Goal: Information Seeking & Learning: Learn about a topic

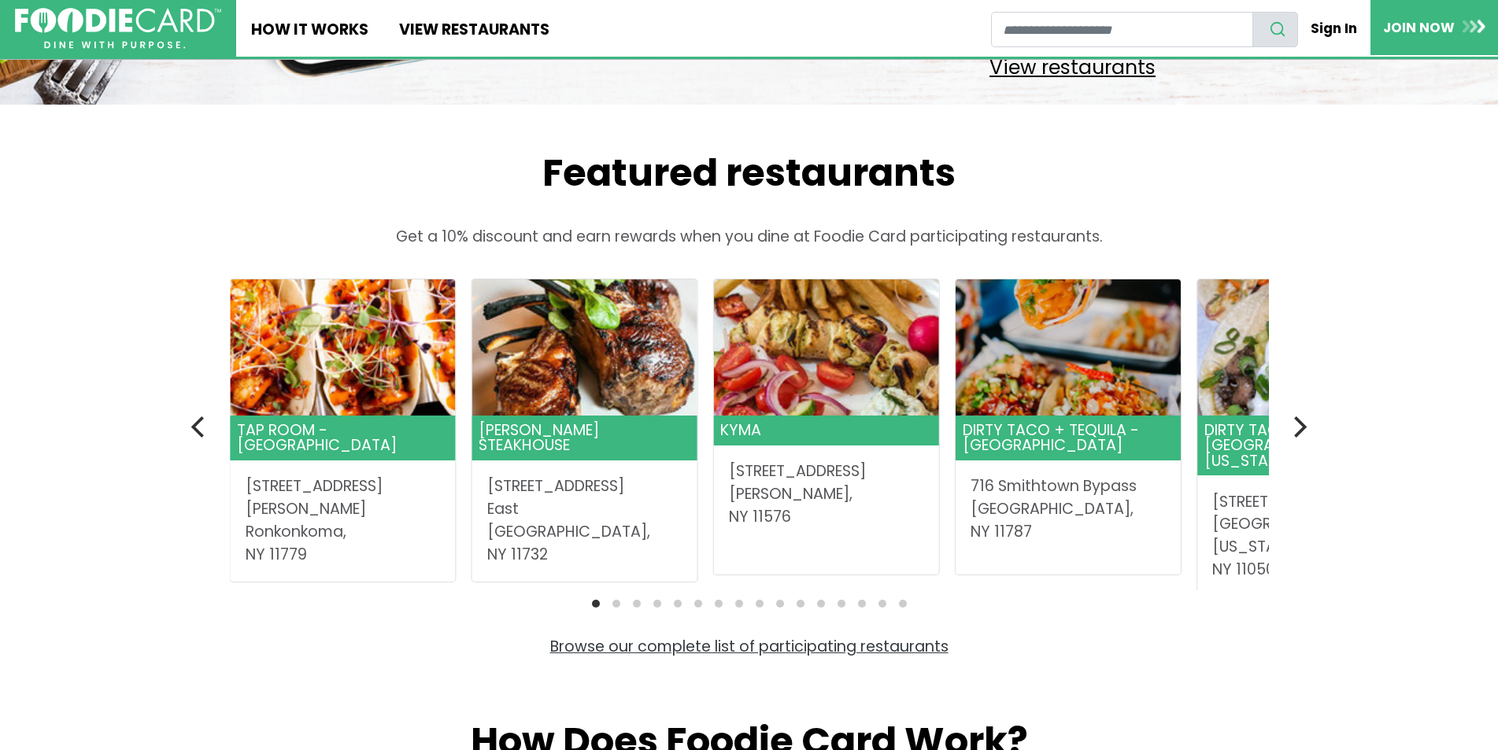
scroll to position [393, 0]
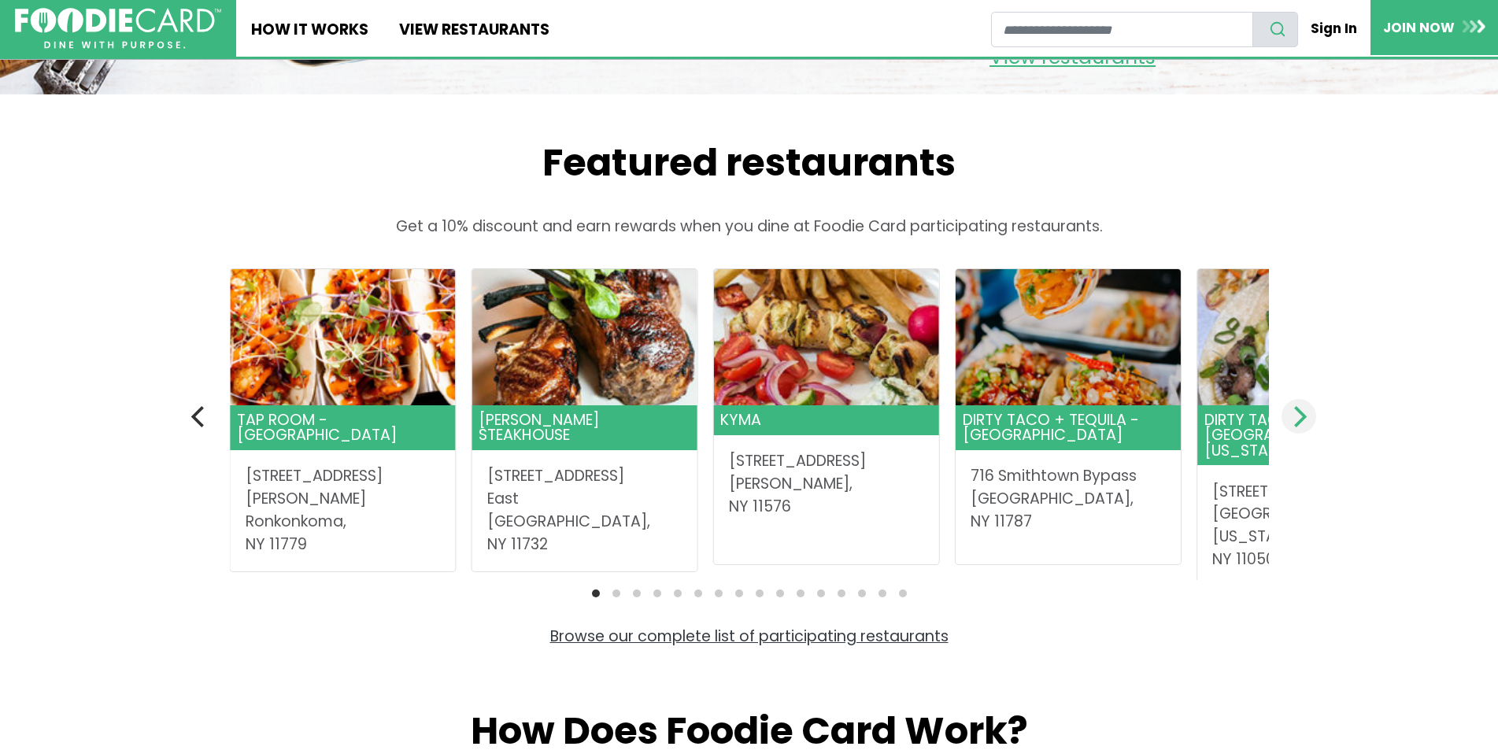
click at [1299, 427] on icon "Next" at bounding box center [1300, 416] width 13 height 20
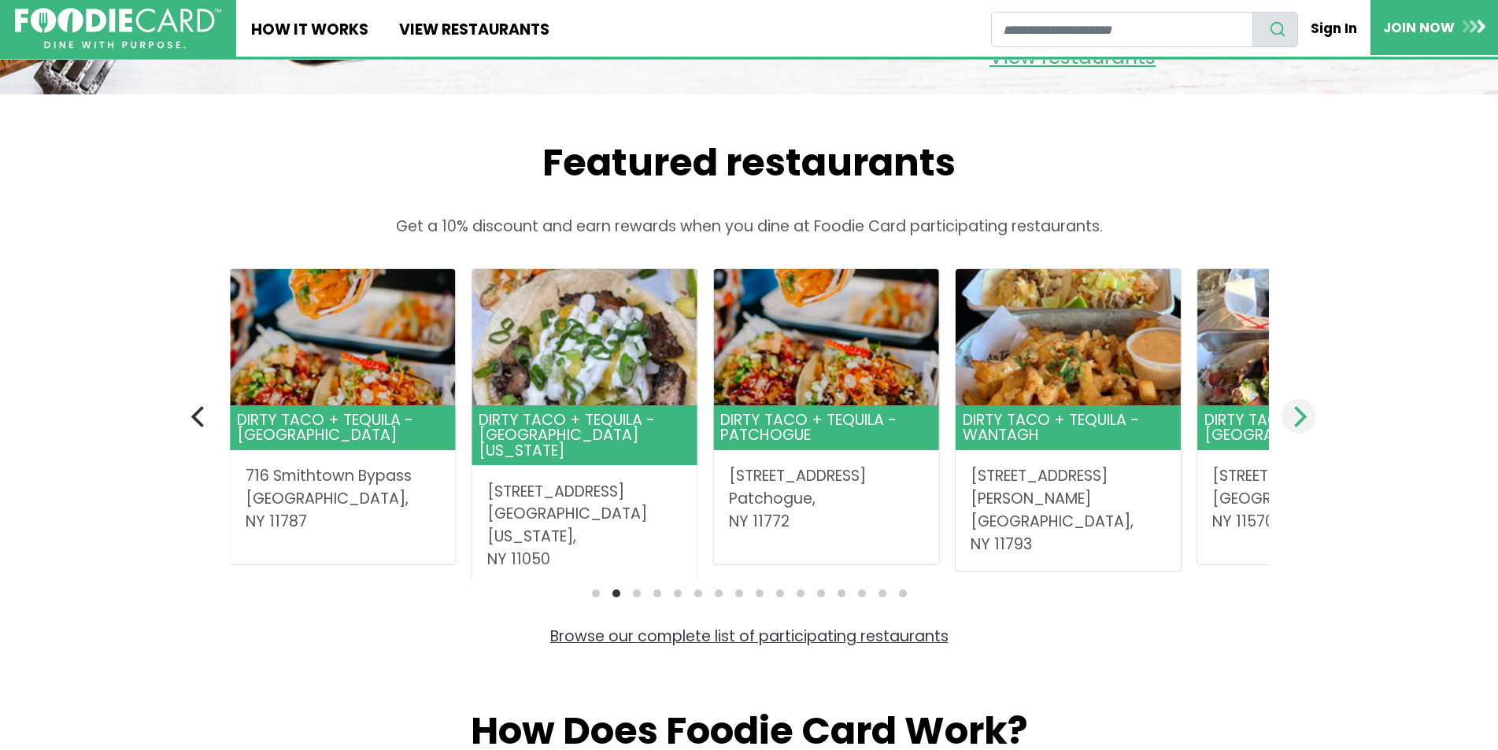
click at [1299, 427] on icon "Next" at bounding box center [1300, 416] width 13 height 20
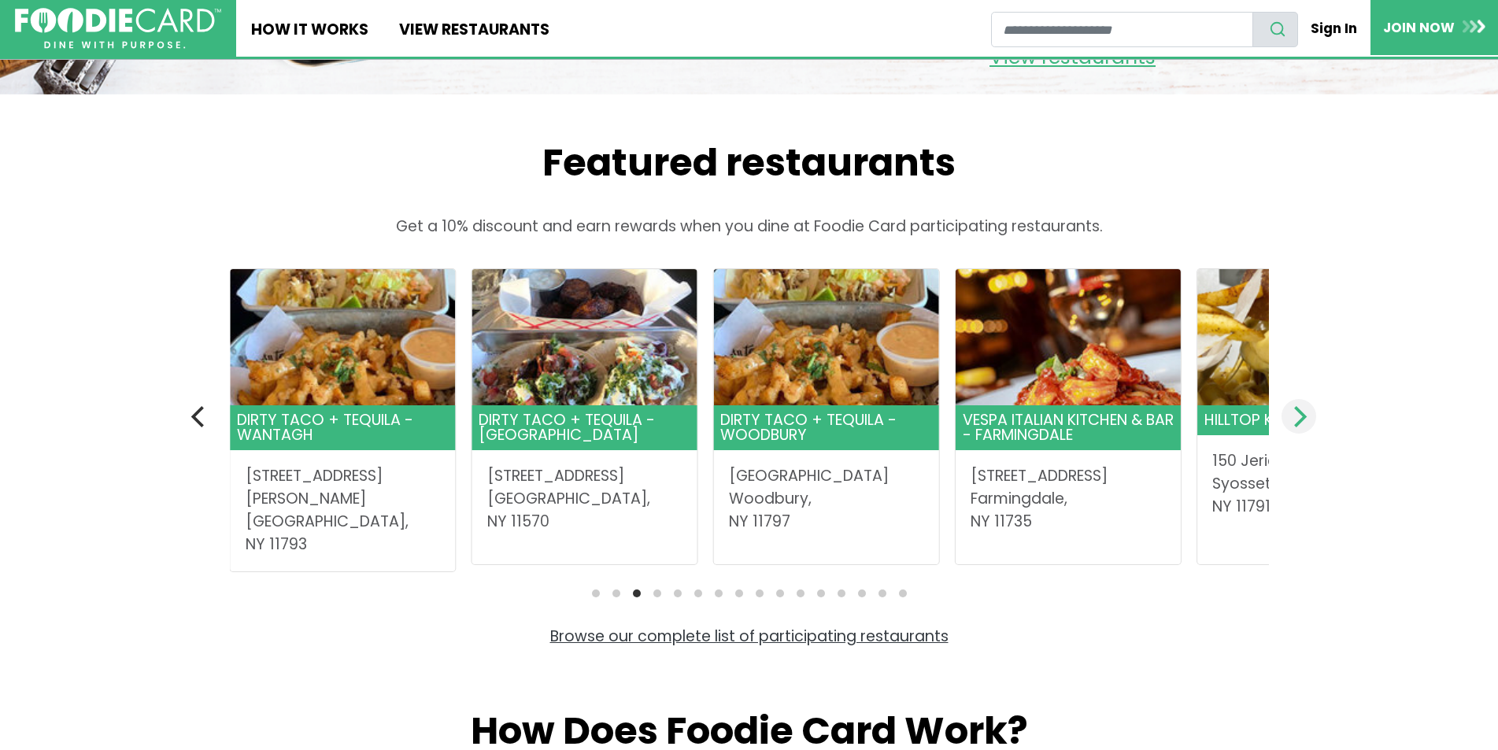
click at [1299, 427] on icon "Next" at bounding box center [1300, 416] width 13 height 20
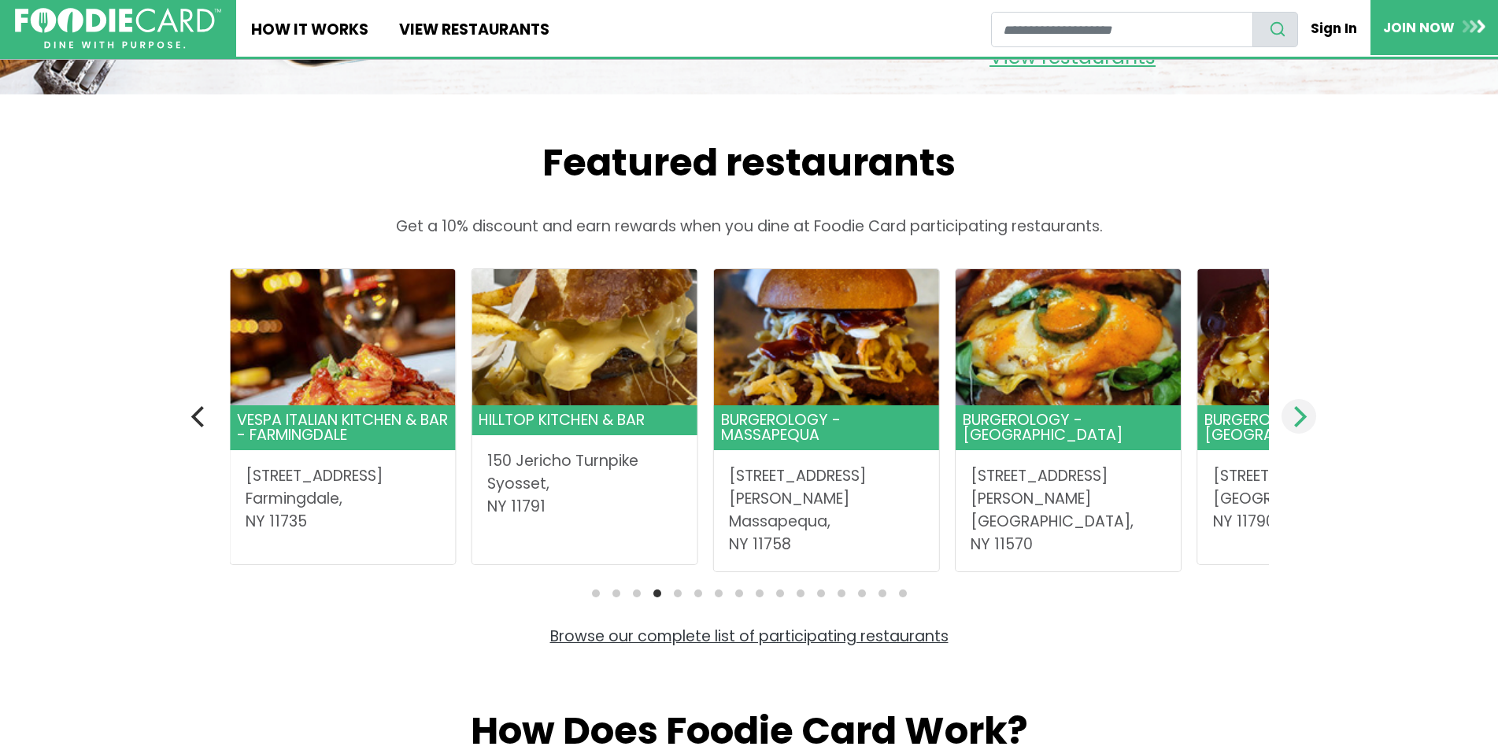
click at [1299, 427] on icon "Next" at bounding box center [1300, 416] width 13 height 20
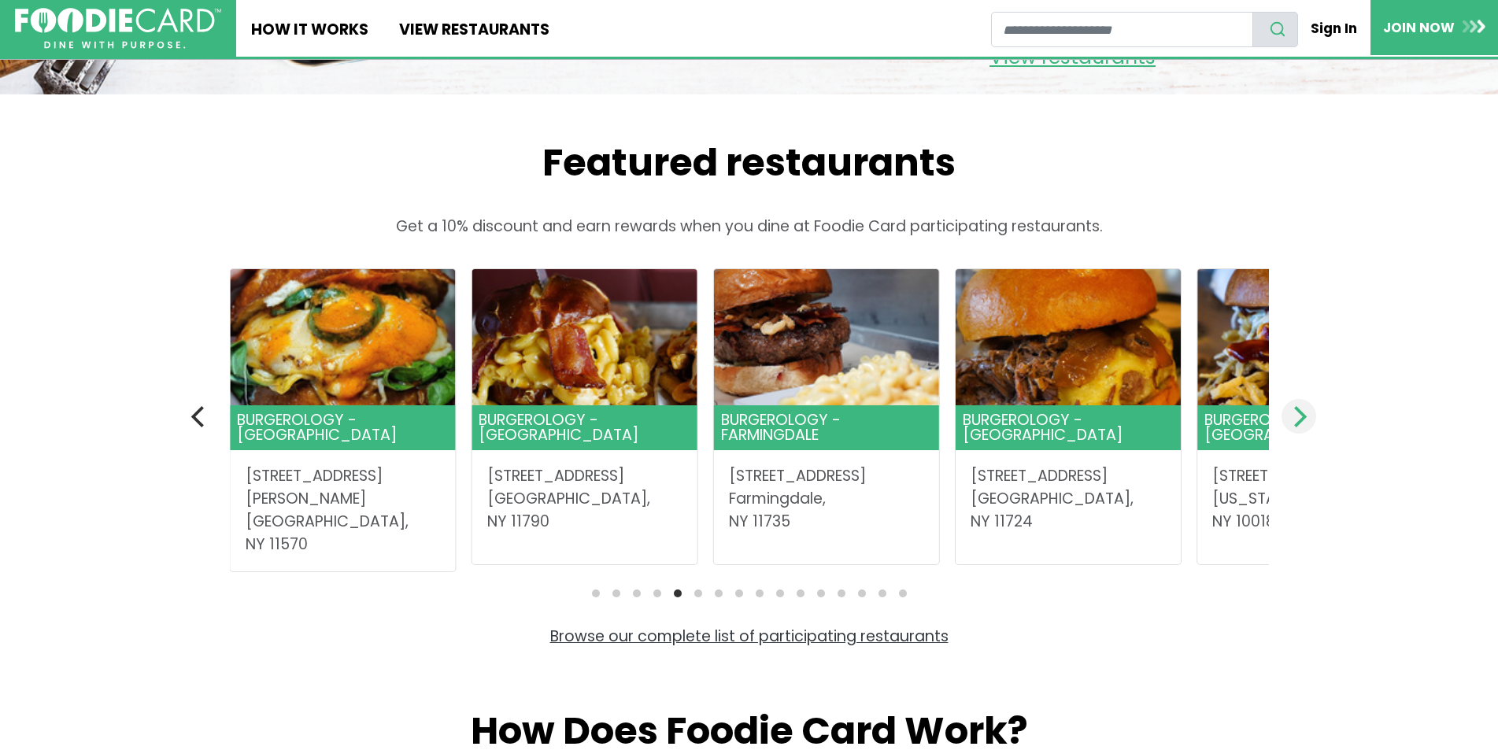
click at [1299, 427] on icon "Next" at bounding box center [1300, 416] width 13 height 20
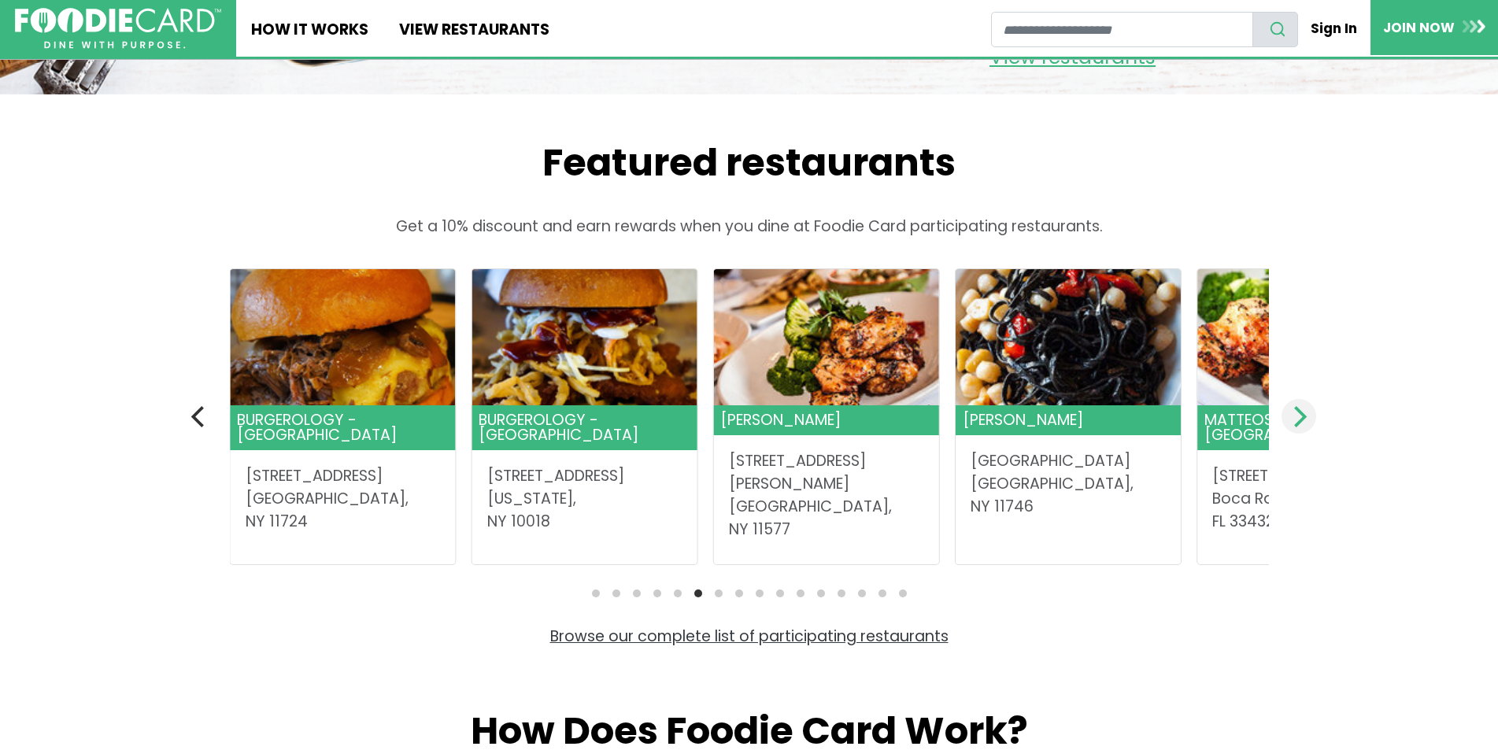
click at [1299, 427] on icon "Next" at bounding box center [1300, 416] width 13 height 20
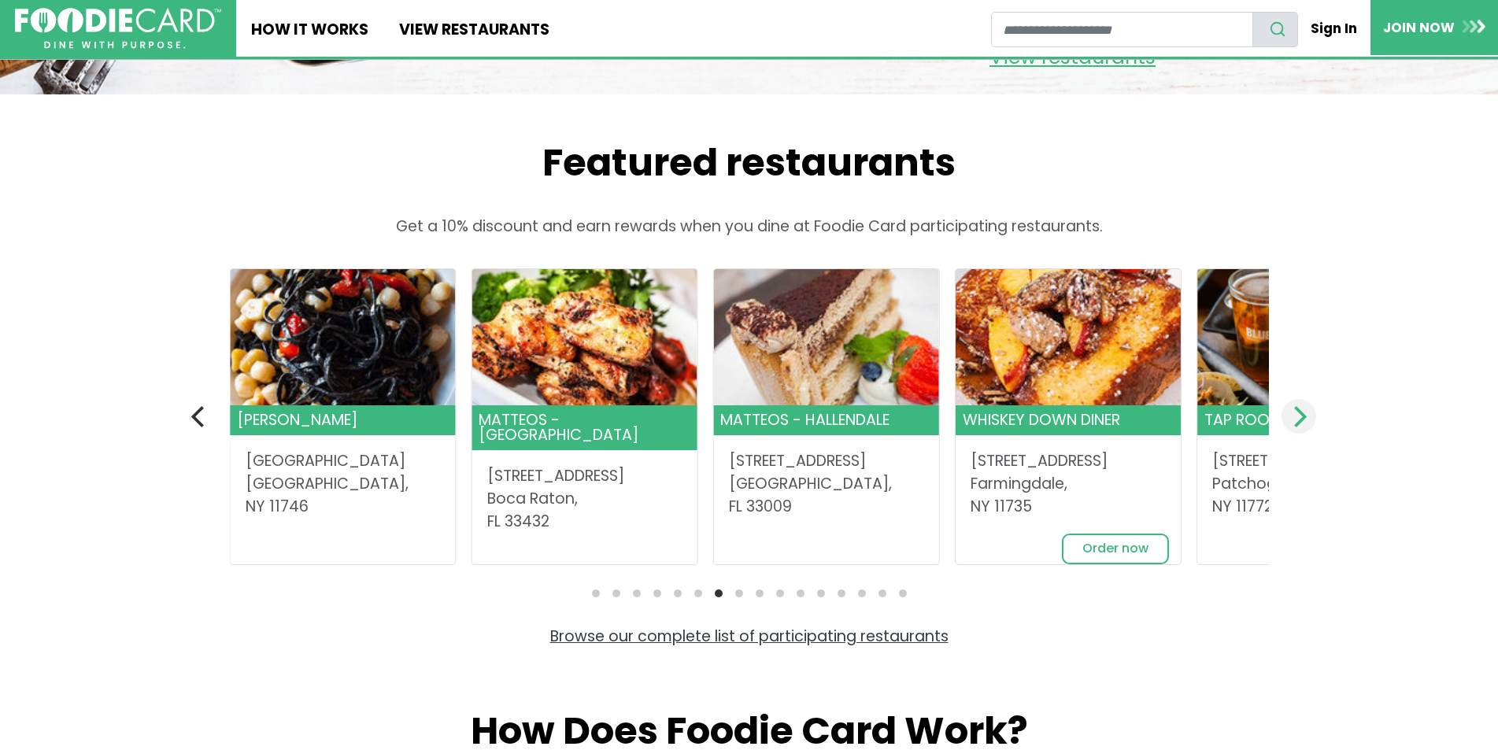
click at [1299, 427] on icon "Next" at bounding box center [1300, 416] width 13 height 20
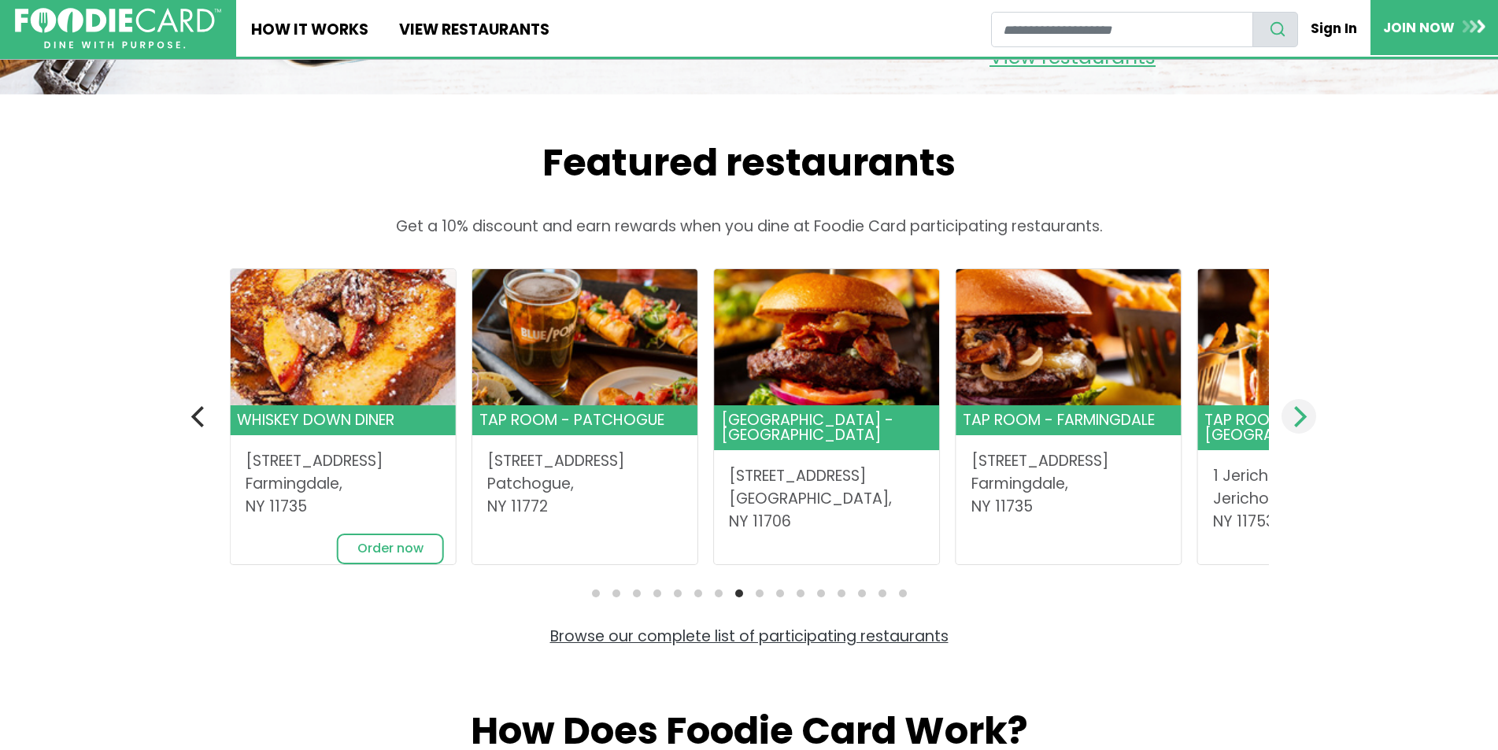
click at [1299, 427] on icon "Next" at bounding box center [1300, 416] width 13 height 20
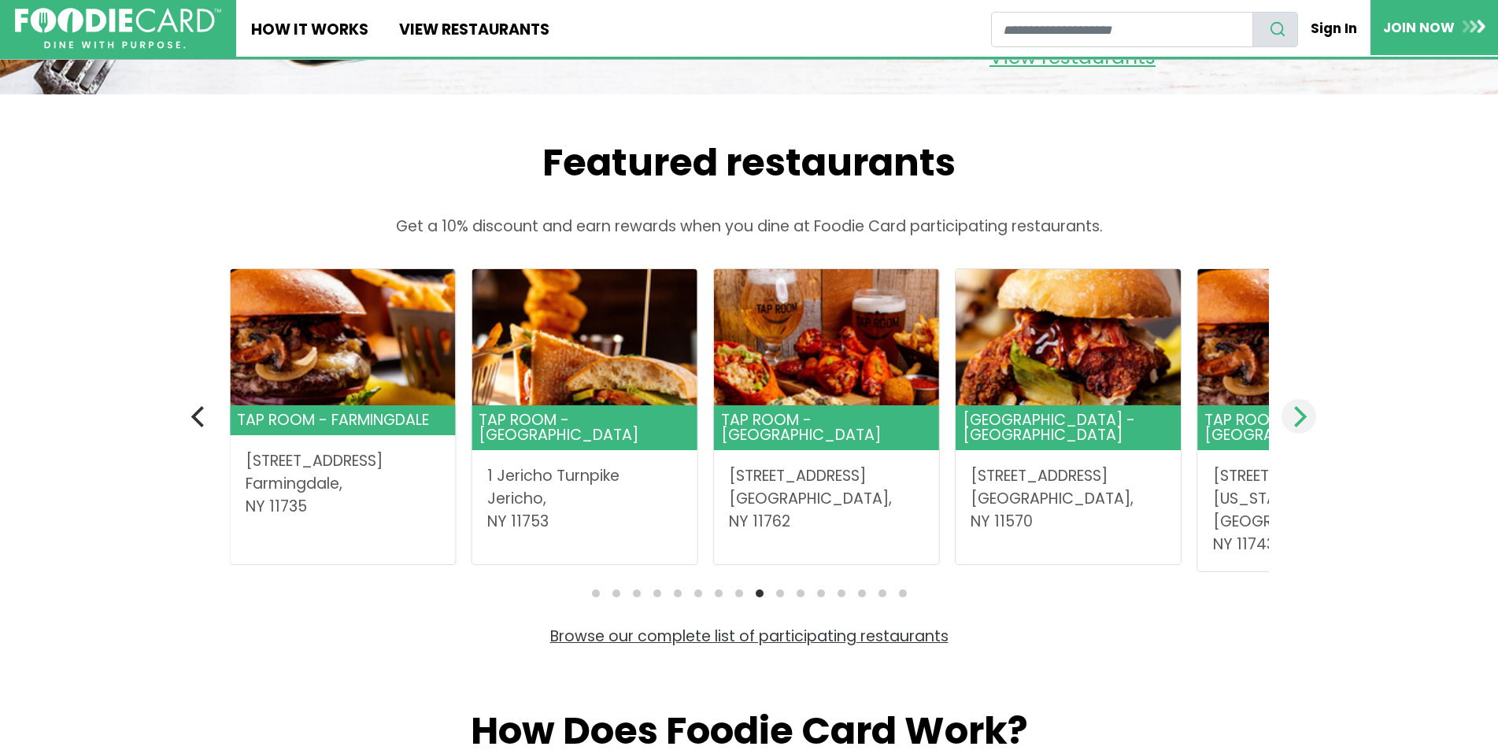
click at [1299, 427] on icon "Next" at bounding box center [1300, 416] width 13 height 20
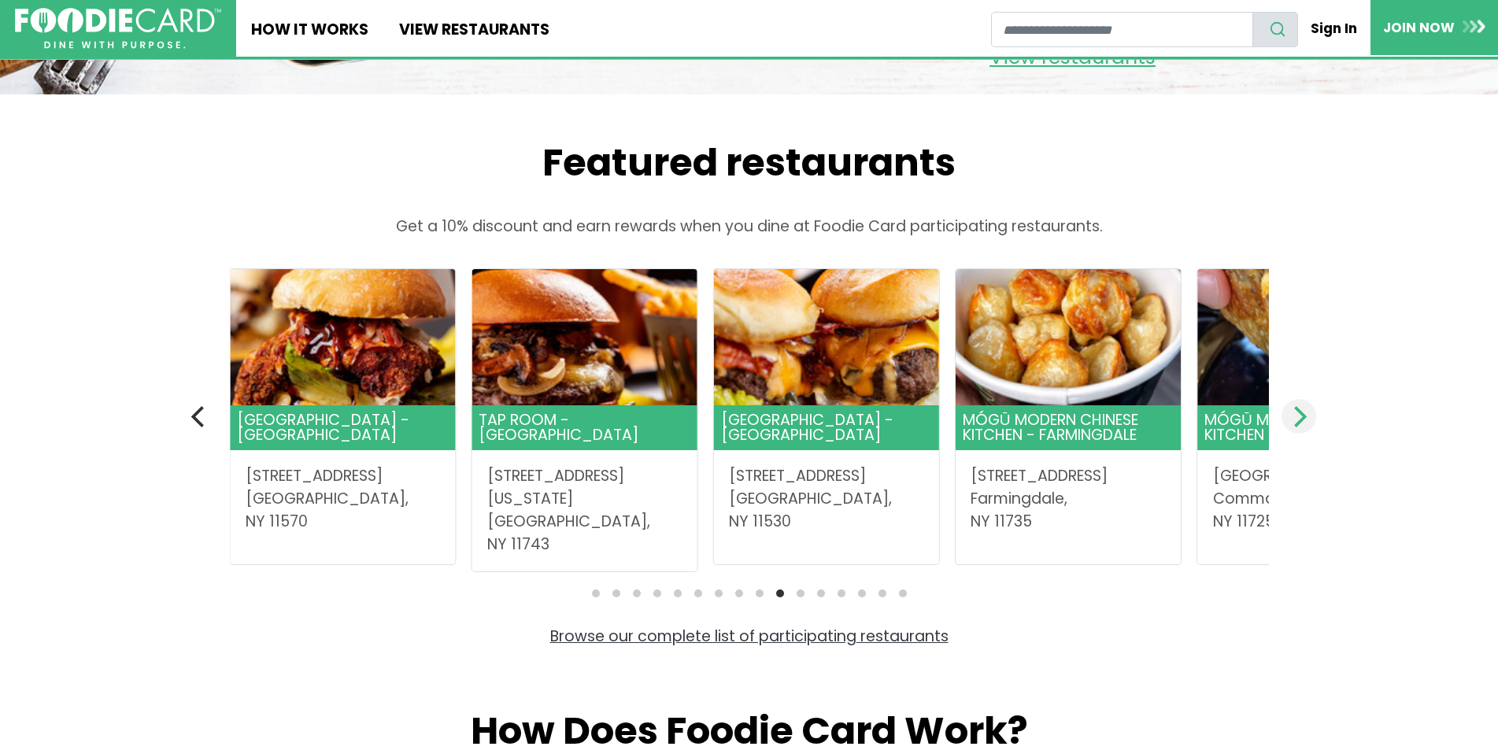
click at [1299, 427] on icon "Next" at bounding box center [1300, 416] width 13 height 20
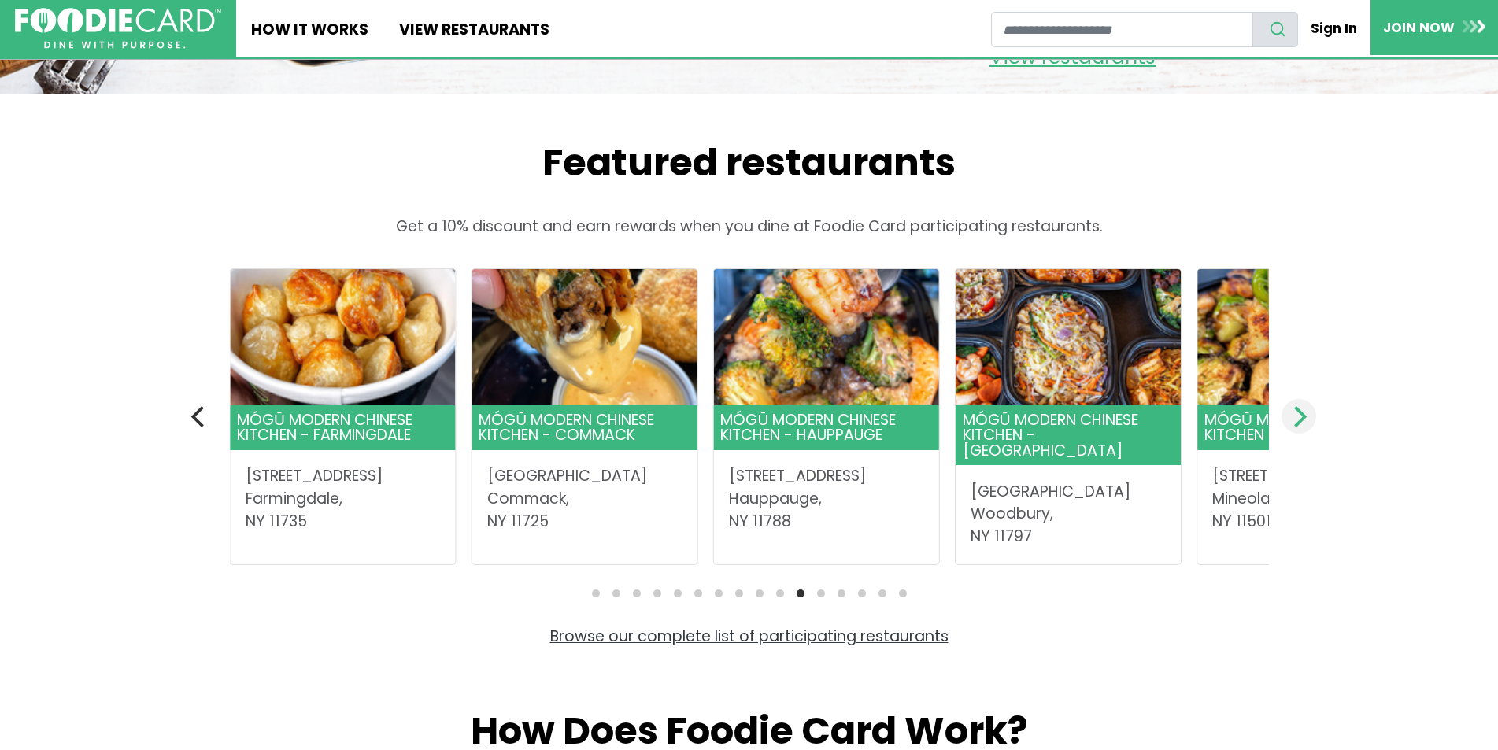
click at [1299, 427] on icon "Next" at bounding box center [1300, 416] width 13 height 20
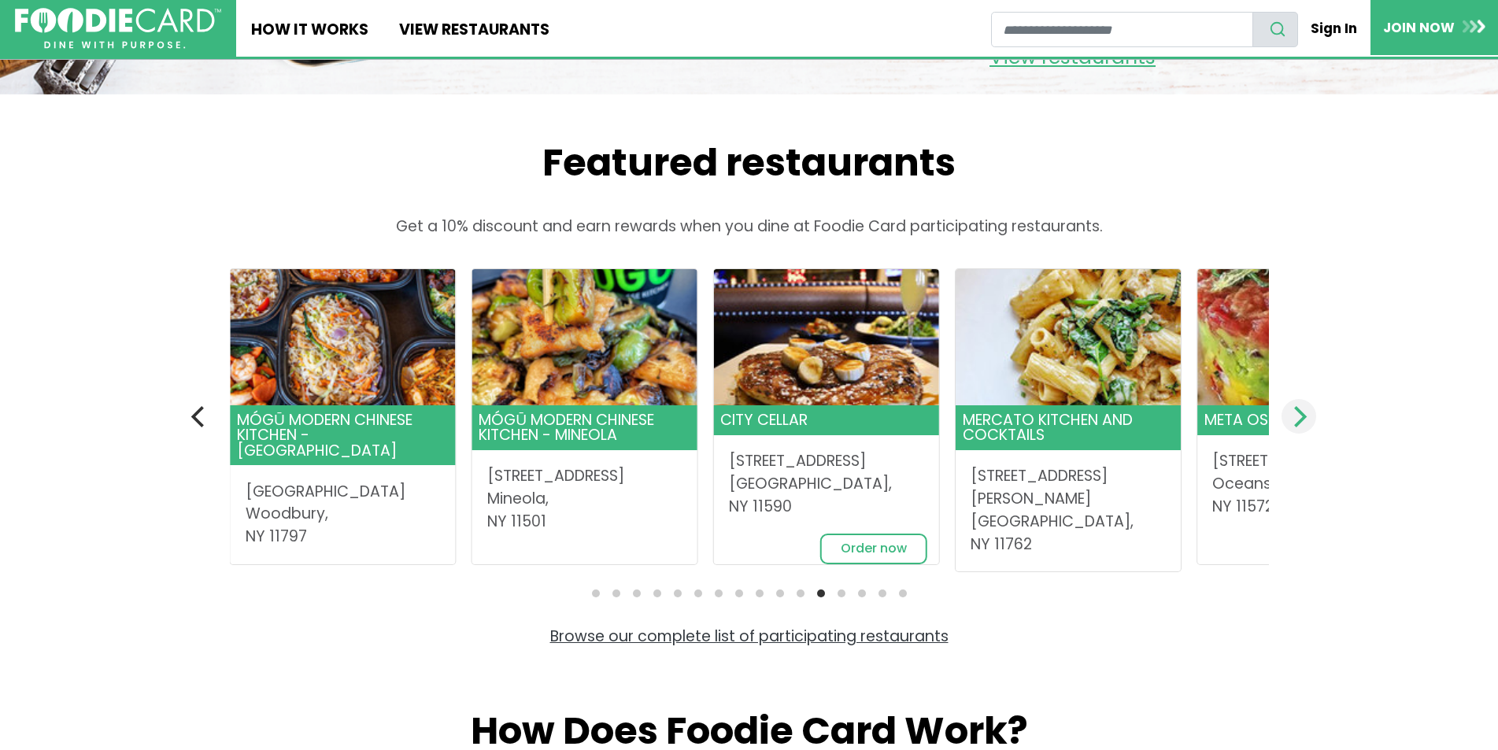
click at [1299, 427] on icon "Next" at bounding box center [1300, 416] width 13 height 20
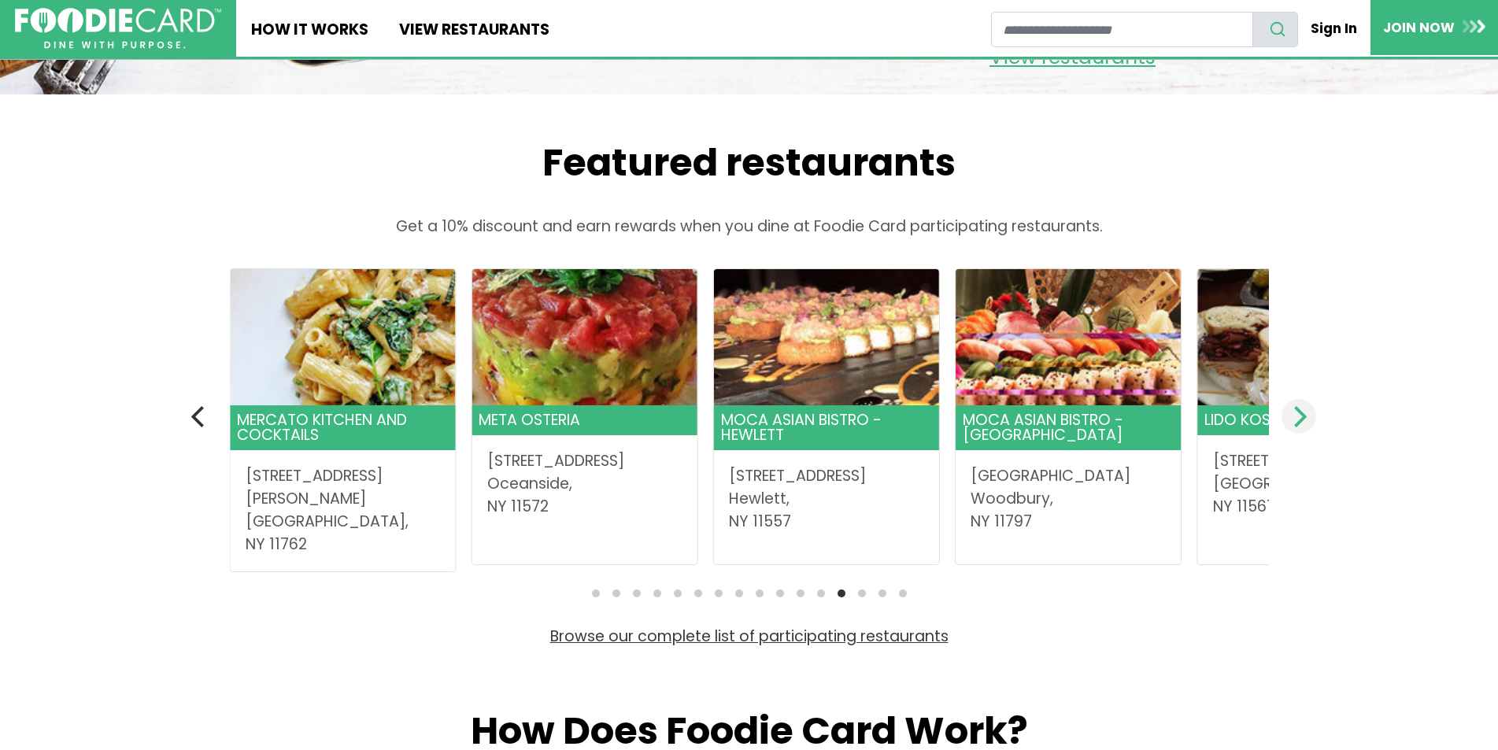
click at [1299, 427] on icon "Next" at bounding box center [1300, 416] width 13 height 20
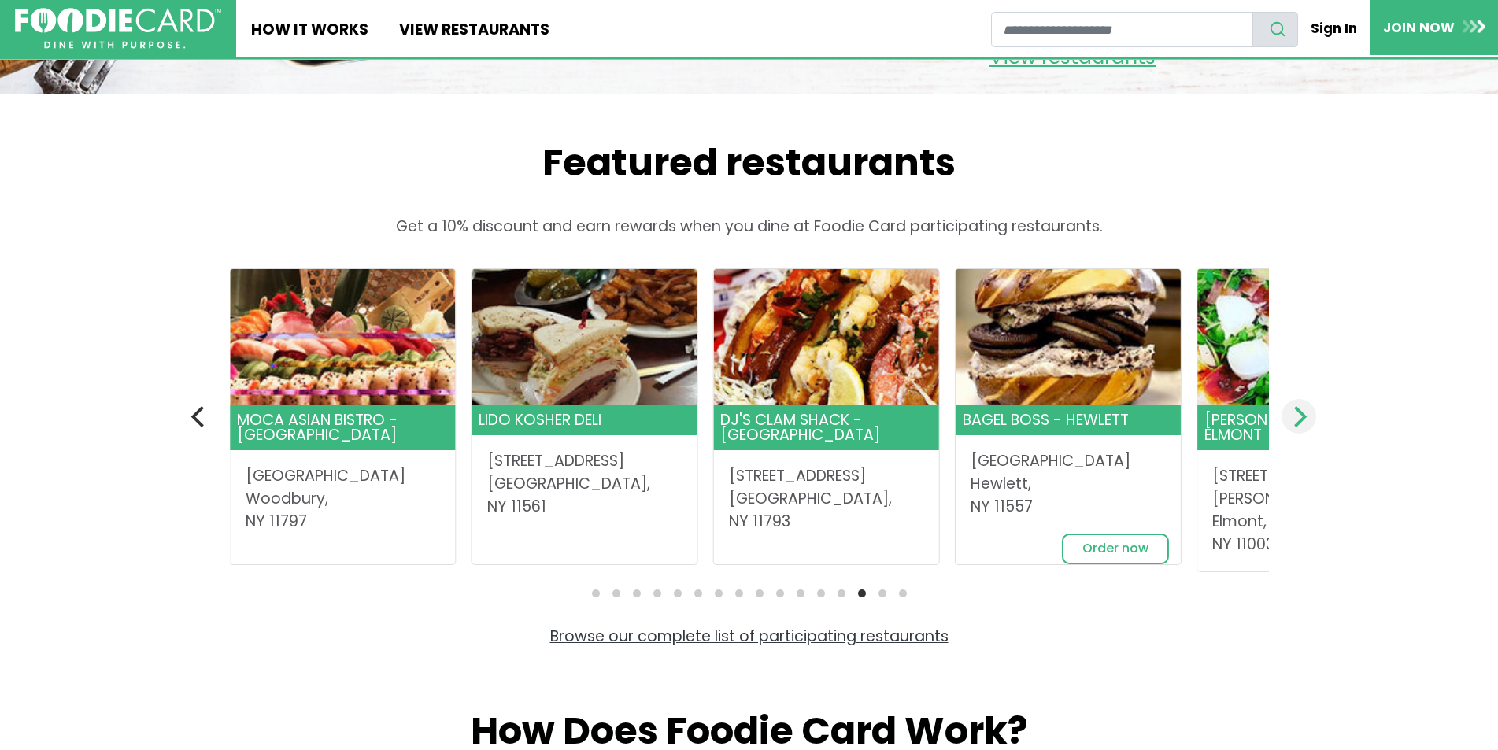
click at [1299, 427] on icon "Next" at bounding box center [1300, 416] width 13 height 20
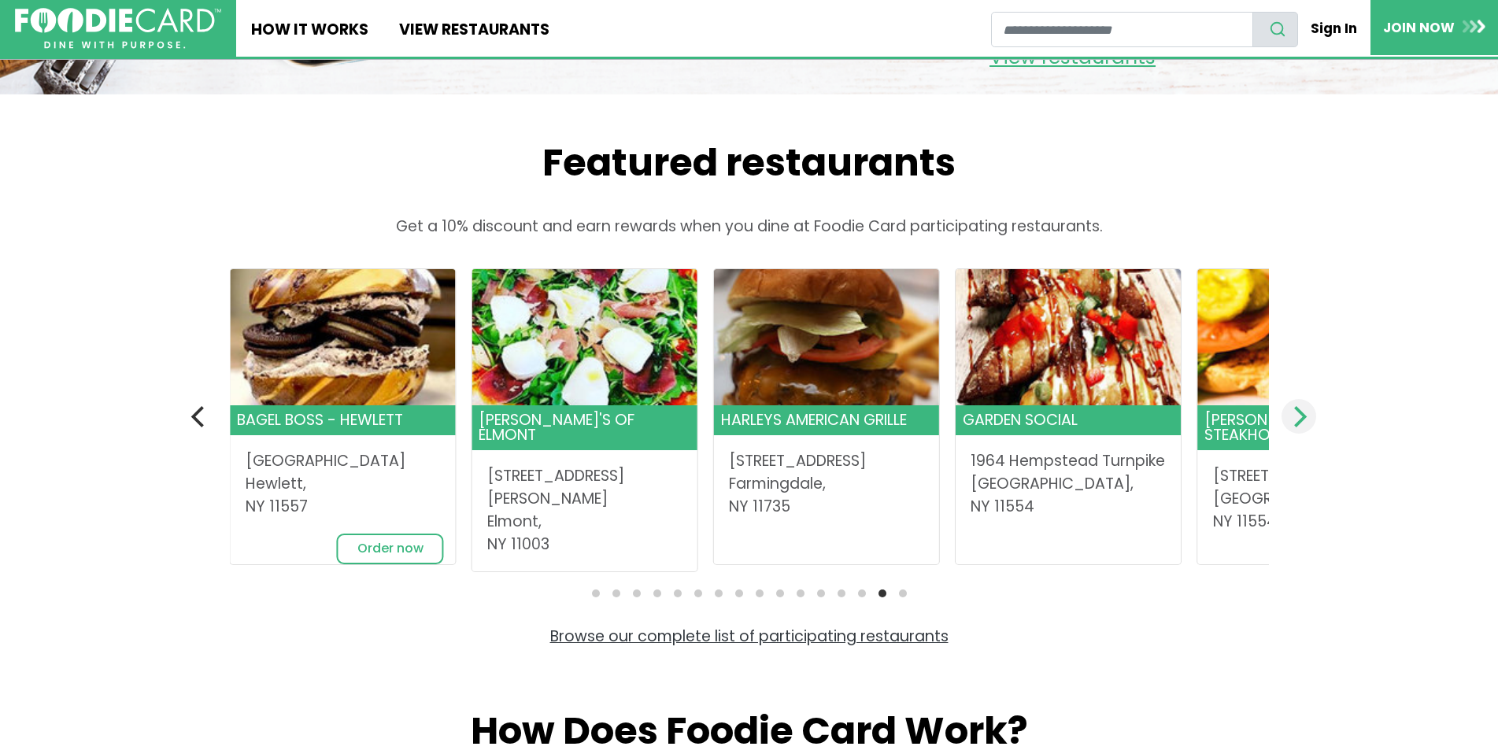
click at [1299, 427] on icon "Next" at bounding box center [1300, 416] width 13 height 20
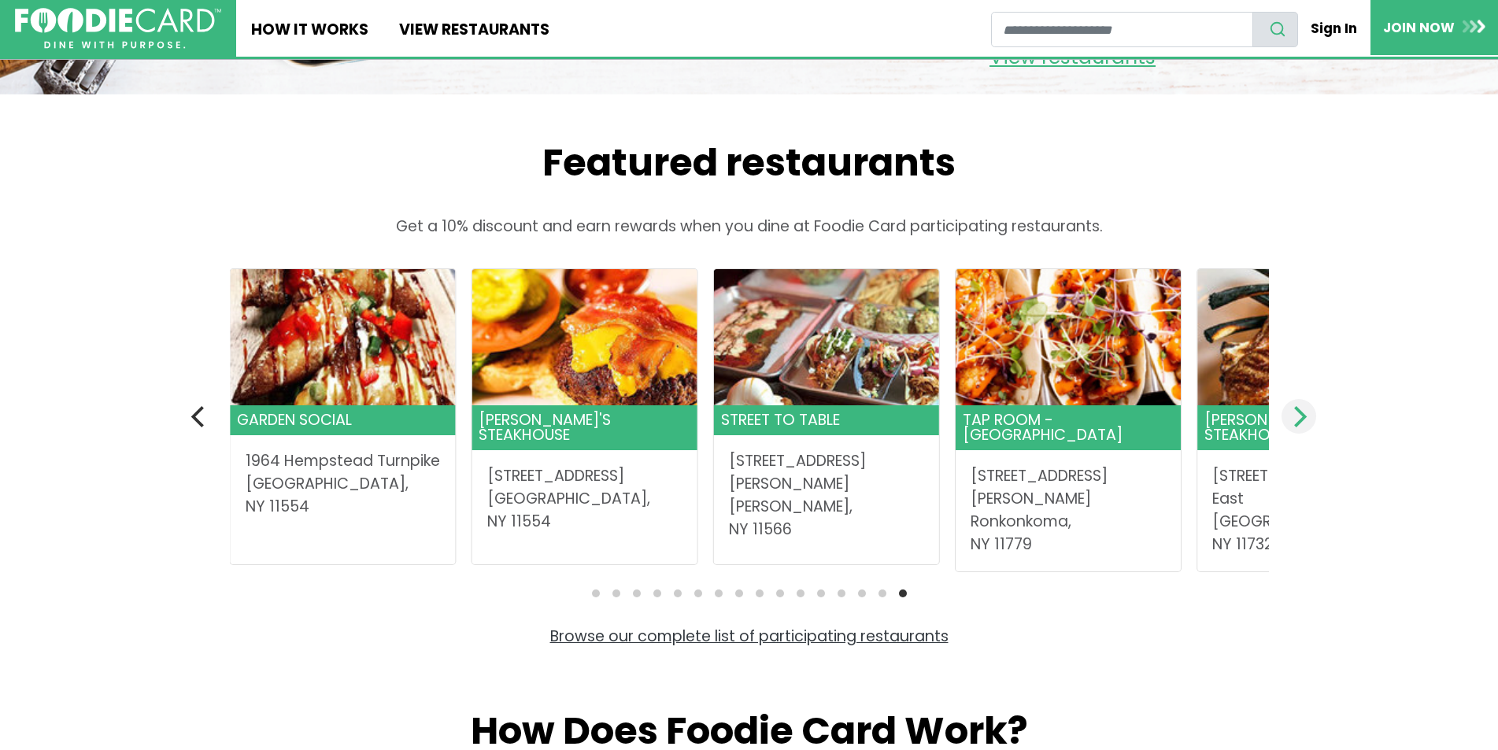
click at [1299, 427] on icon "Next" at bounding box center [1300, 416] width 13 height 20
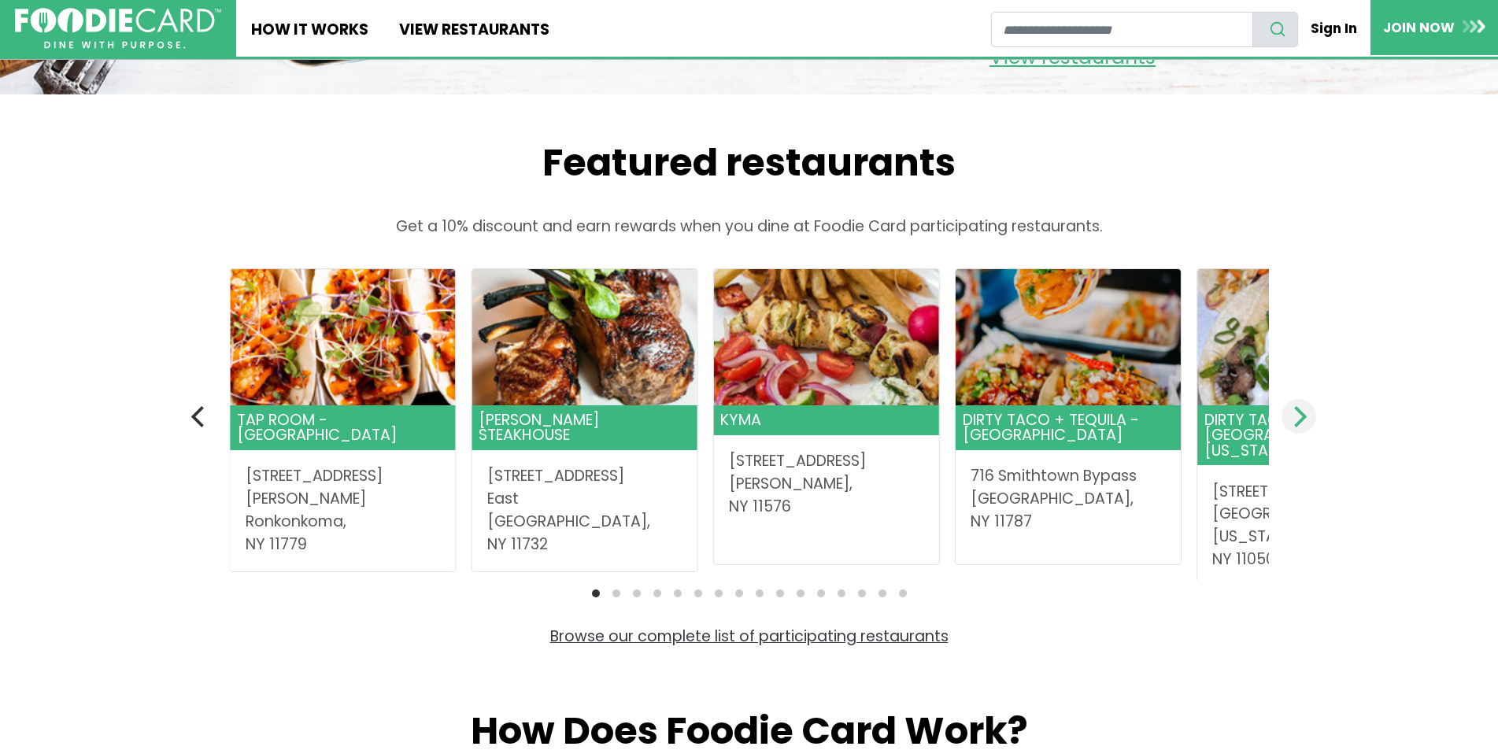
click at [1299, 427] on icon "Next" at bounding box center [1300, 416] width 13 height 20
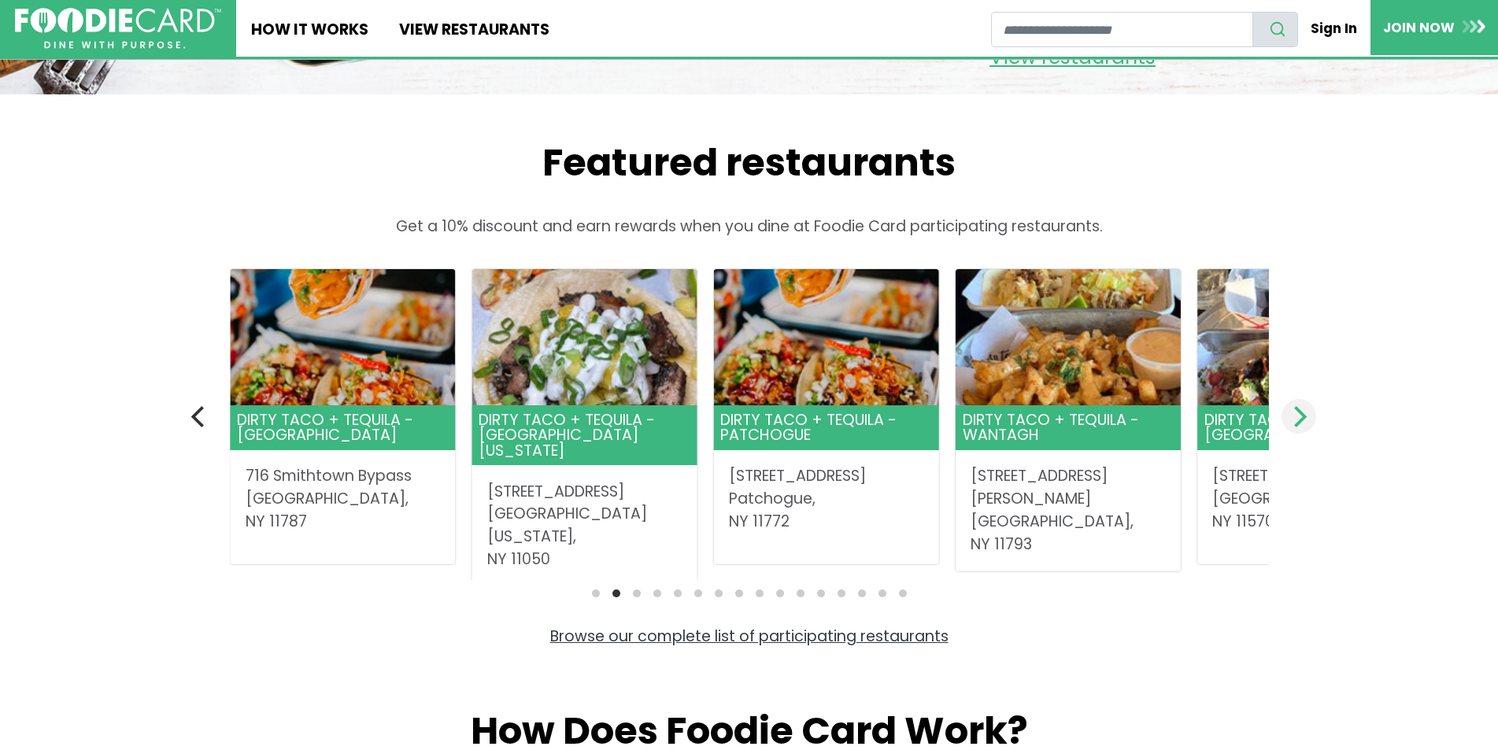
click at [1299, 427] on icon "Next" at bounding box center [1300, 416] width 13 height 20
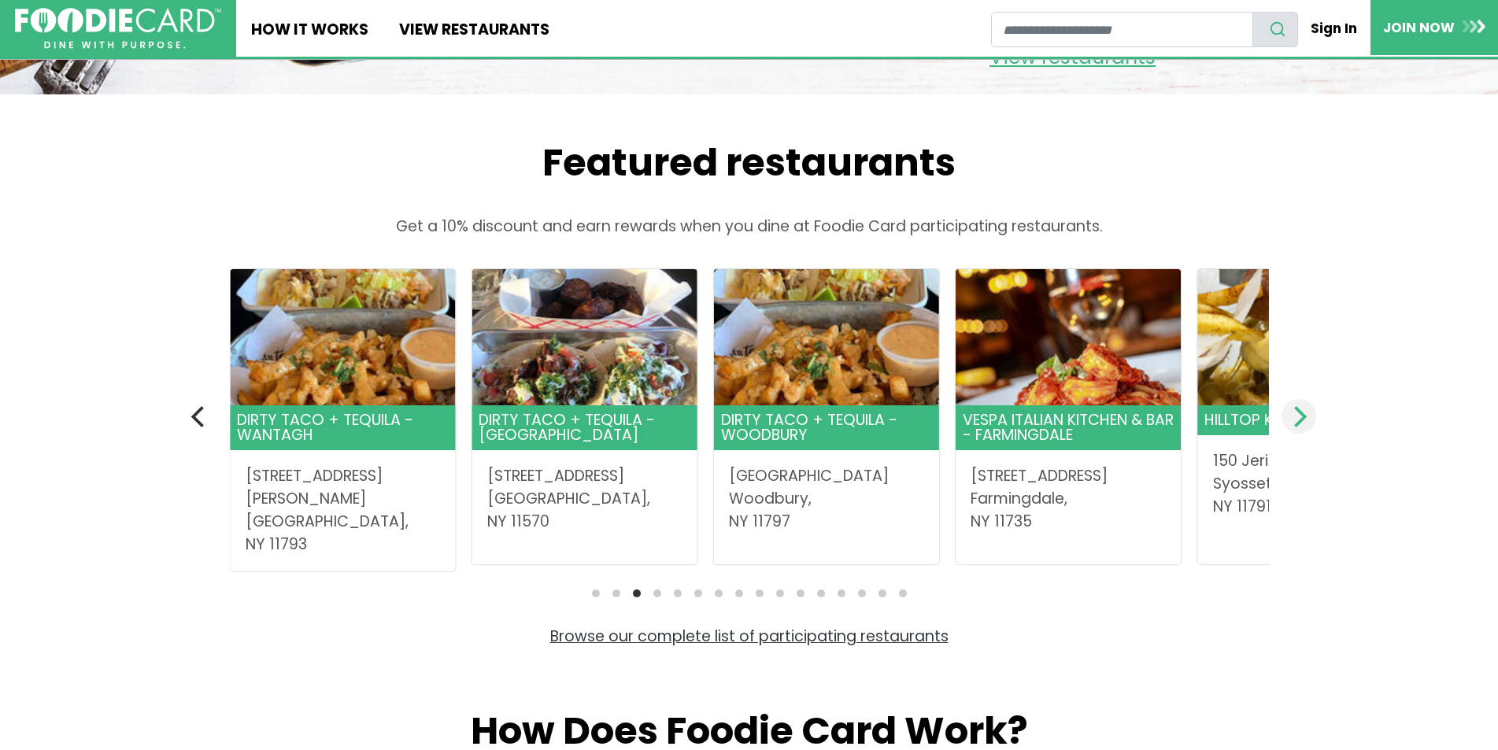
click at [1299, 427] on icon "Next" at bounding box center [1300, 416] width 13 height 20
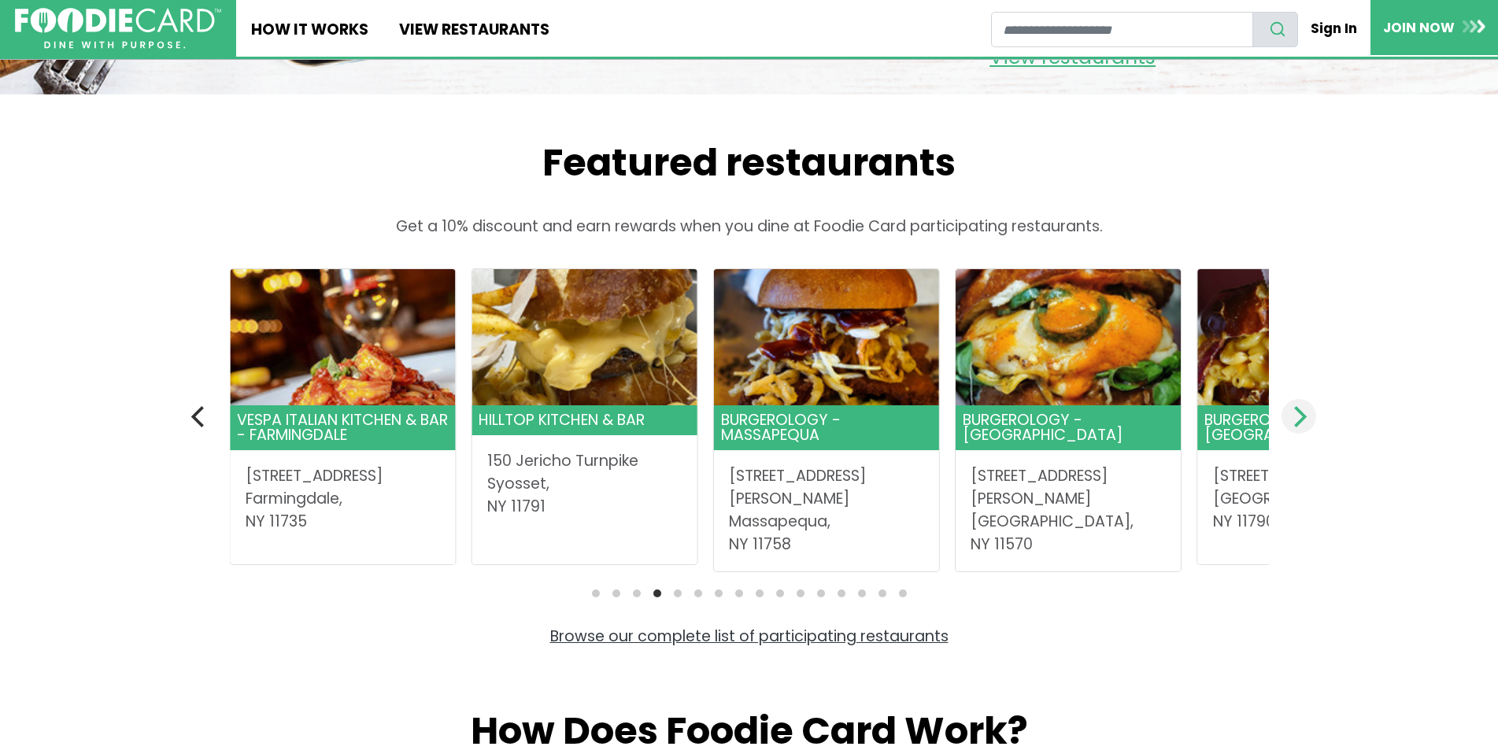
click at [1299, 427] on icon "Next" at bounding box center [1300, 416] width 13 height 20
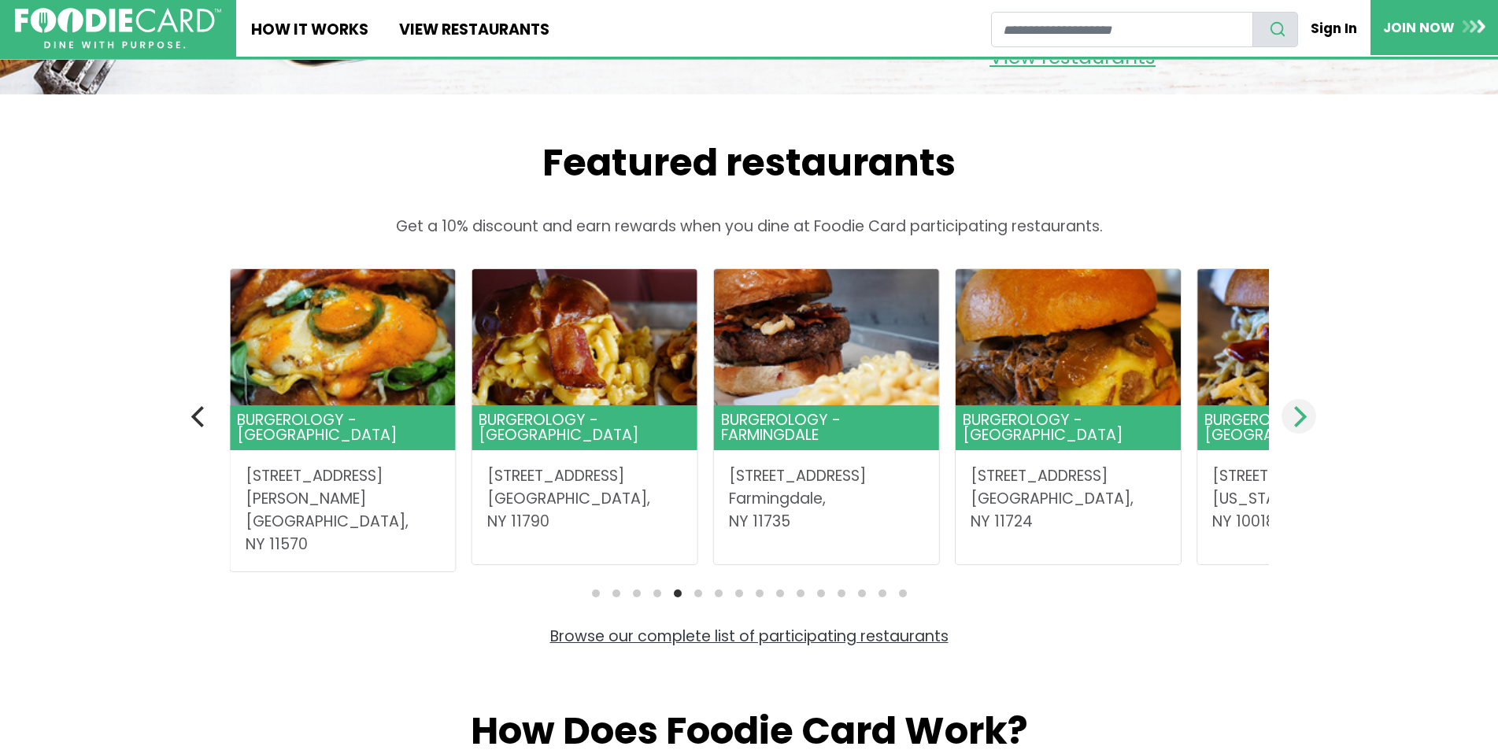
click at [1299, 427] on icon "Next" at bounding box center [1300, 416] width 13 height 20
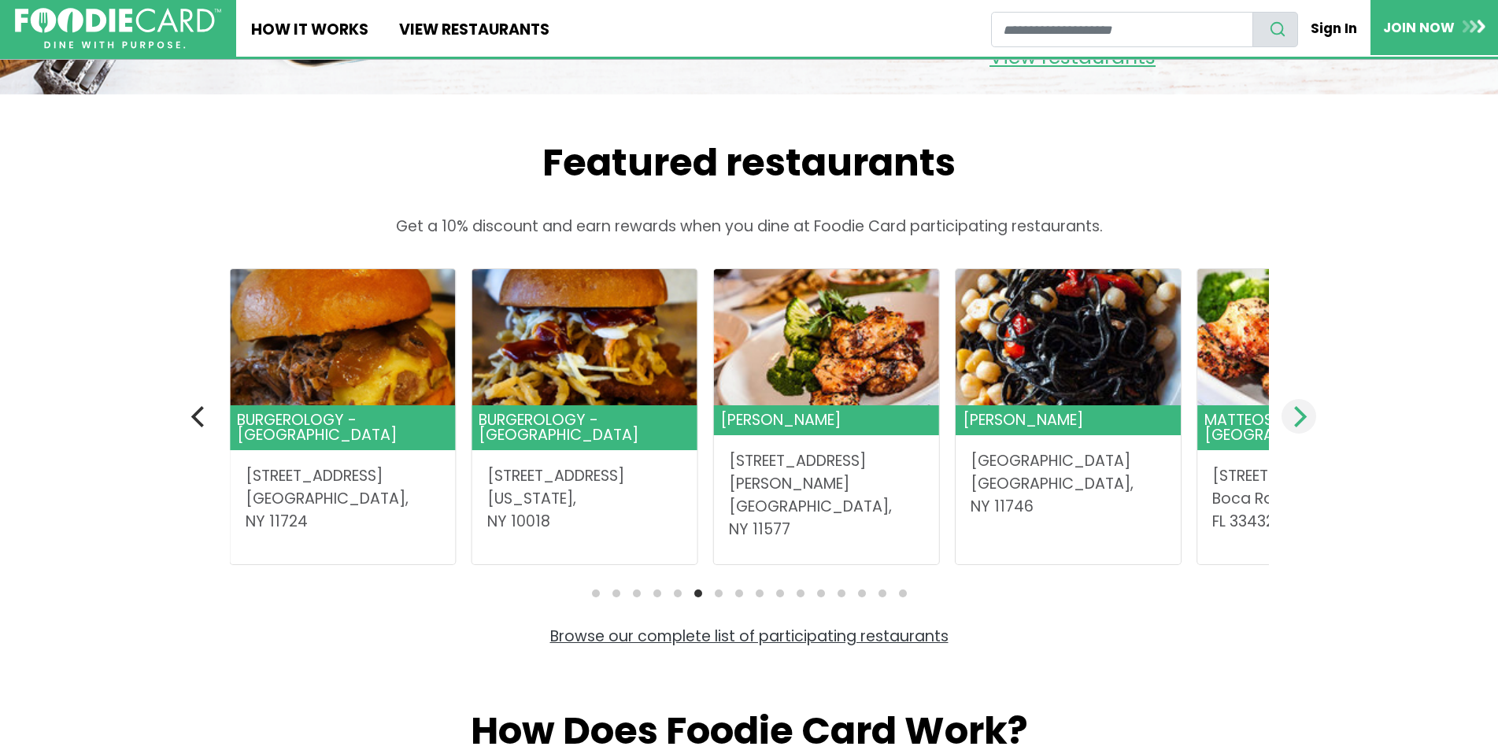
click at [1299, 427] on icon "Next" at bounding box center [1300, 416] width 13 height 20
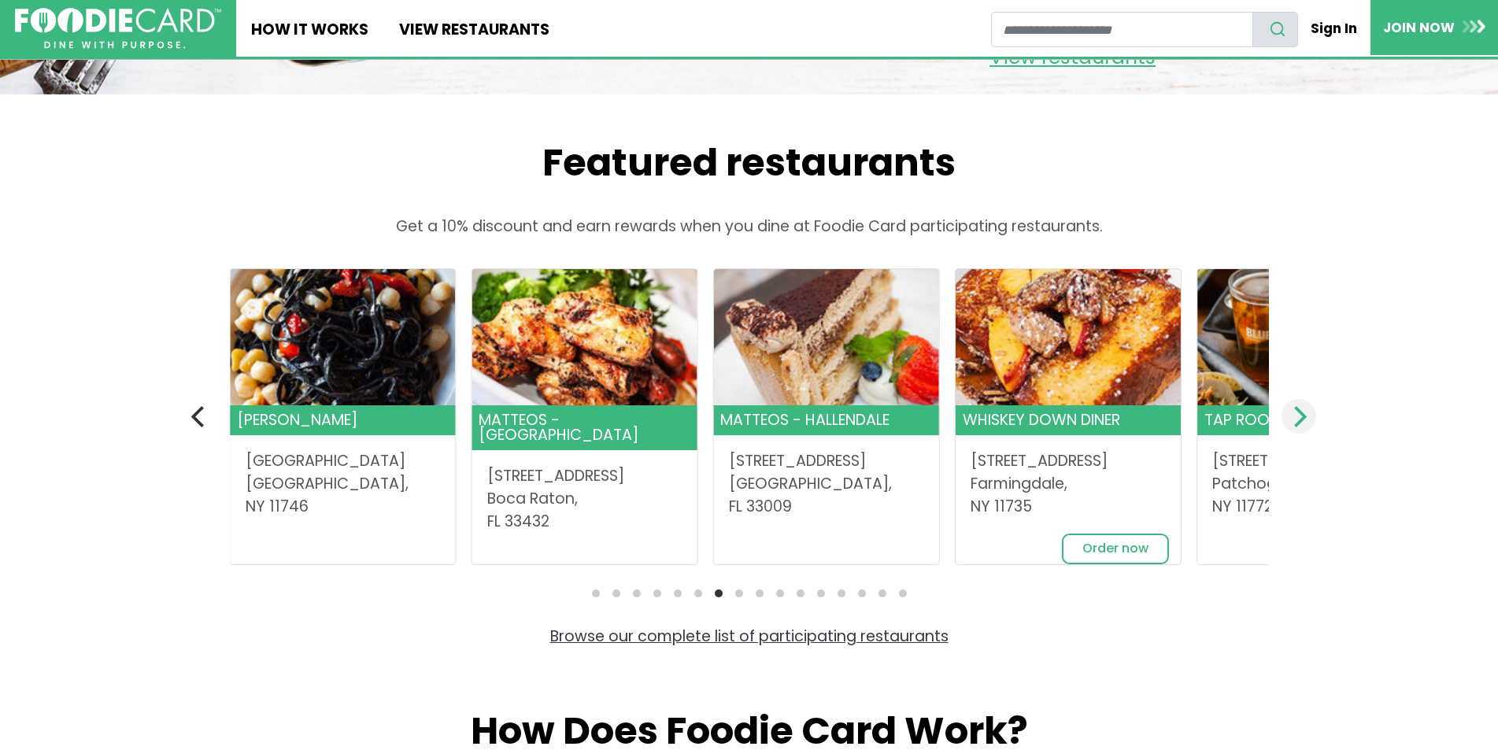
click at [1299, 427] on icon "Next" at bounding box center [1300, 416] width 13 height 20
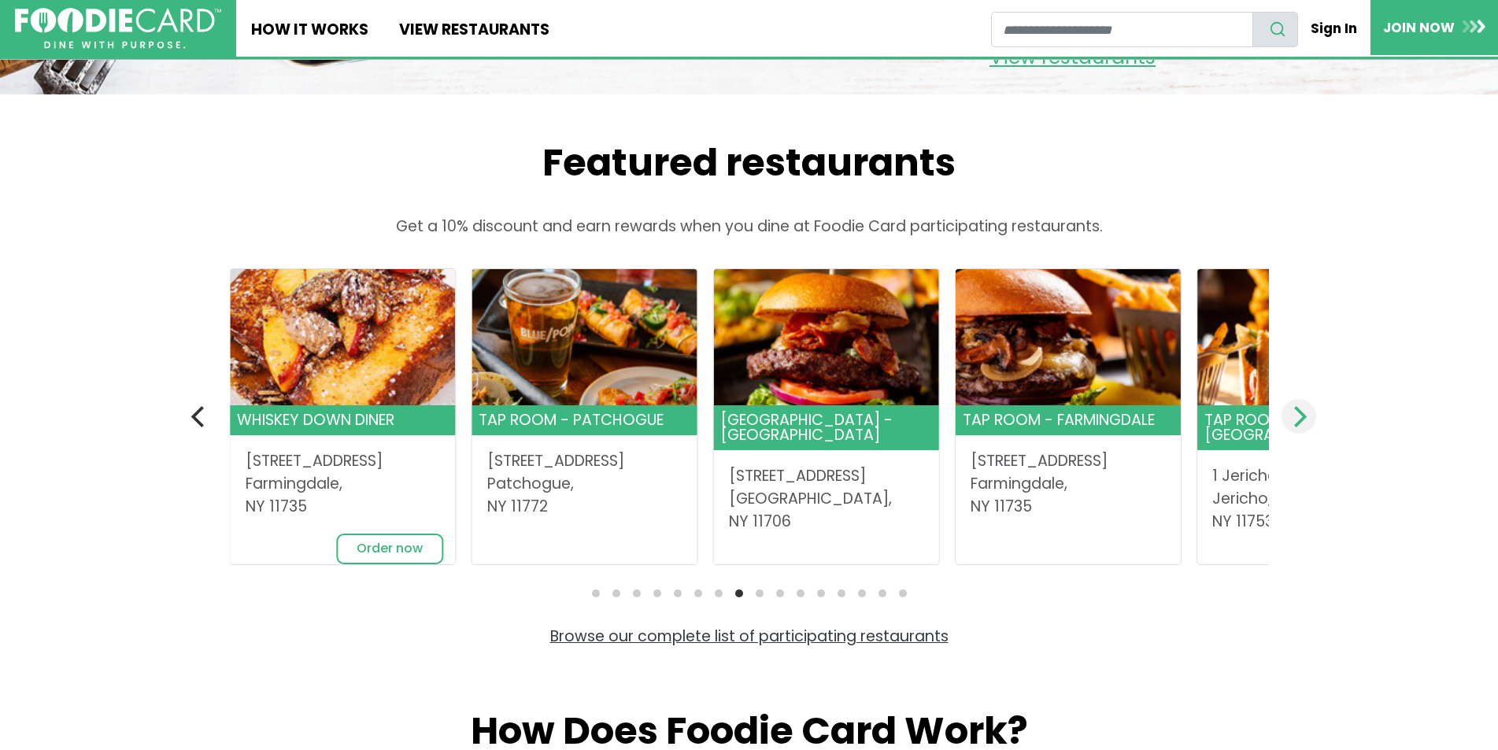
click at [1299, 427] on icon "Next" at bounding box center [1300, 416] width 13 height 20
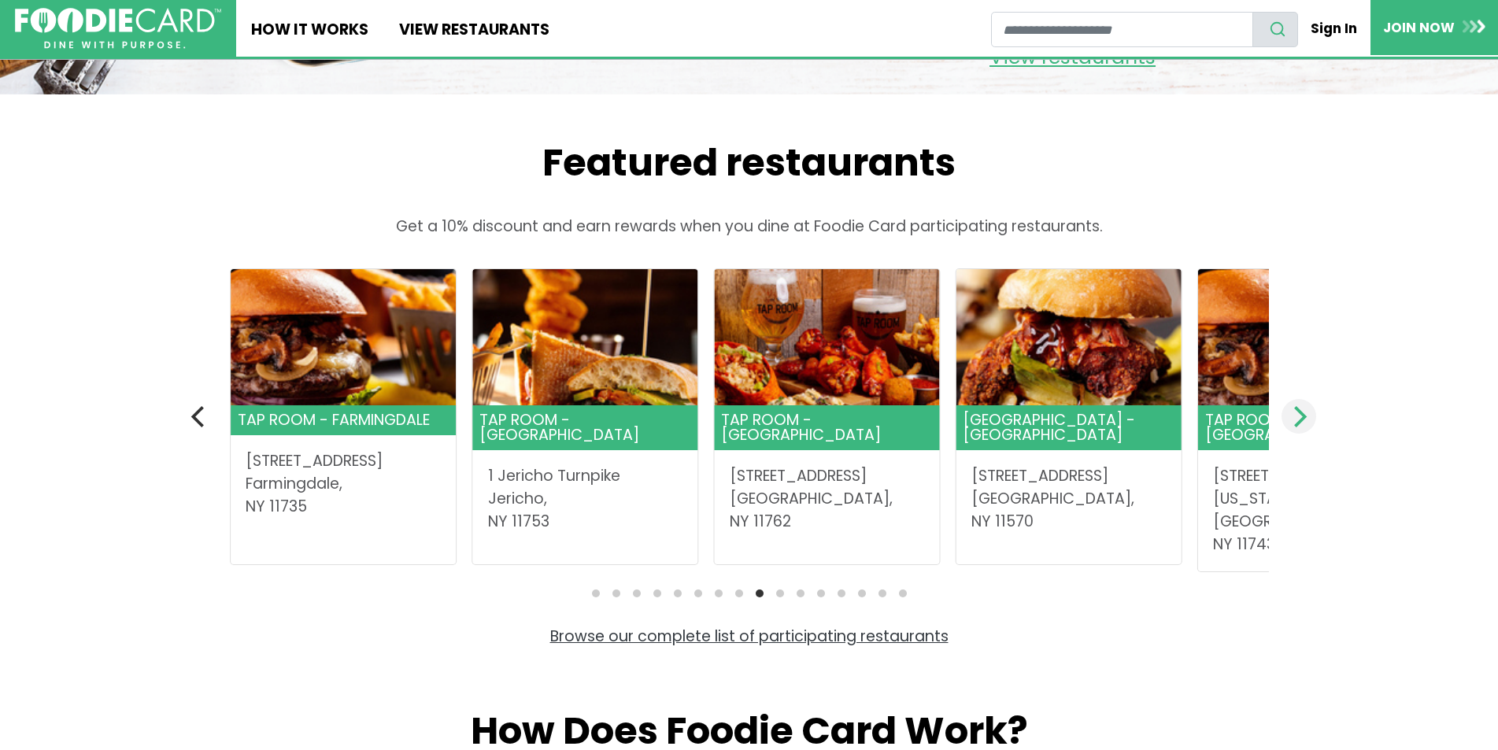
click at [1299, 427] on icon "Next" at bounding box center [1300, 416] width 13 height 20
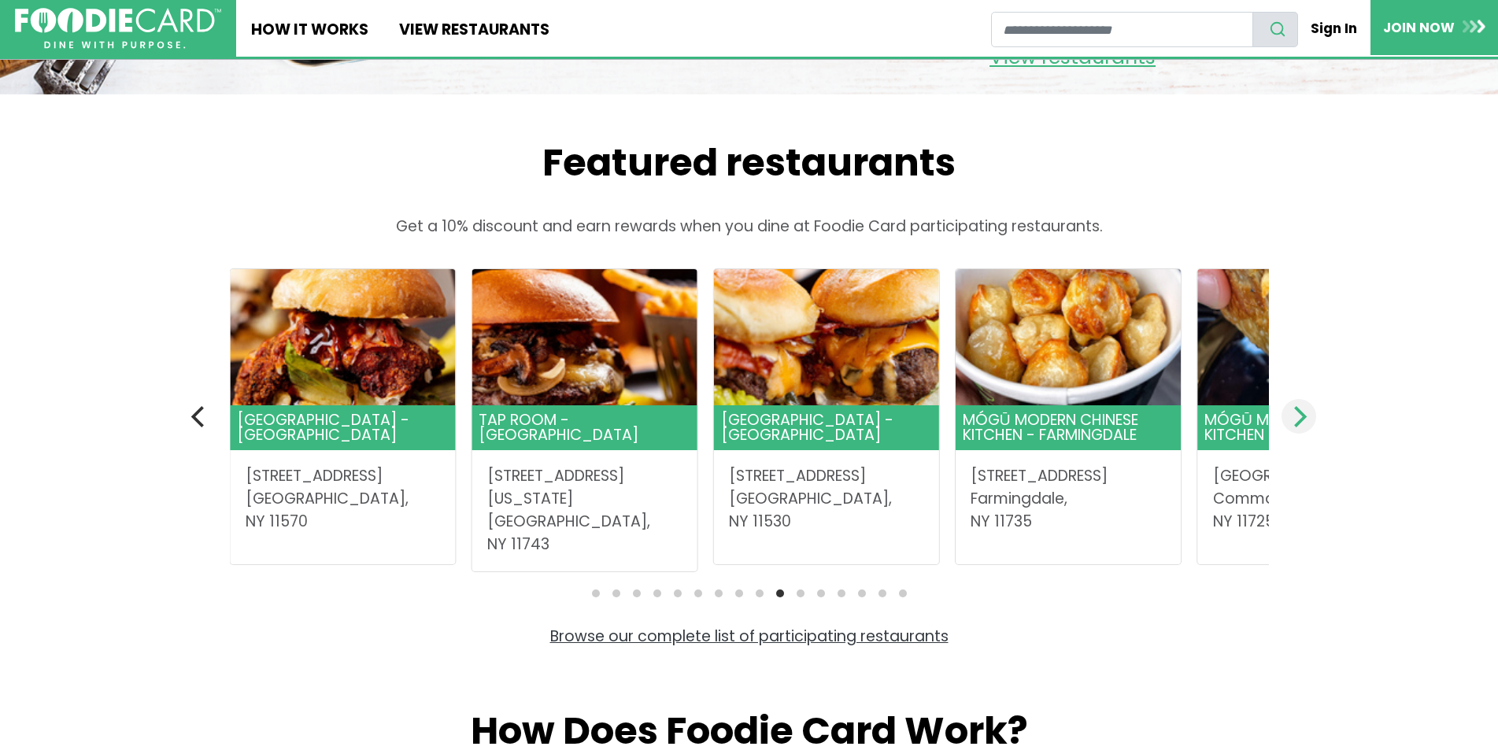
click at [1299, 427] on icon "Next" at bounding box center [1300, 416] width 13 height 20
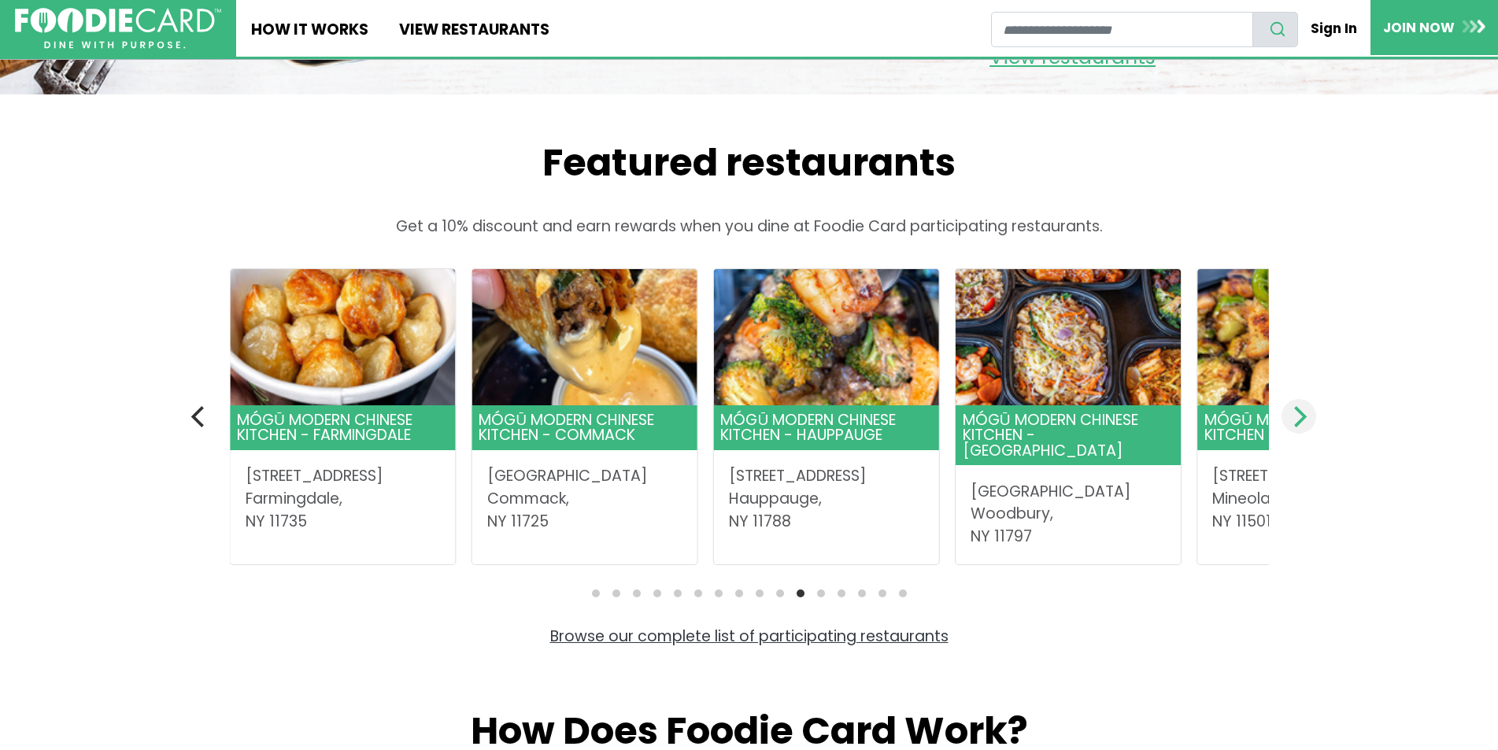
click at [1299, 427] on icon "Next" at bounding box center [1300, 416] width 13 height 20
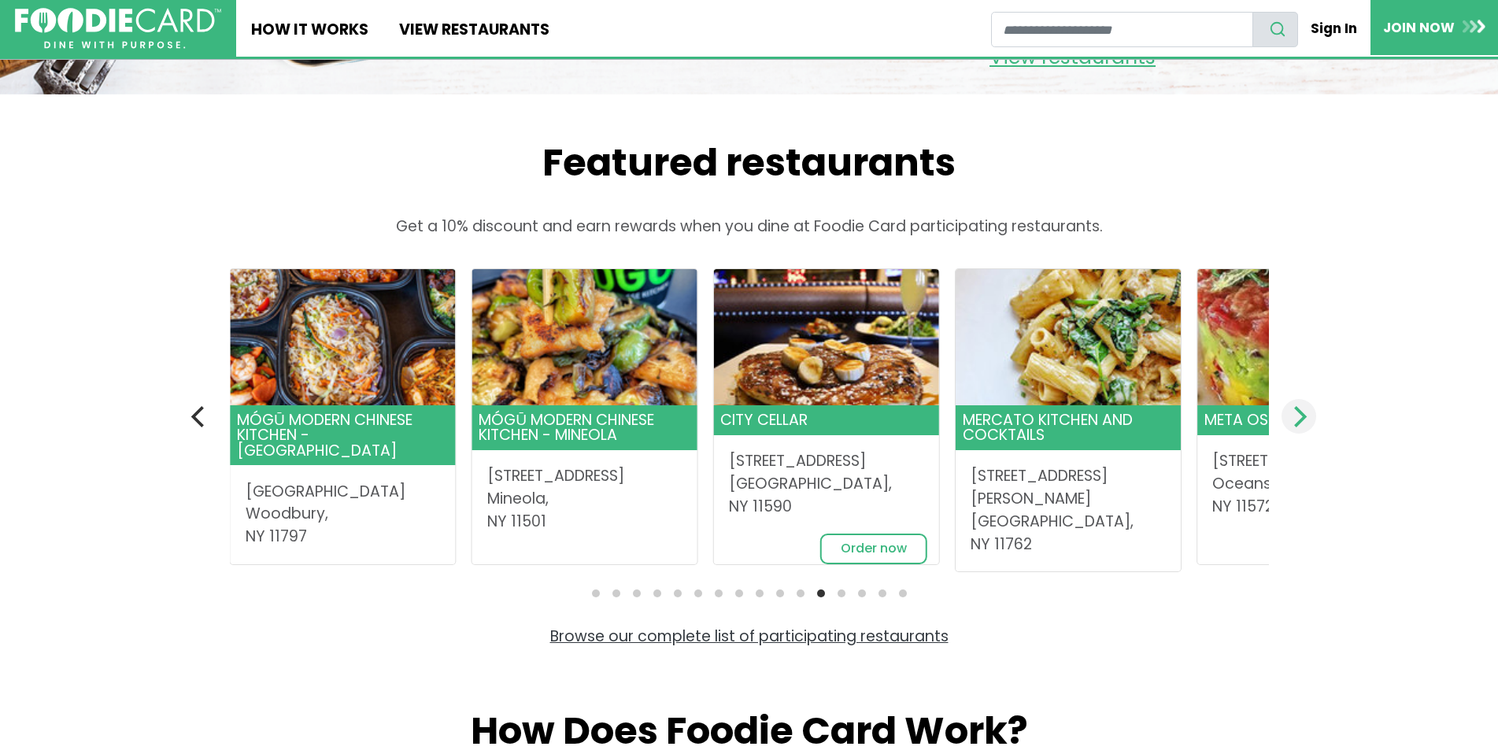
click at [1299, 427] on icon "Next" at bounding box center [1300, 416] width 13 height 20
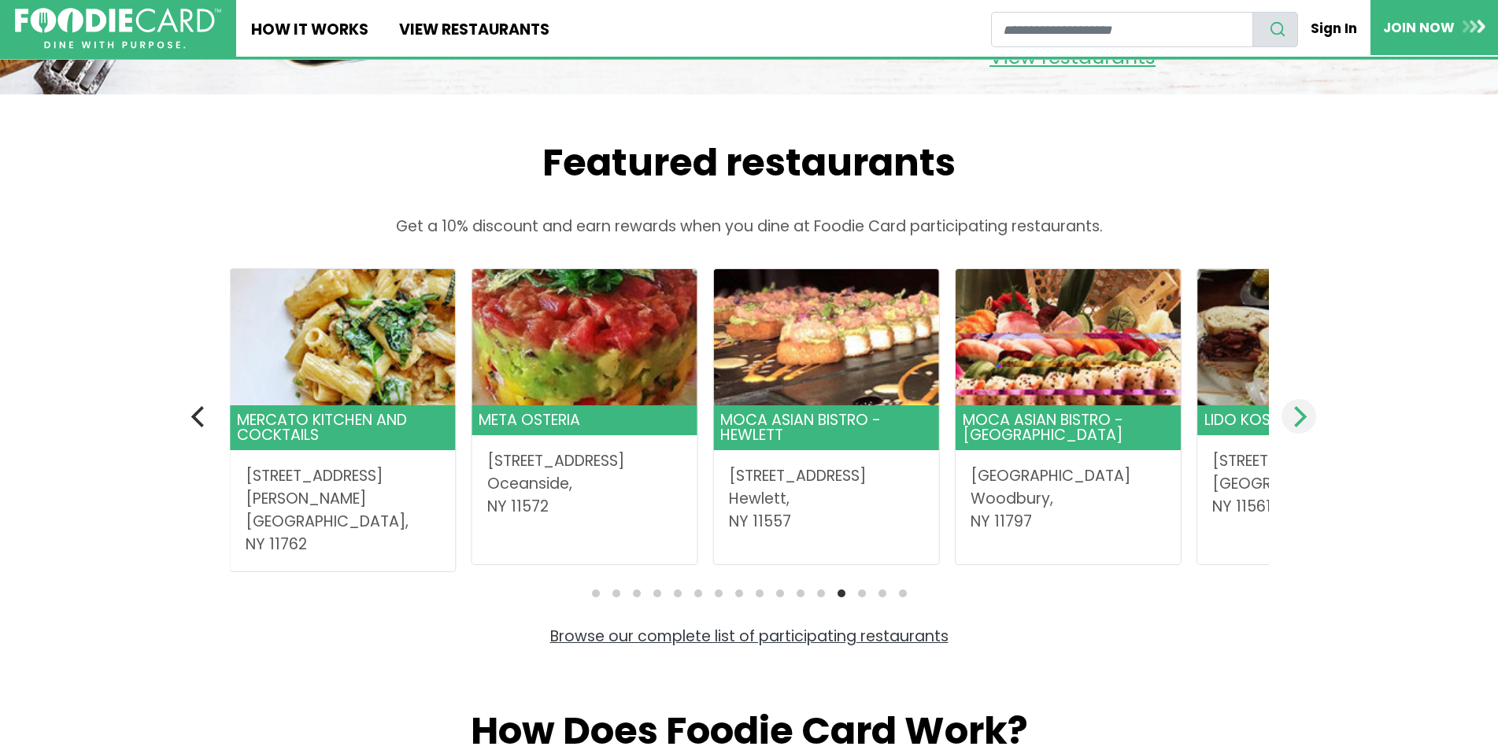
click at [1299, 427] on icon "Next" at bounding box center [1300, 416] width 13 height 20
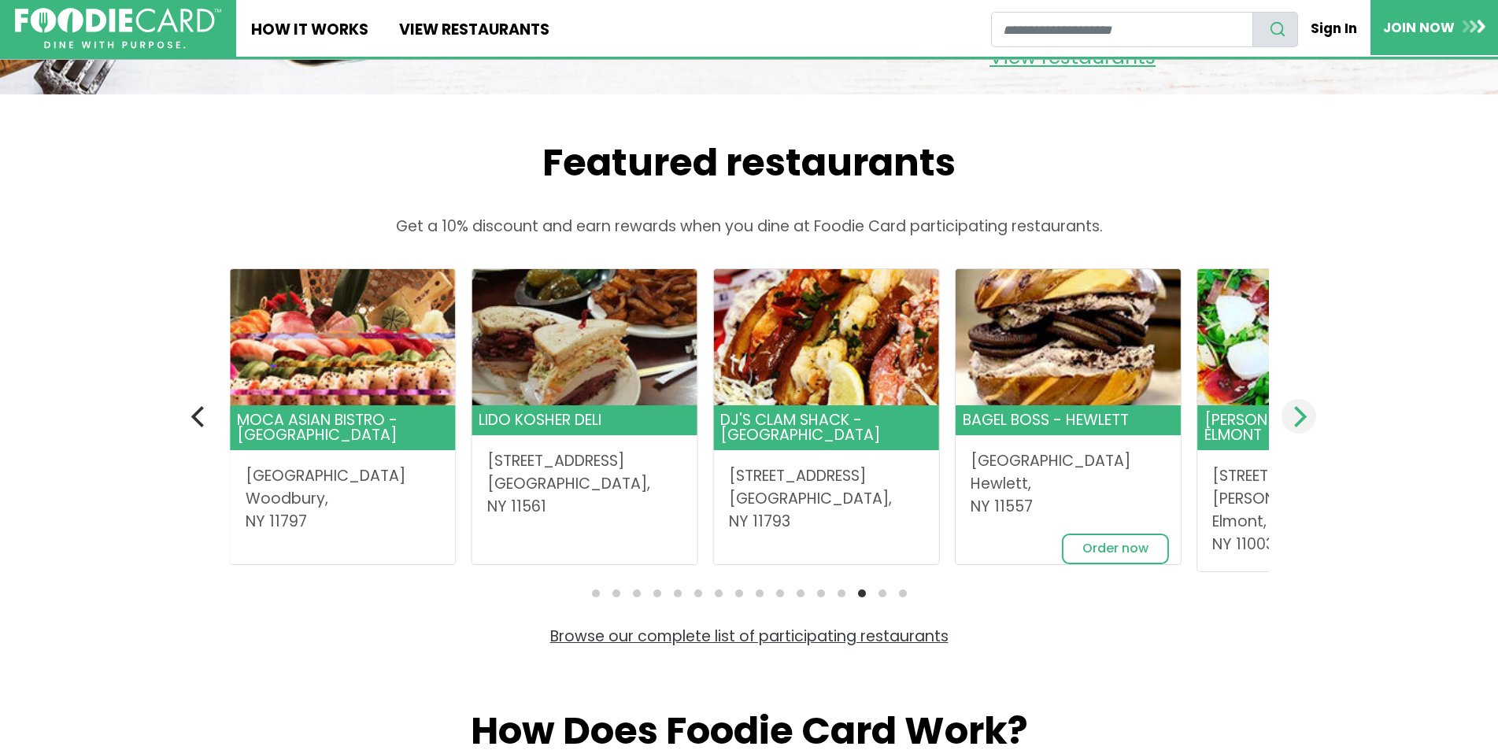
click at [1299, 427] on icon "Next" at bounding box center [1300, 416] width 13 height 20
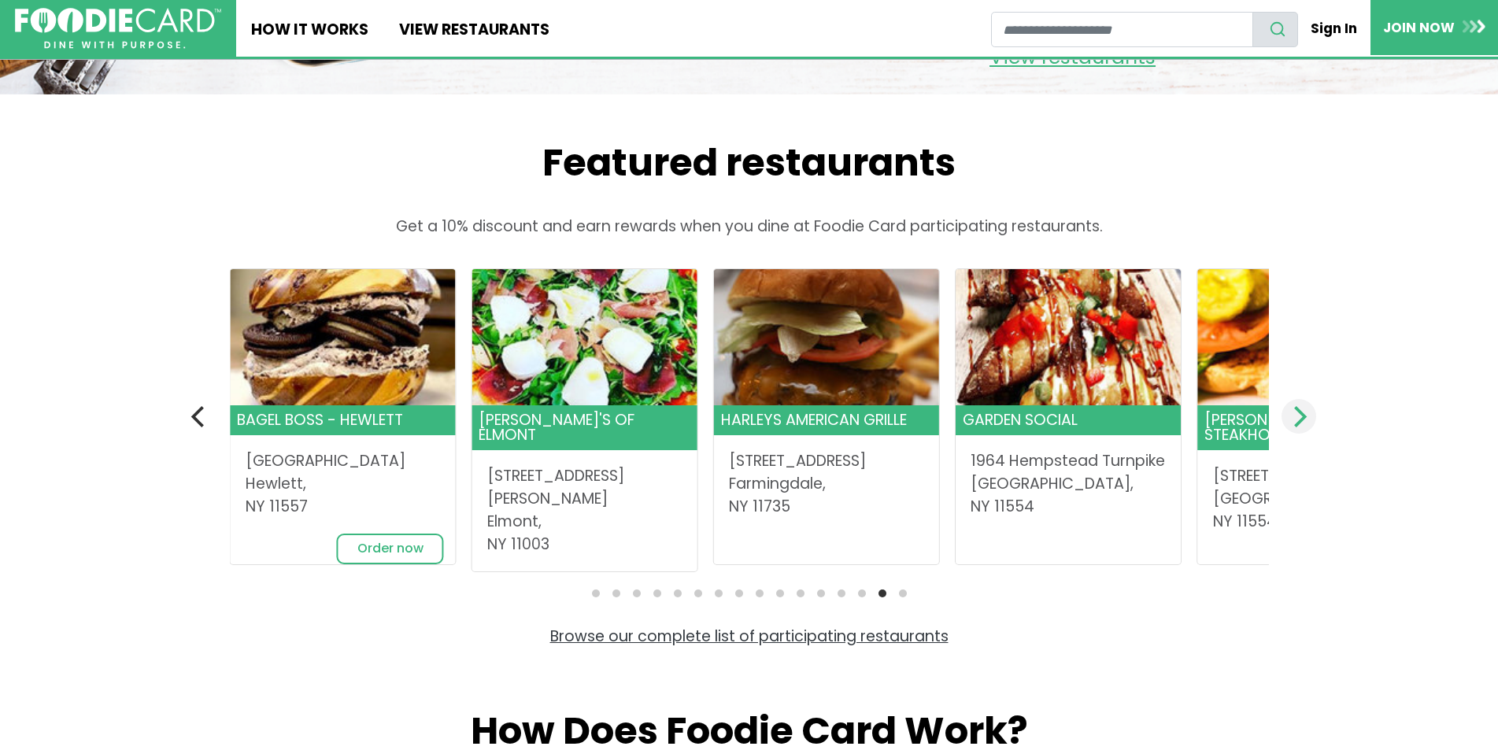
click at [1299, 427] on icon "Next" at bounding box center [1300, 416] width 13 height 20
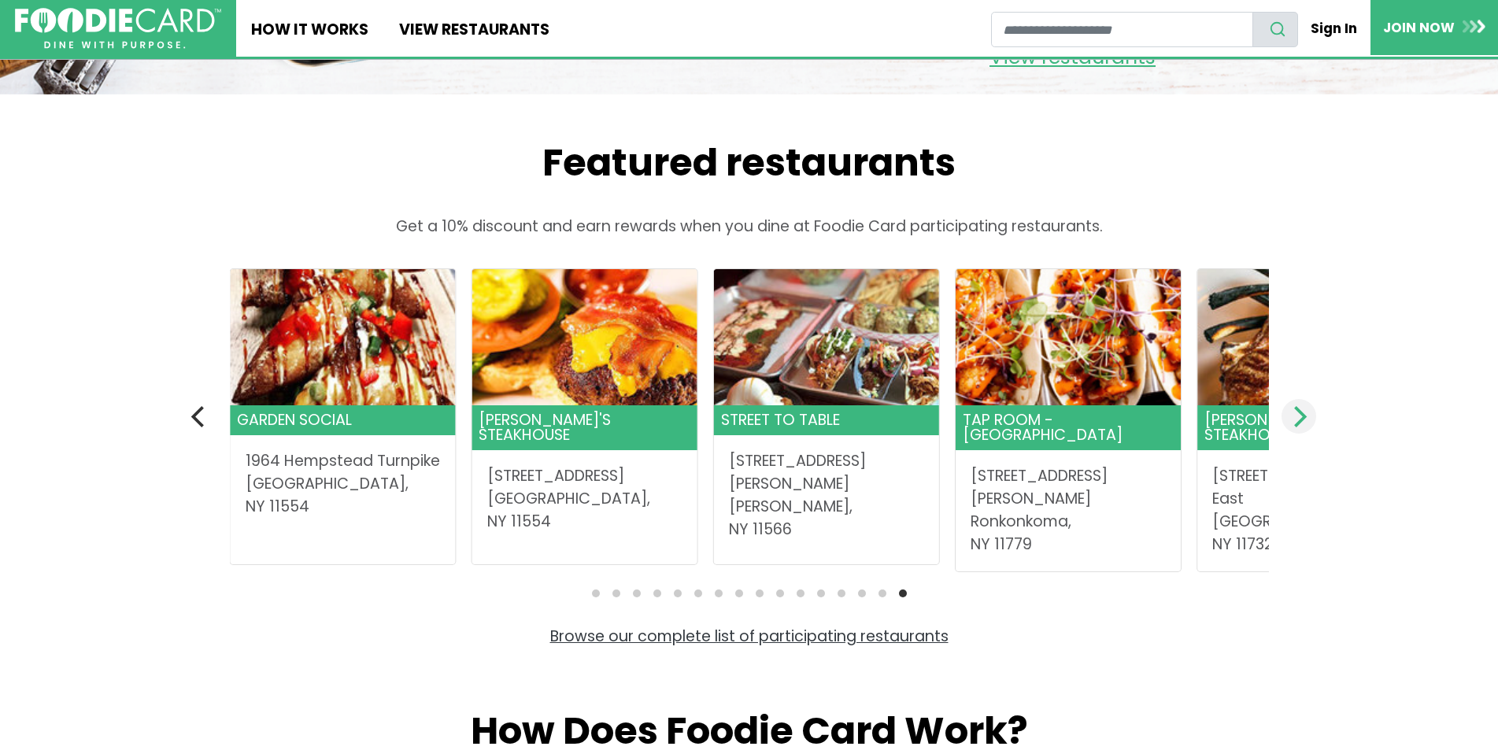
click at [1299, 427] on icon "Next" at bounding box center [1300, 416] width 13 height 20
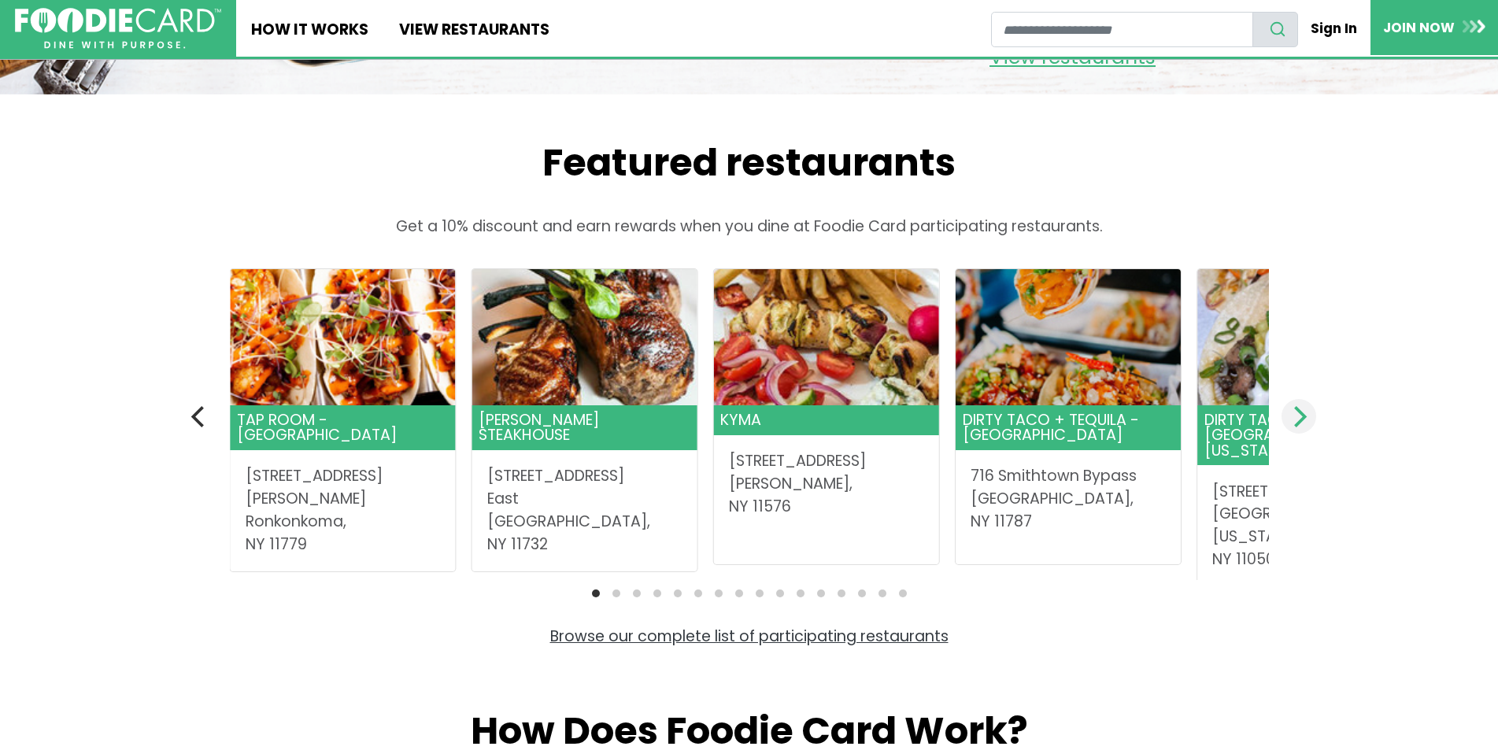
click at [1299, 427] on icon "Next" at bounding box center [1300, 416] width 13 height 20
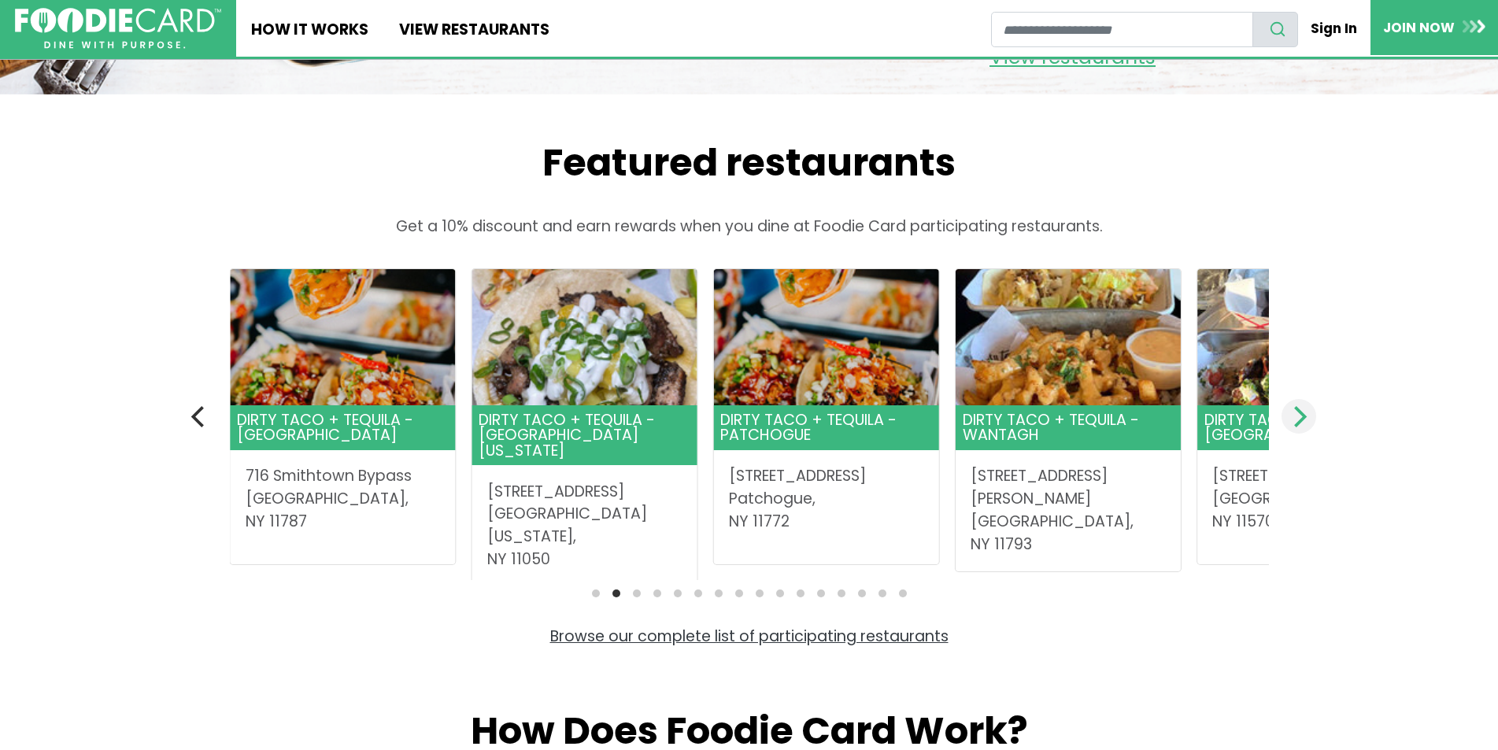
click at [1299, 427] on icon "Next" at bounding box center [1300, 416] width 13 height 20
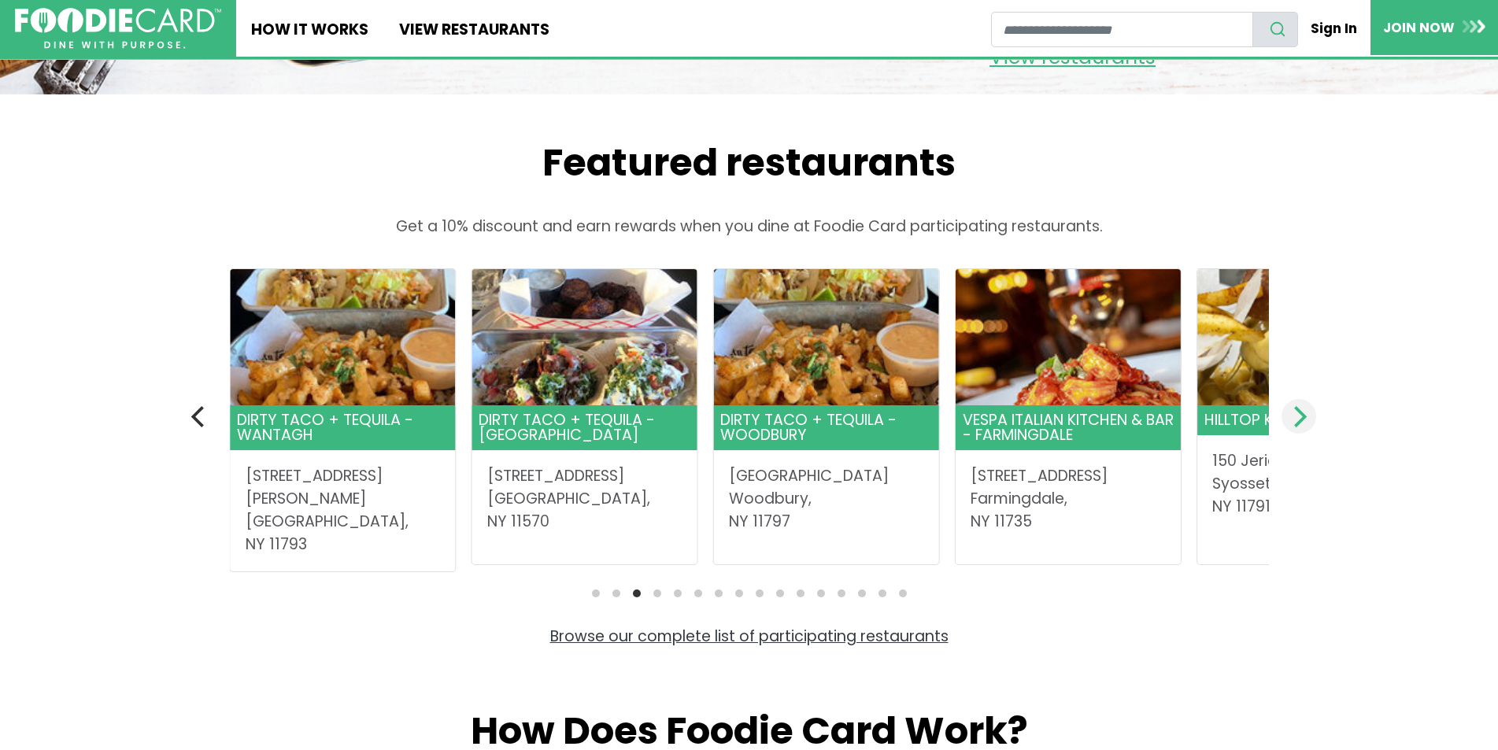
click at [1299, 427] on icon "Next" at bounding box center [1300, 416] width 13 height 20
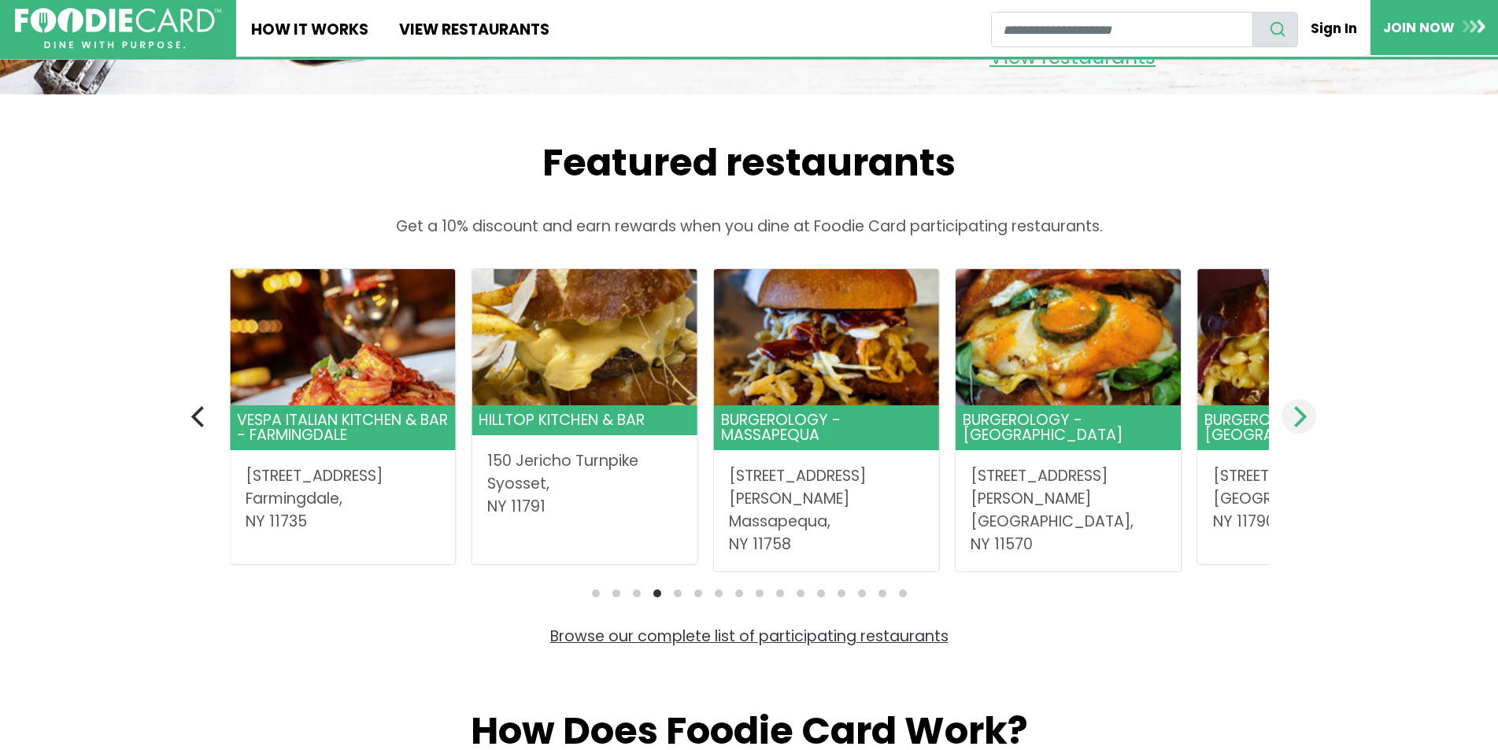
click at [1299, 427] on icon "Next" at bounding box center [1300, 416] width 13 height 20
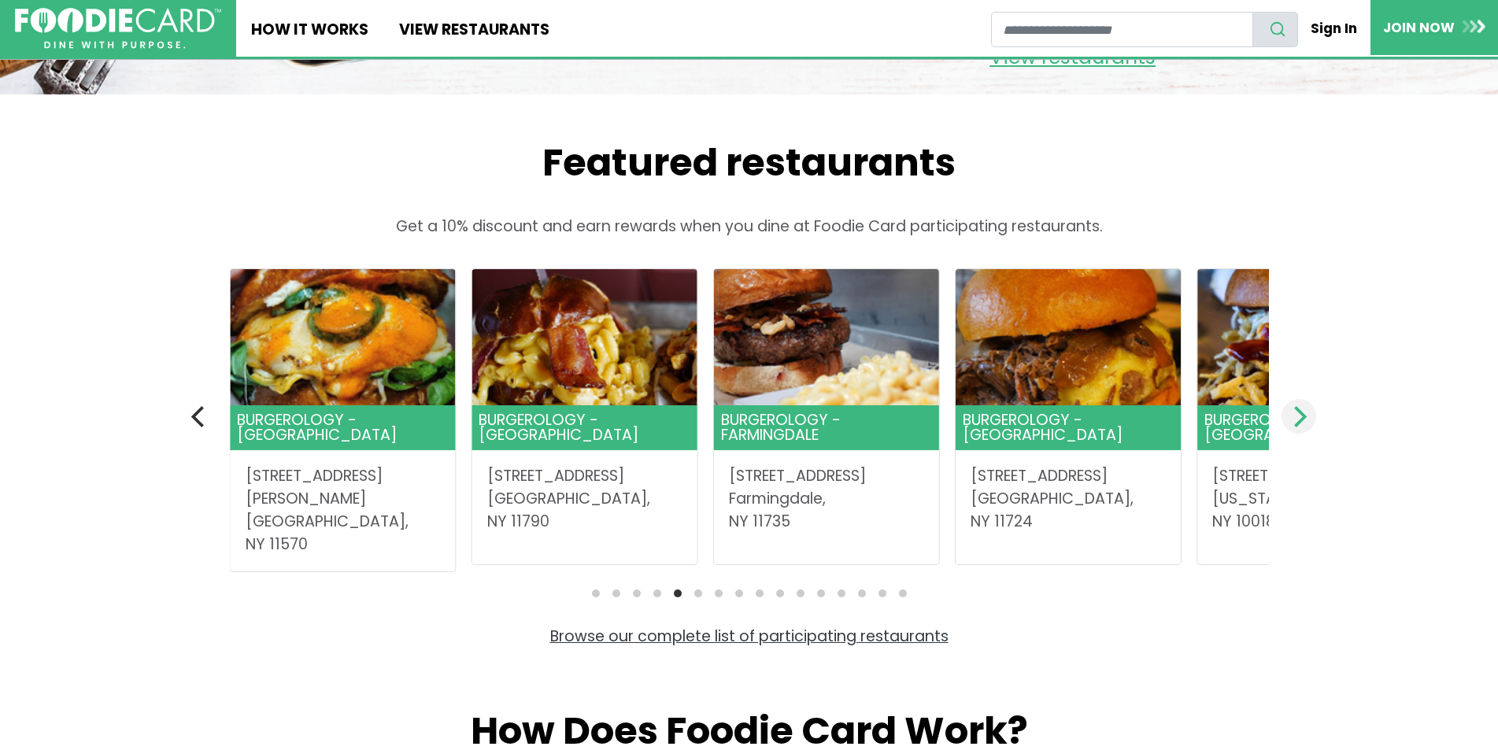
click at [1299, 427] on icon "Next" at bounding box center [1300, 416] width 13 height 20
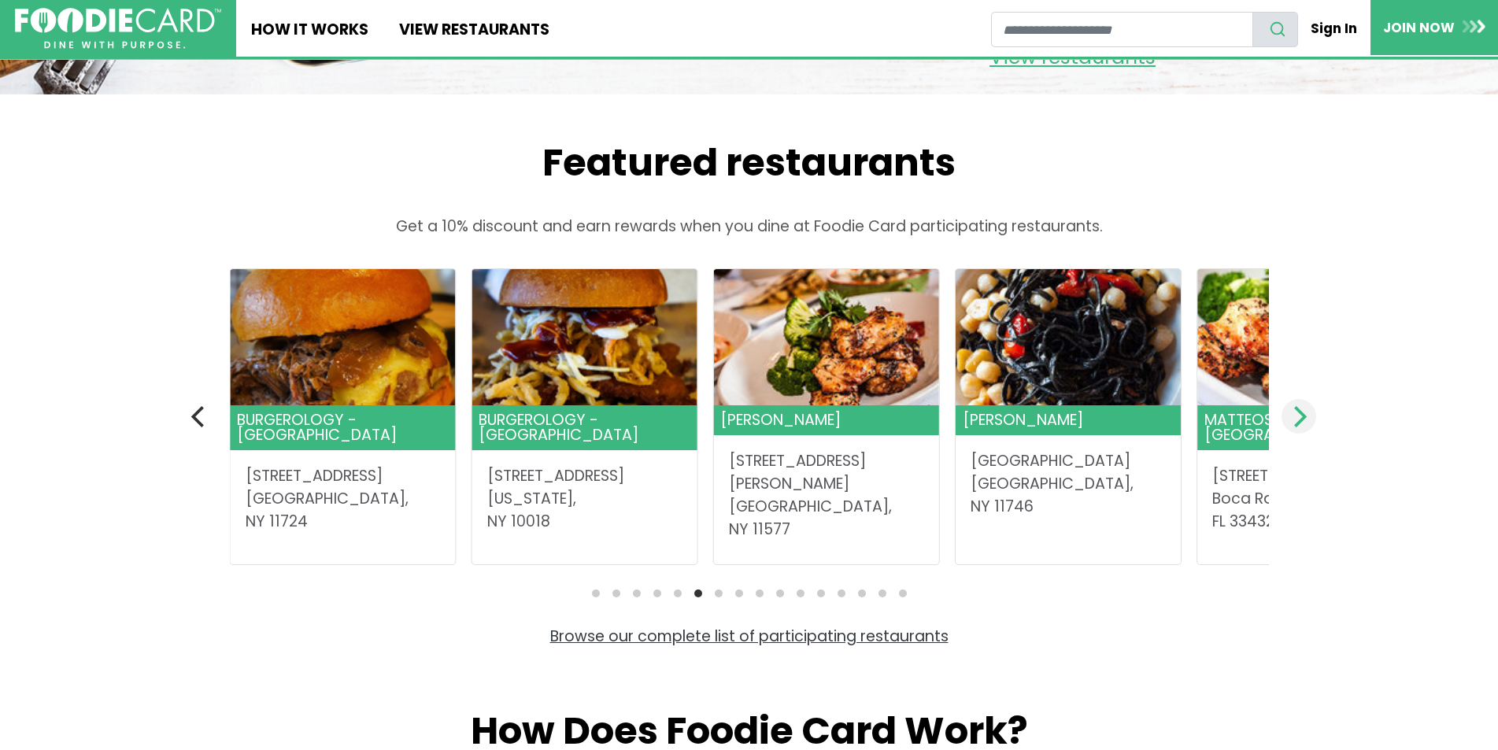
click at [1299, 427] on icon "Next" at bounding box center [1300, 416] width 13 height 20
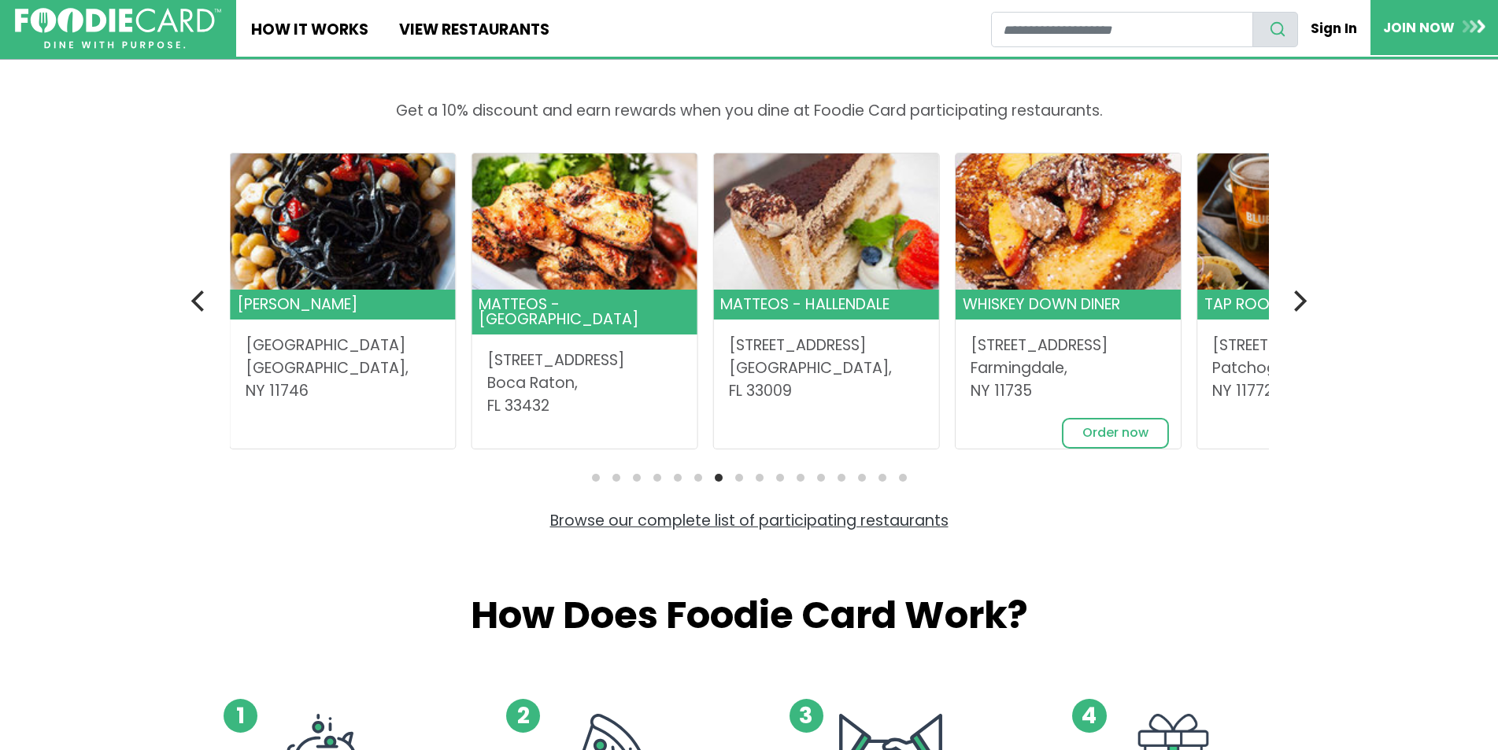
scroll to position [551, 0]
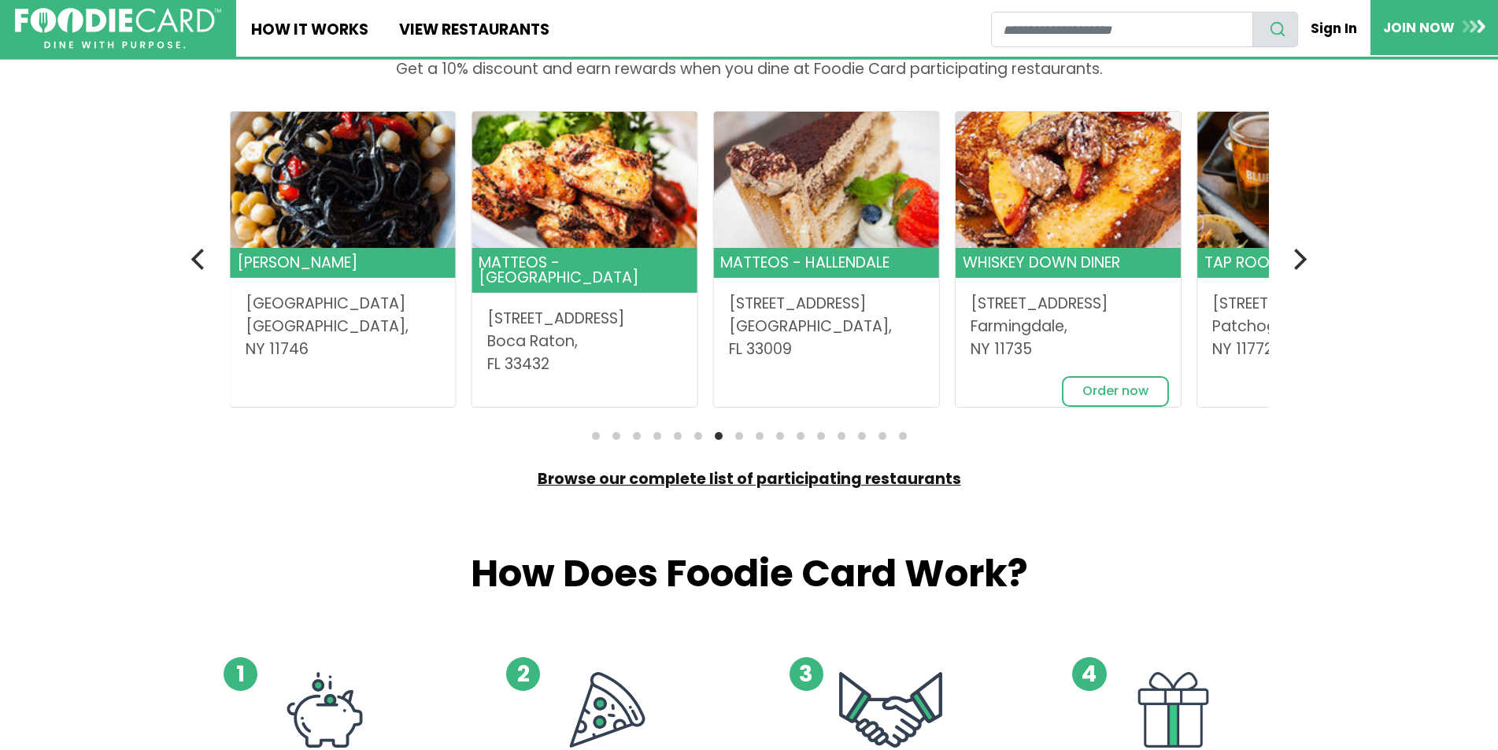
click at [822, 489] on link "Browse our complete list of participating restaurants" at bounding box center [749, 478] width 423 height 21
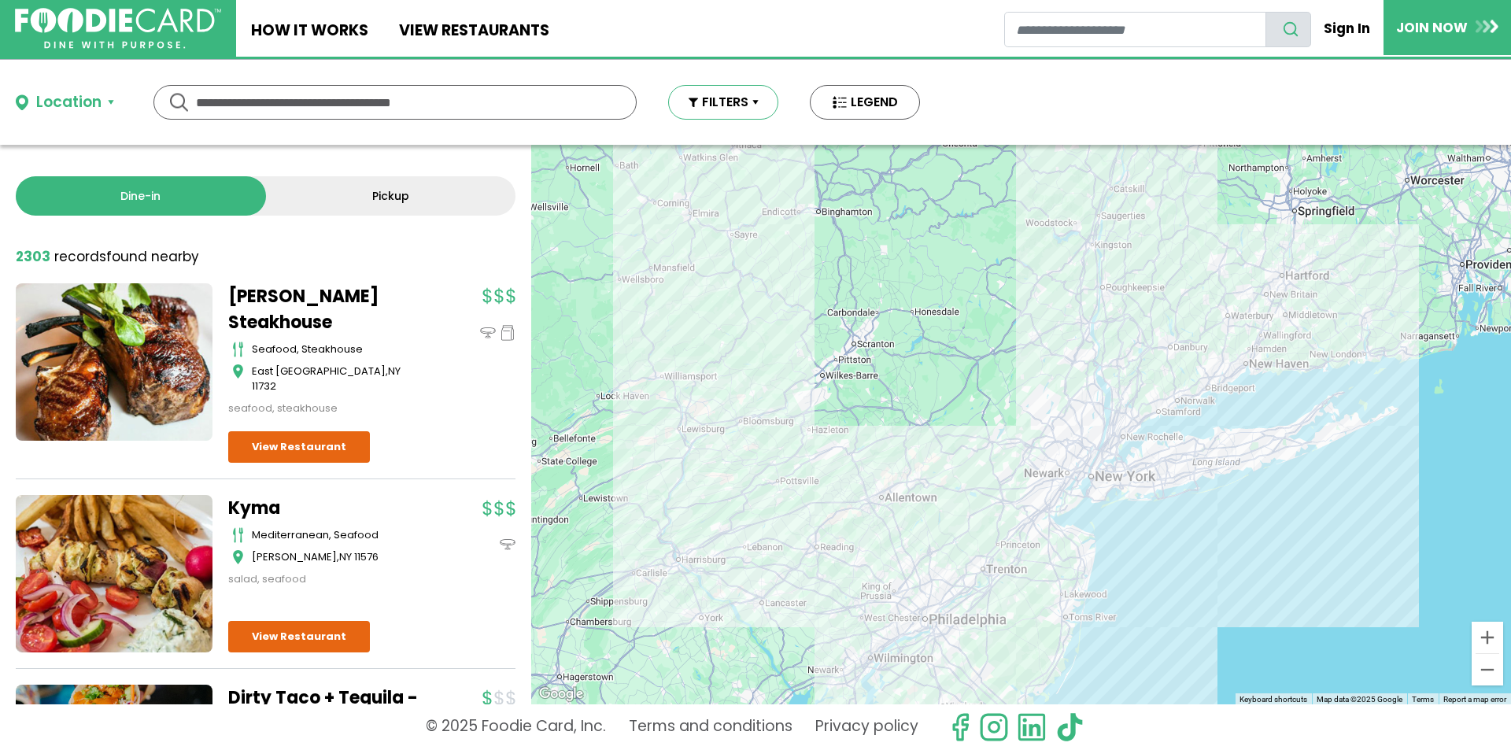
click at [729, 114] on button "FILTERS" at bounding box center [723, 102] width 110 height 35
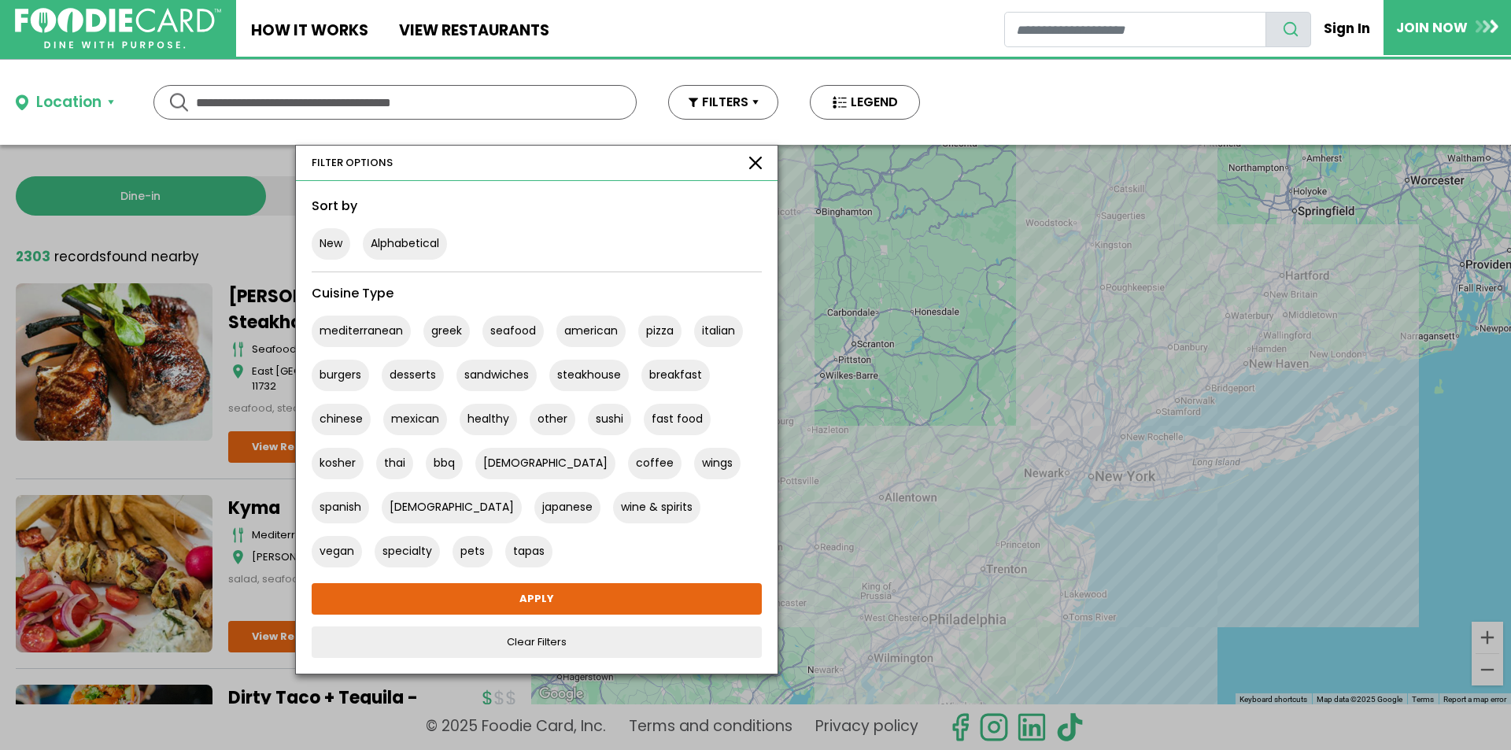
click at [755, 160] on button "button" at bounding box center [755, 163] width 13 height 13
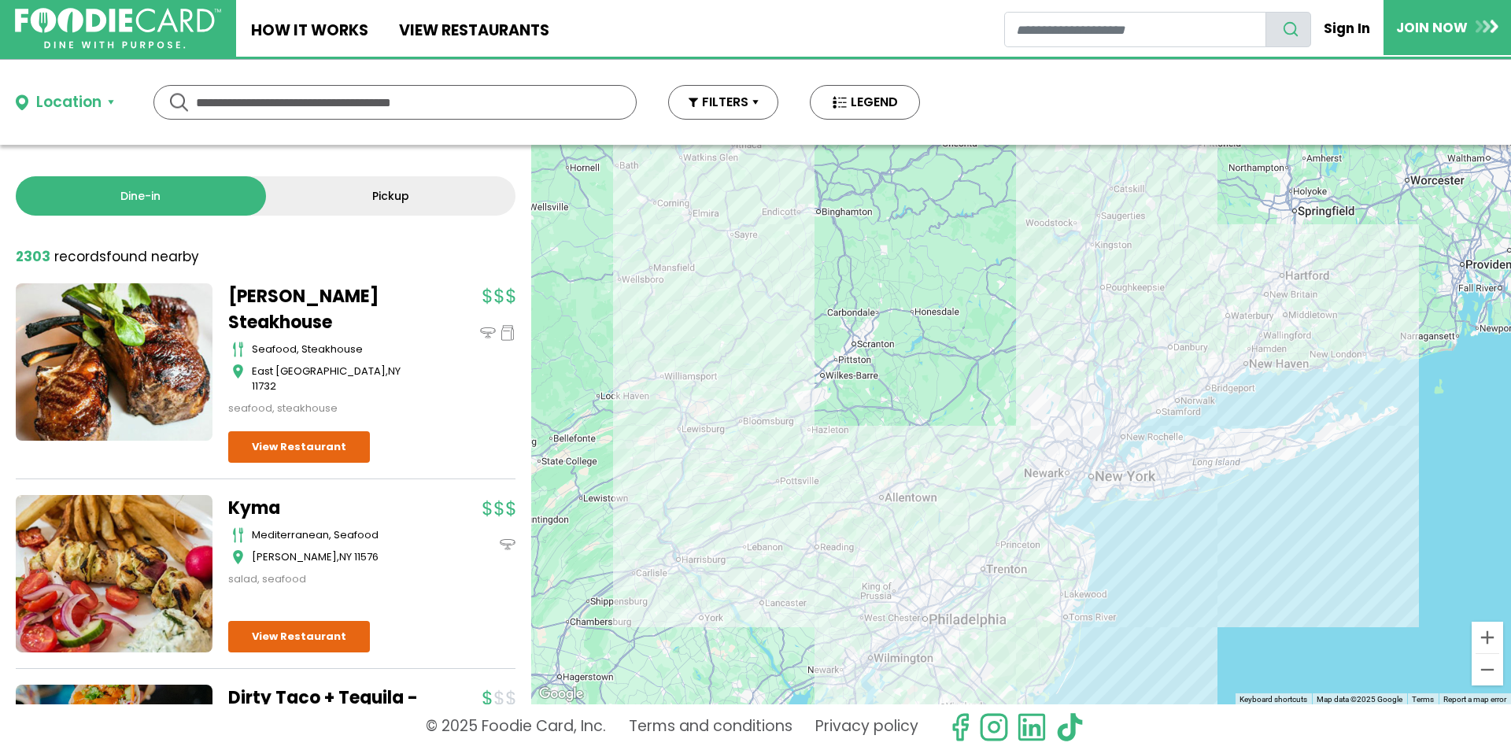
click at [257, 105] on input "text" at bounding box center [395, 102] width 398 height 33
click at [88, 100] on div "Location" at bounding box center [68, 102] width 65 height 23
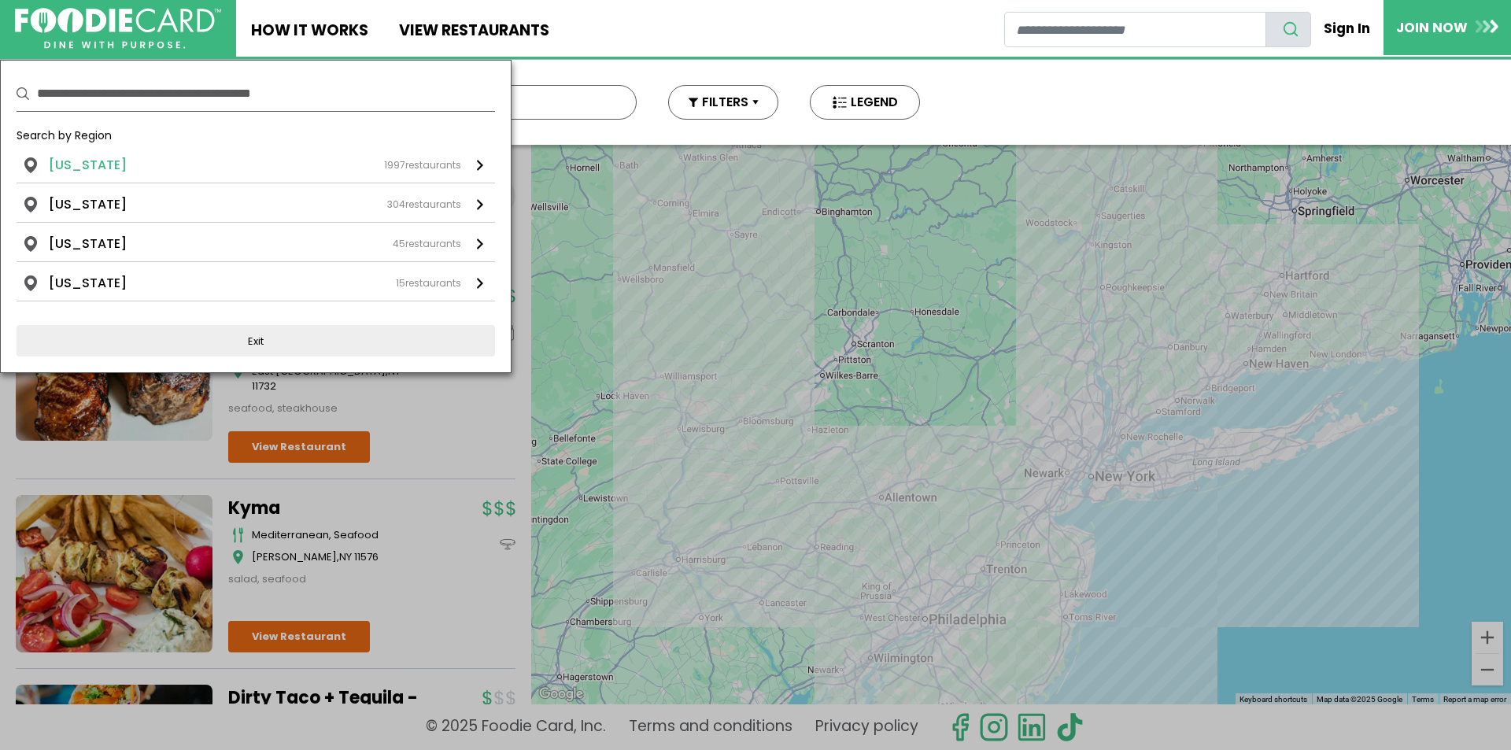
click at [405, 161] on div "1997 restaurants" at bounding box center [422, 165] width 77 height 14
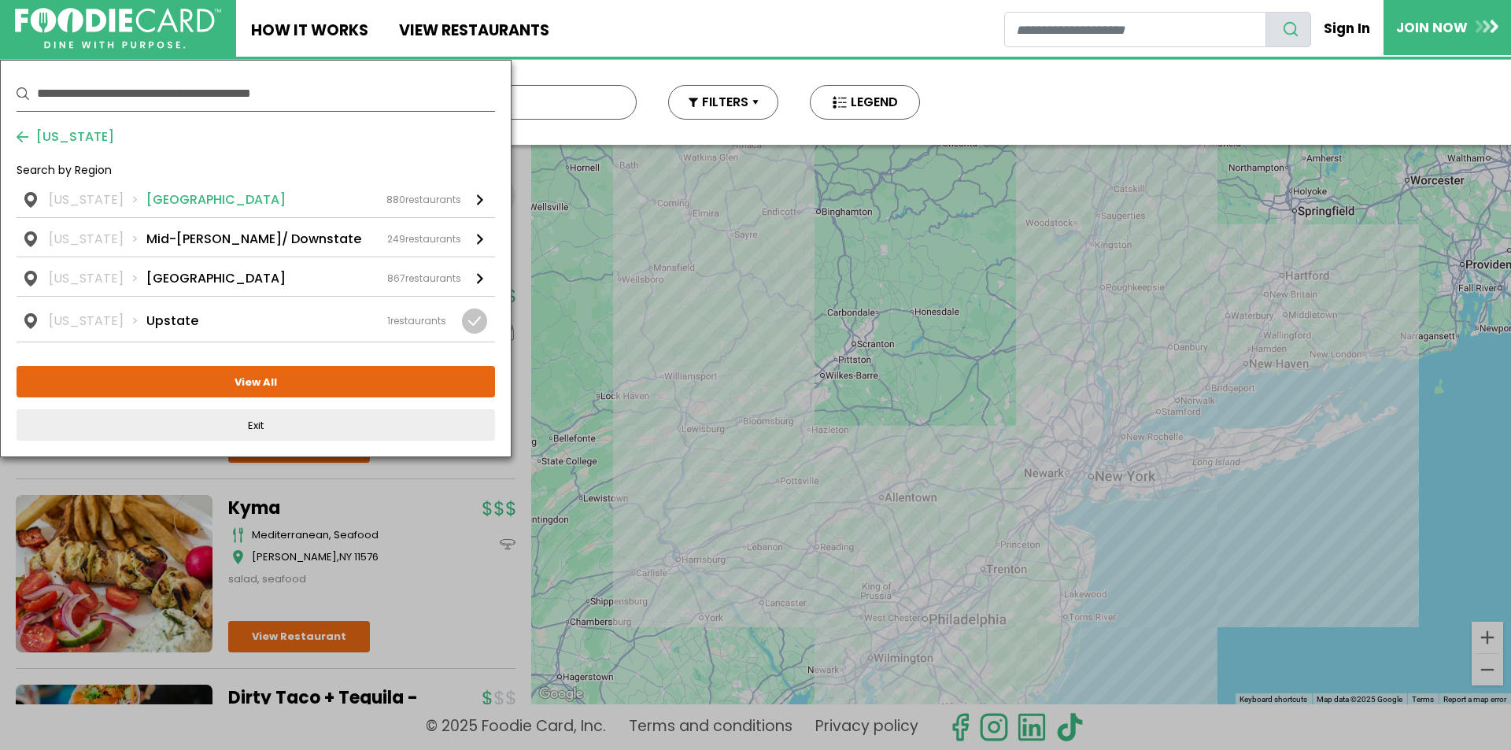
click at [449, 200] on div "880 restaurants" at bounding box center [423, 200] width 75 height 14
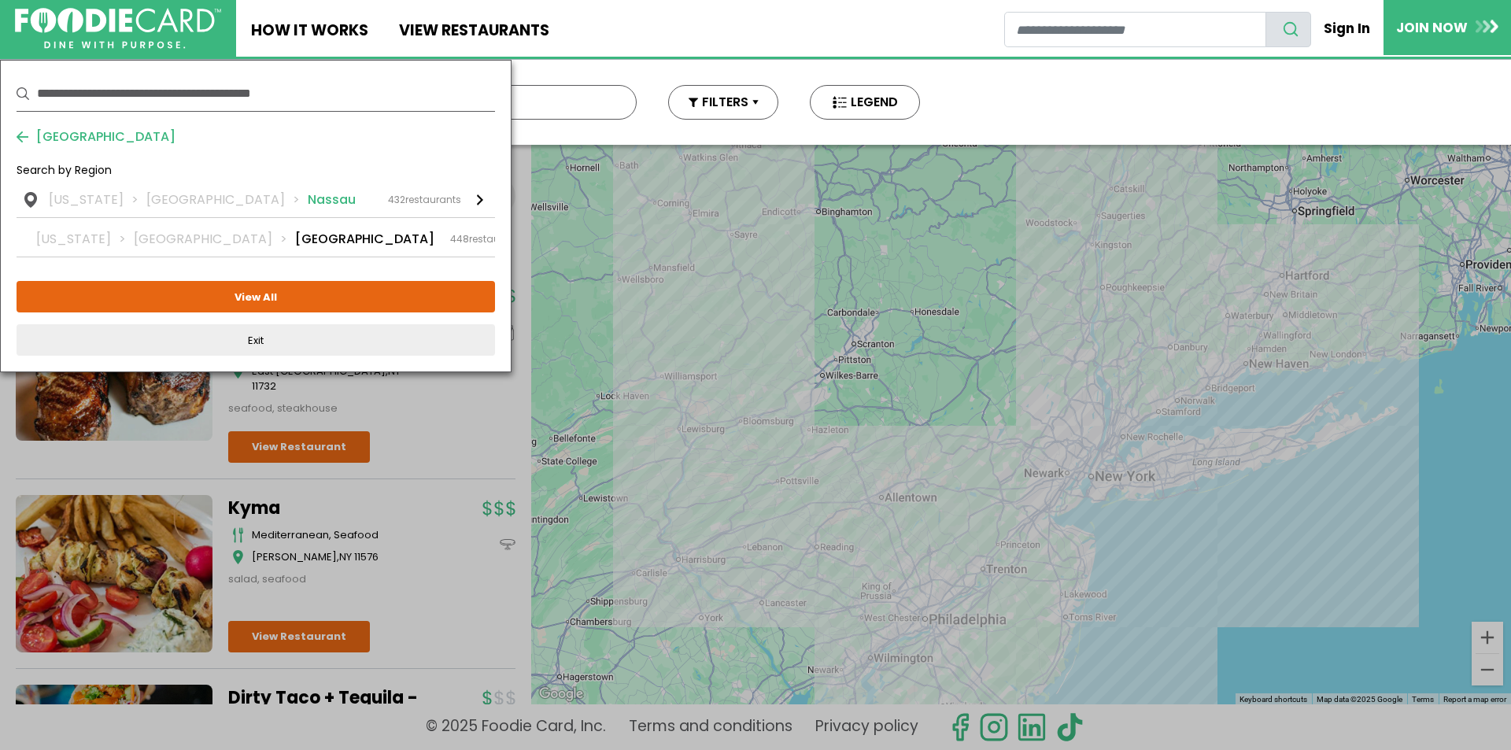
click at [412, 200] on div "432 restaurants" at bounding box center [424, 200] width 73 height 14
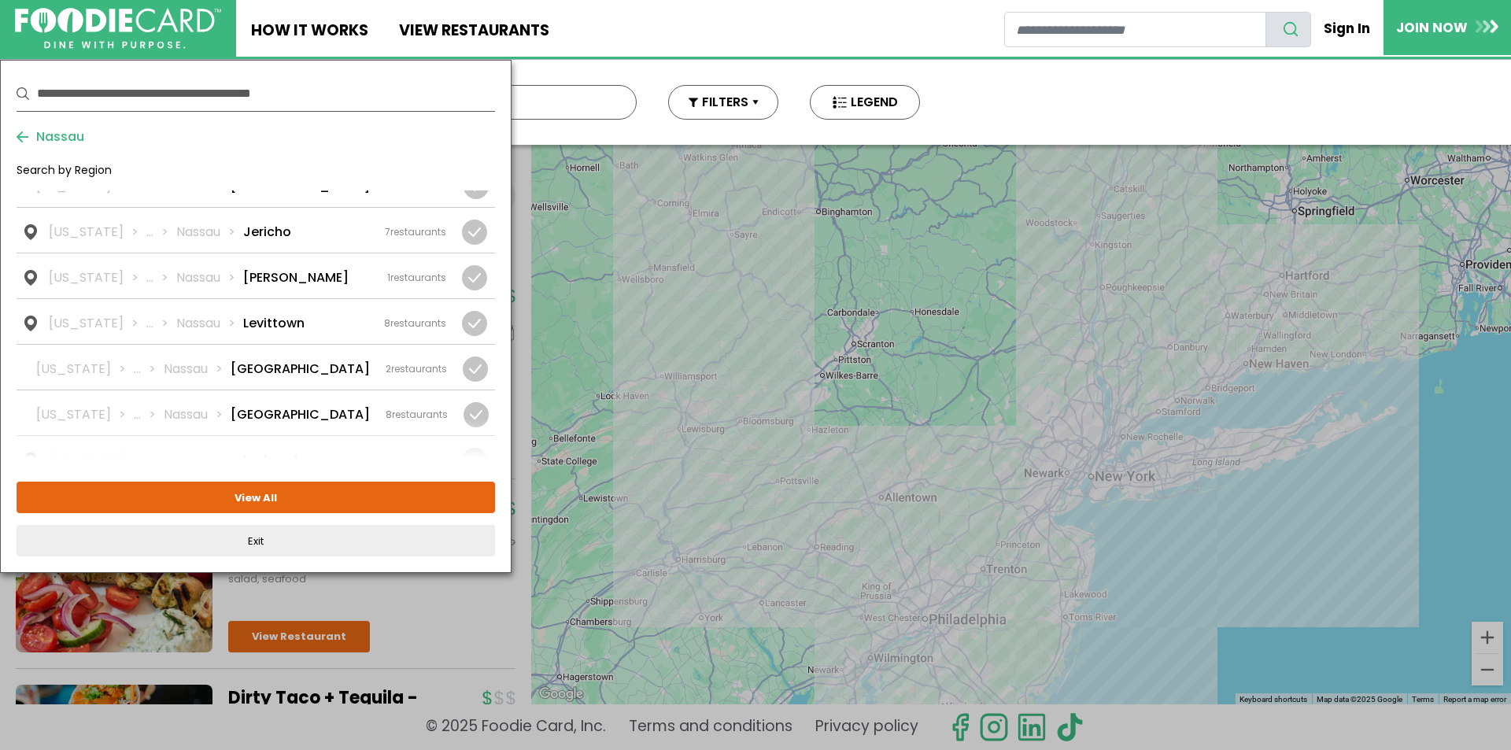
scroll to position [1102, 0]
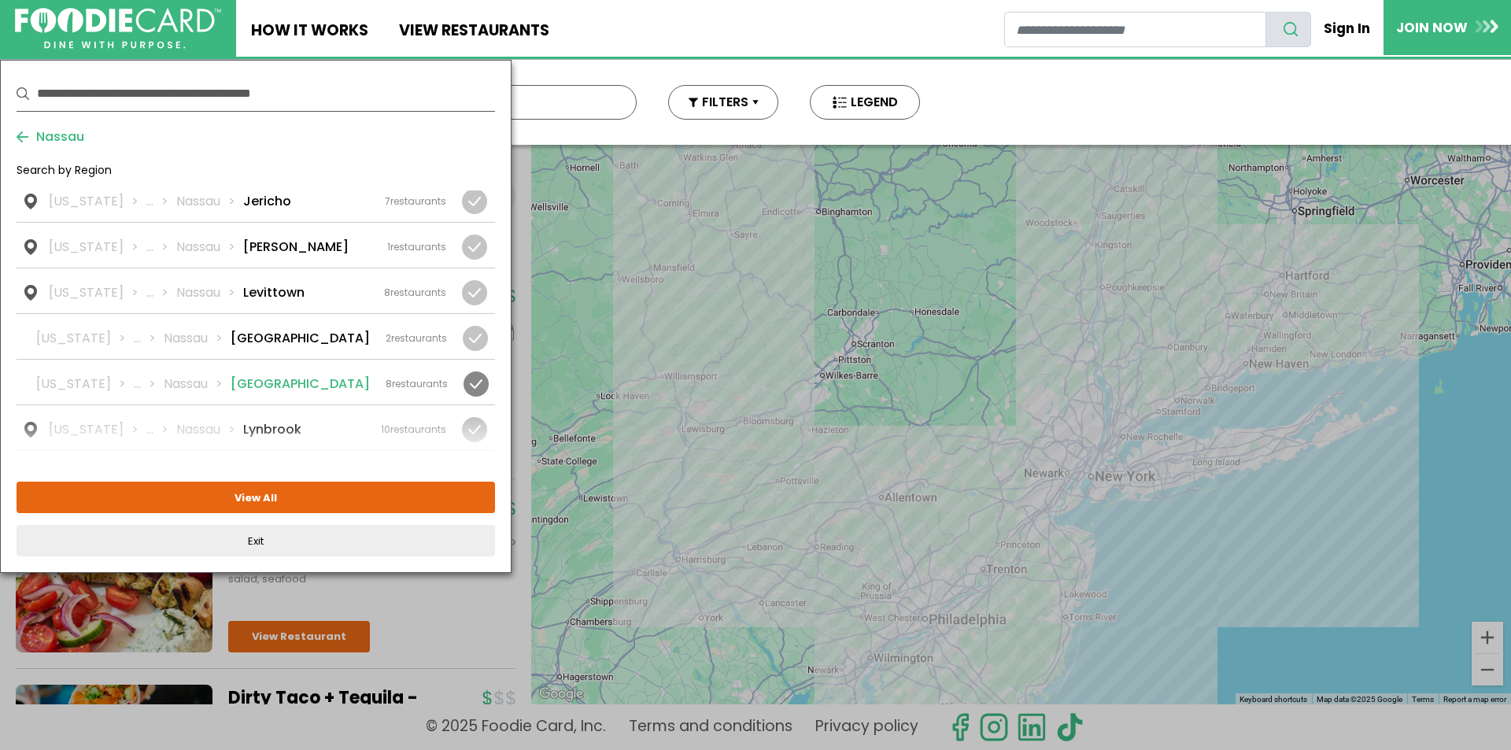
click at [257, 375] on li "Long Beach" at bounding box center [300, 384] width 139 height 19
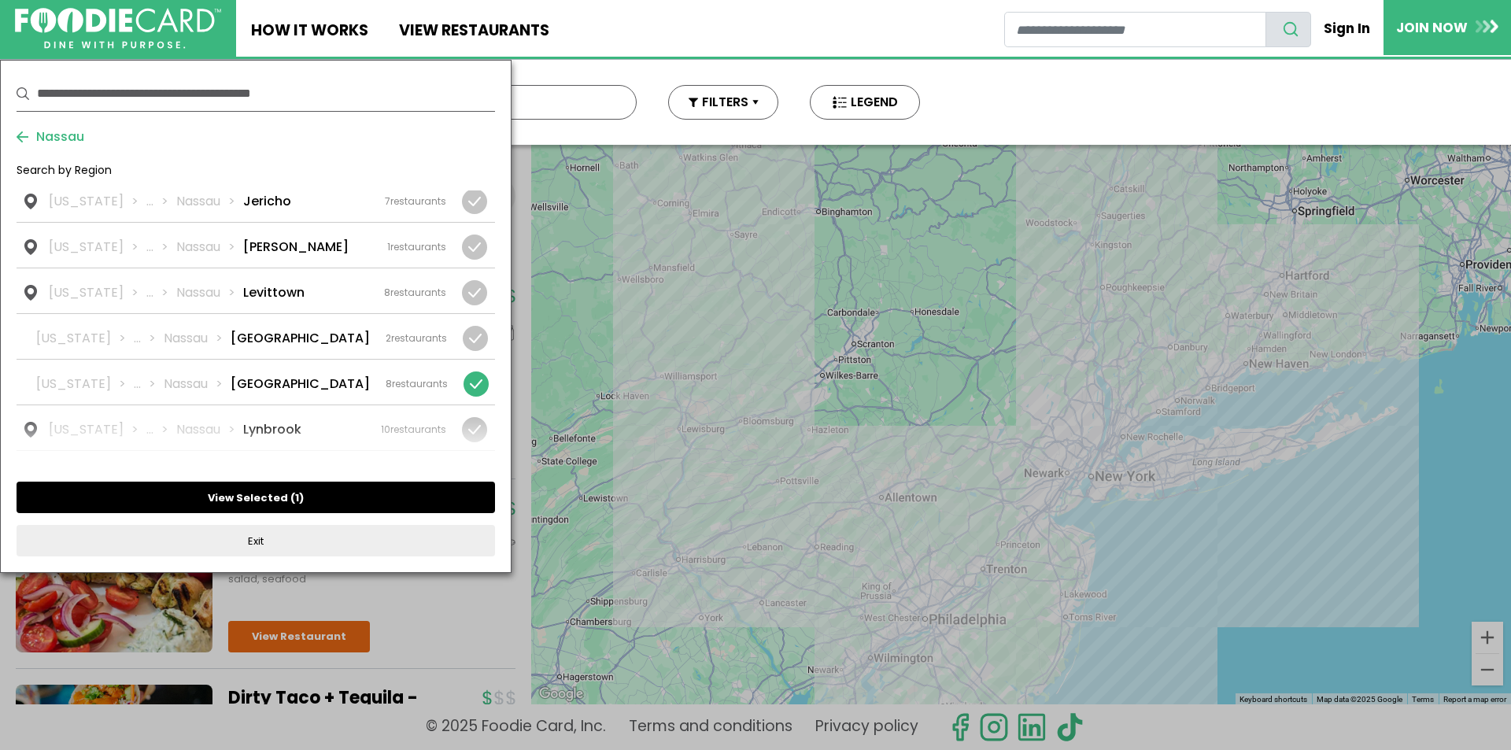
click at [260, 493] on button "View Selected ( 1 )" at bounding box center [256, 497] width 478 height 31
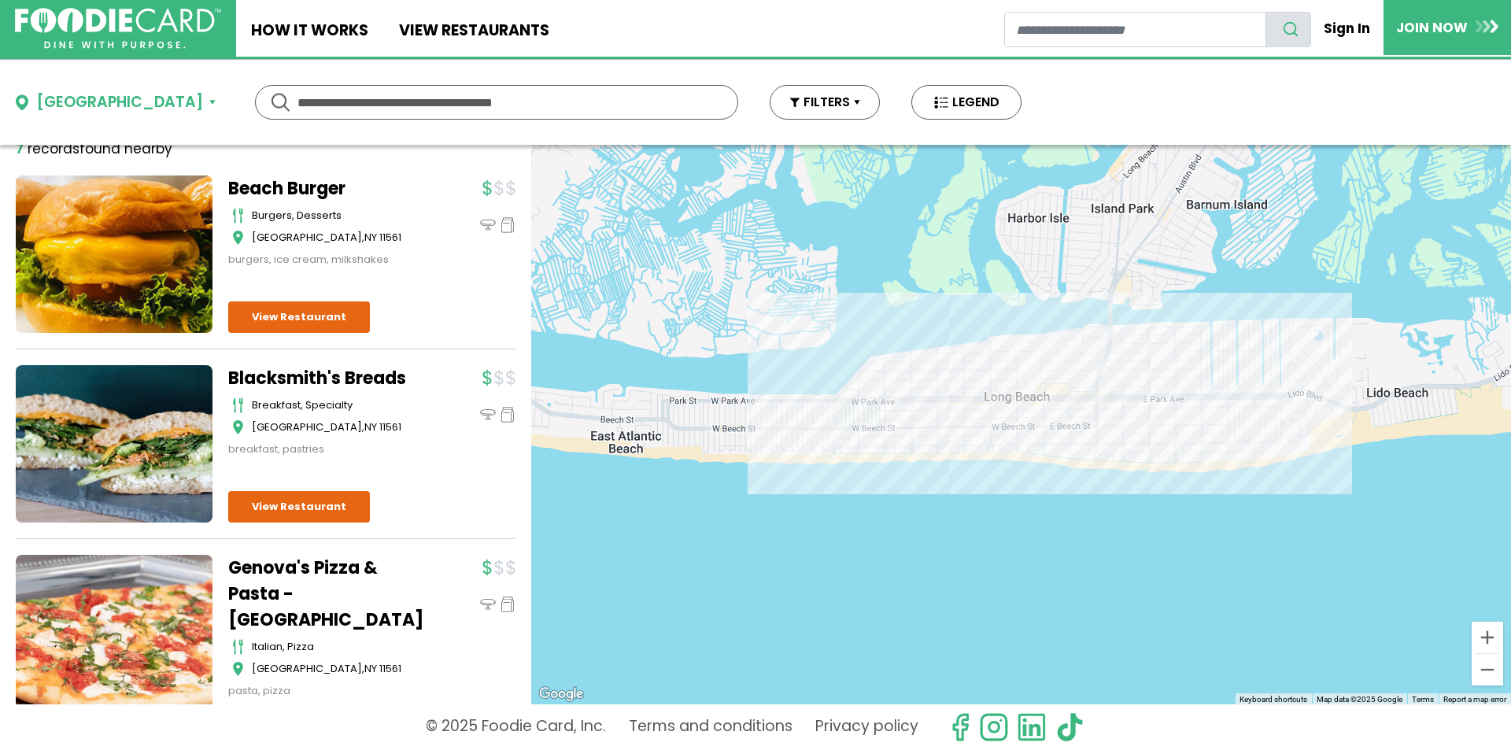
scroll to position [0, 0]
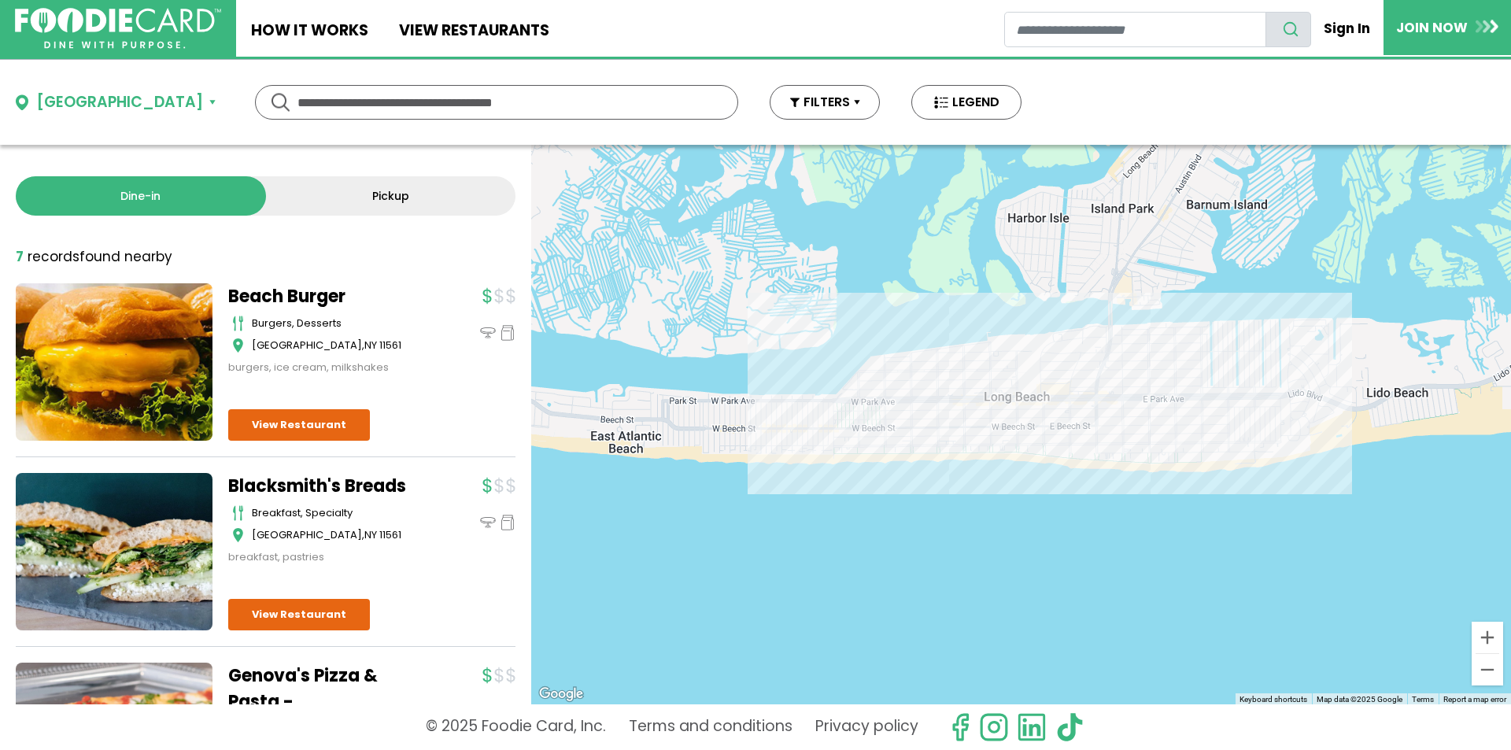
click at [99, 100] on div "Long Beach" at bounding box center [119, 102] width 167 height 23
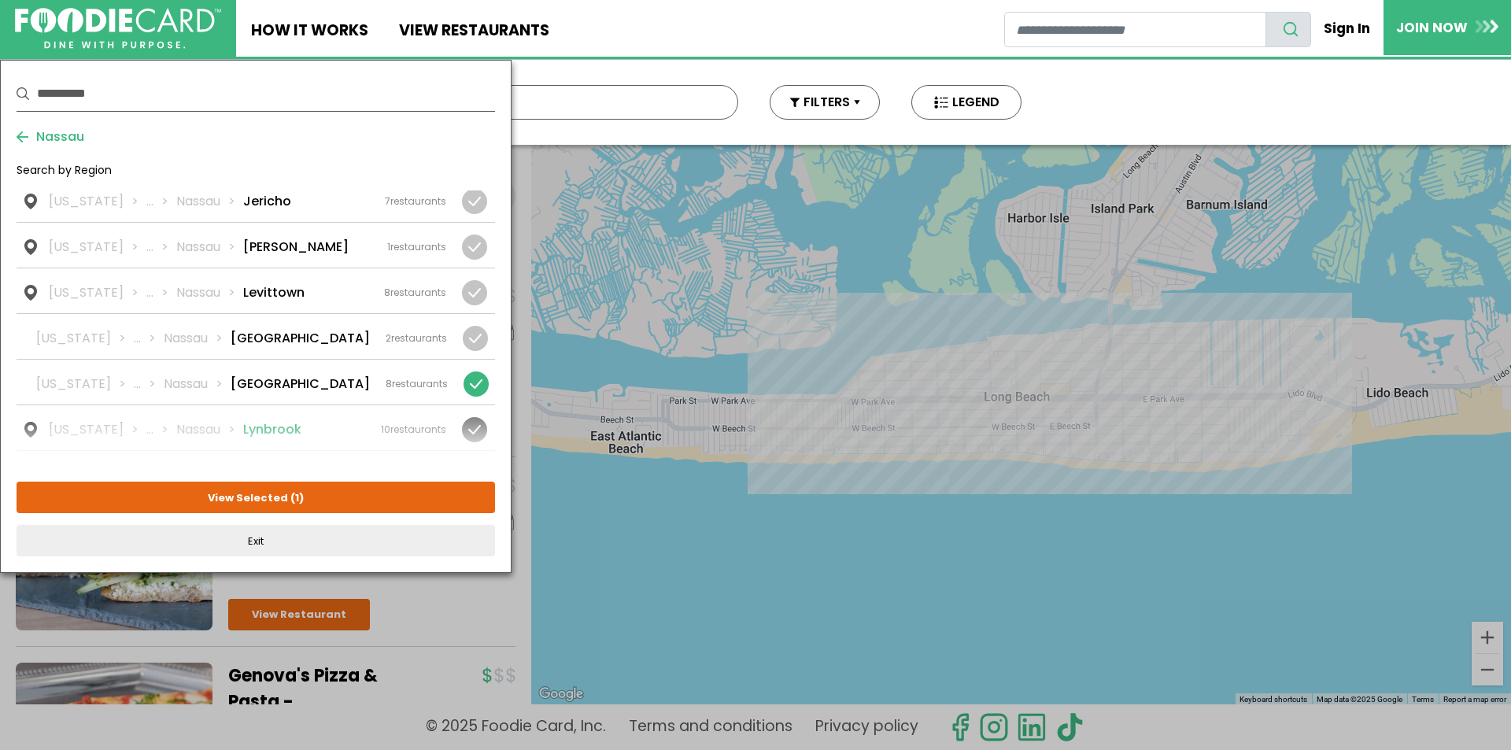
click at [271, 420] on li "Lynbrook" at bounding box center [272, 429] width 58 height 19
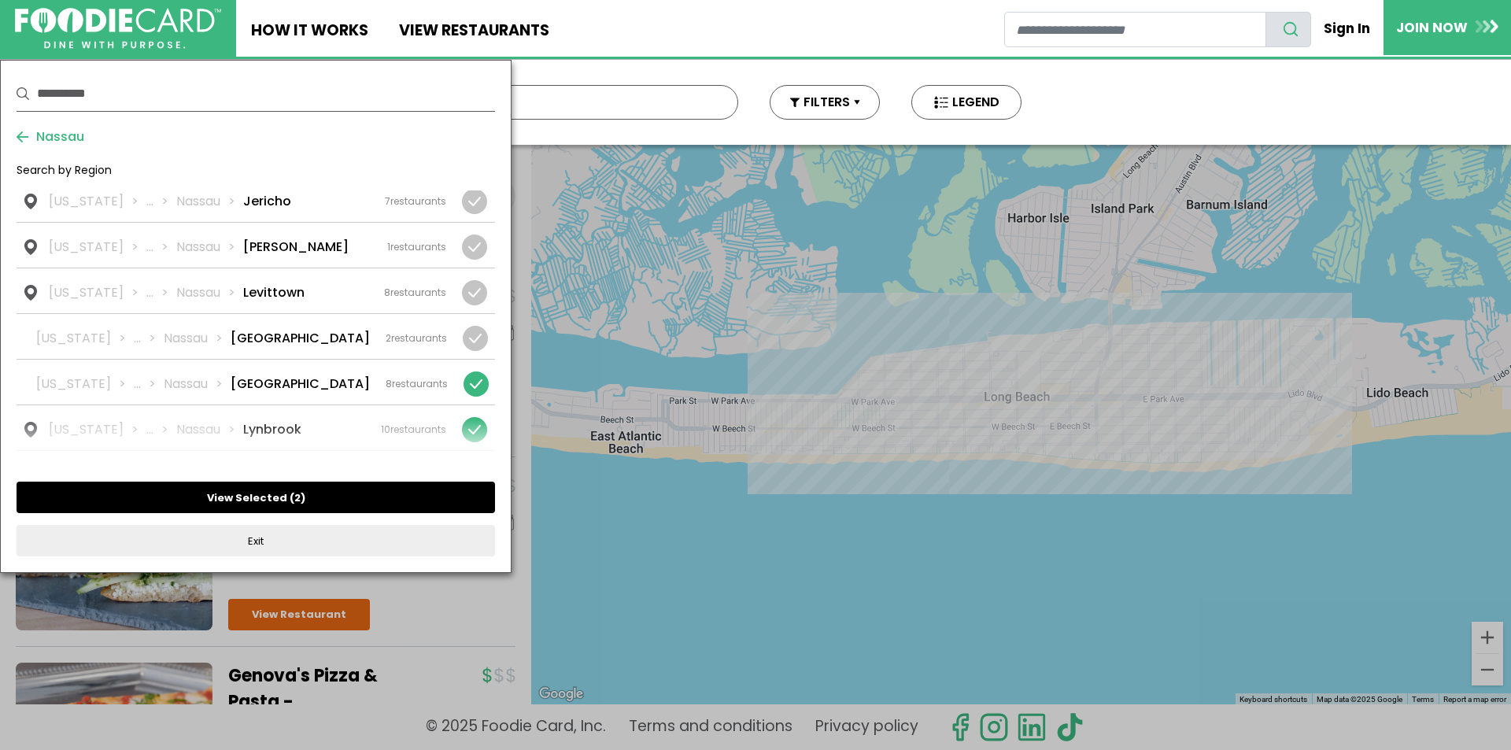
click at [274, 497] on button "View Selected ( 2 )" at bounding box center [256, 497] width 478 height 31
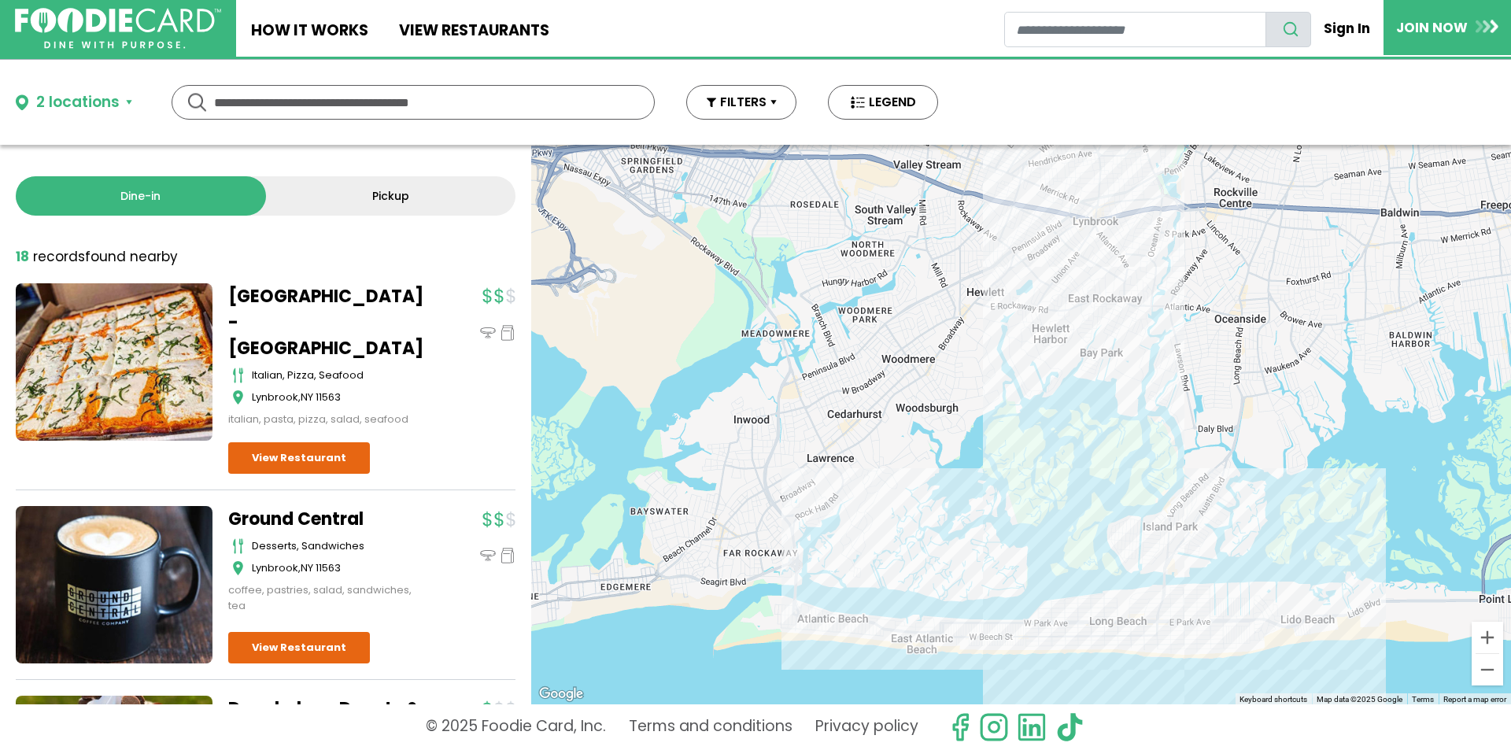
click at [101, 108] on div "2 locations" at bounding box center [77, 102] width 83 height 23
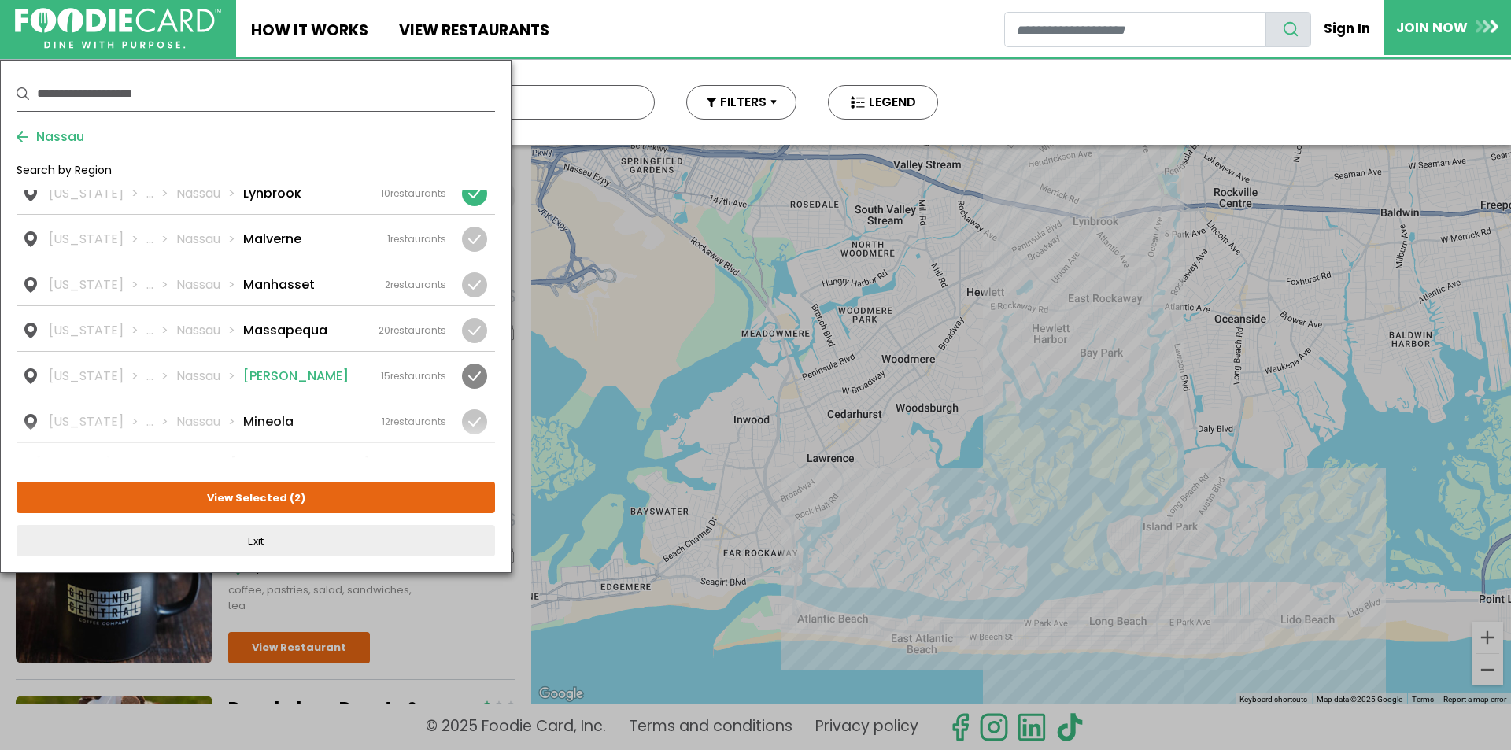
scroll to position [1417, 0]
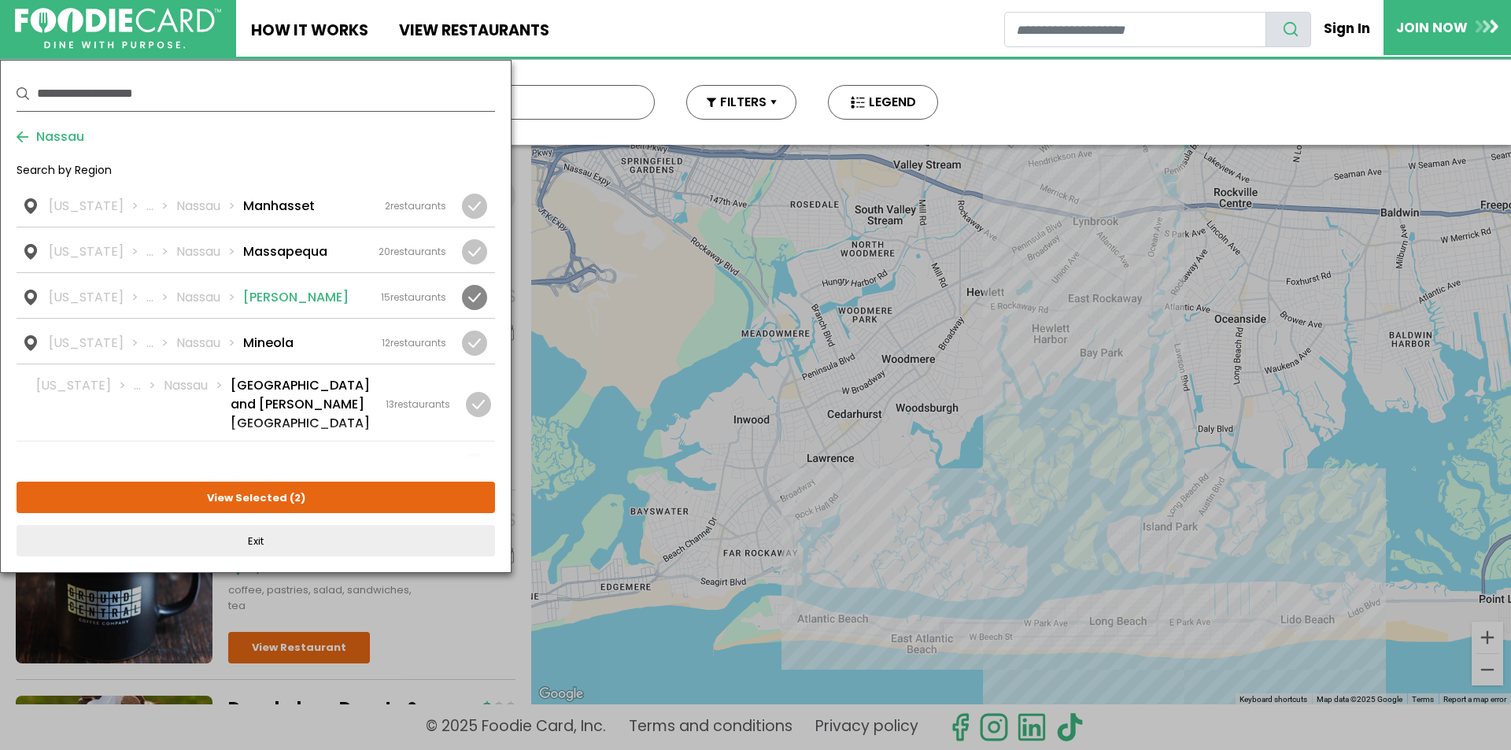
click at [277, 456] on li "Oceanside" at bounding box center [277, 465] width 69 height 19
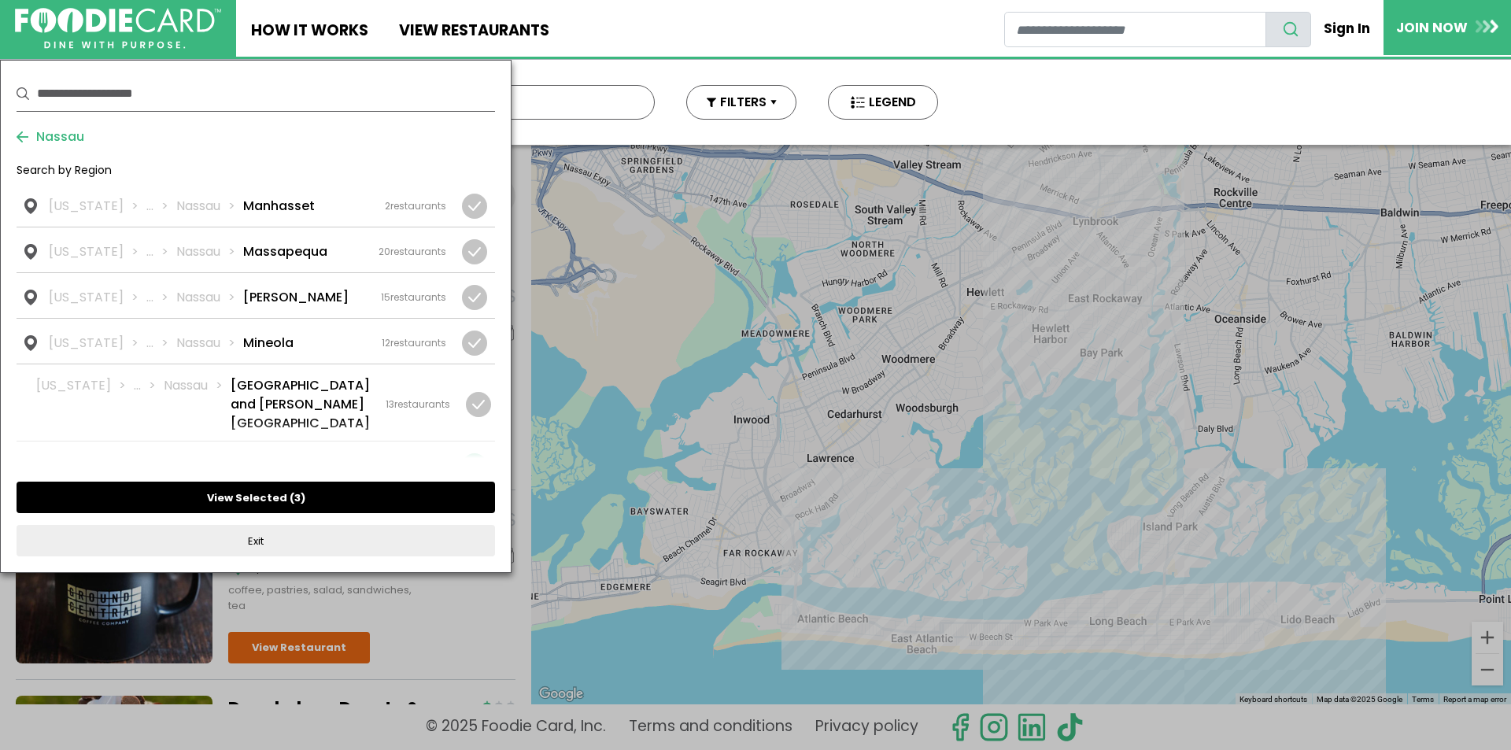
click at [274, 493] on button "View Selected ( 3 )" at bounding box center [256, 497] width 478 height 31
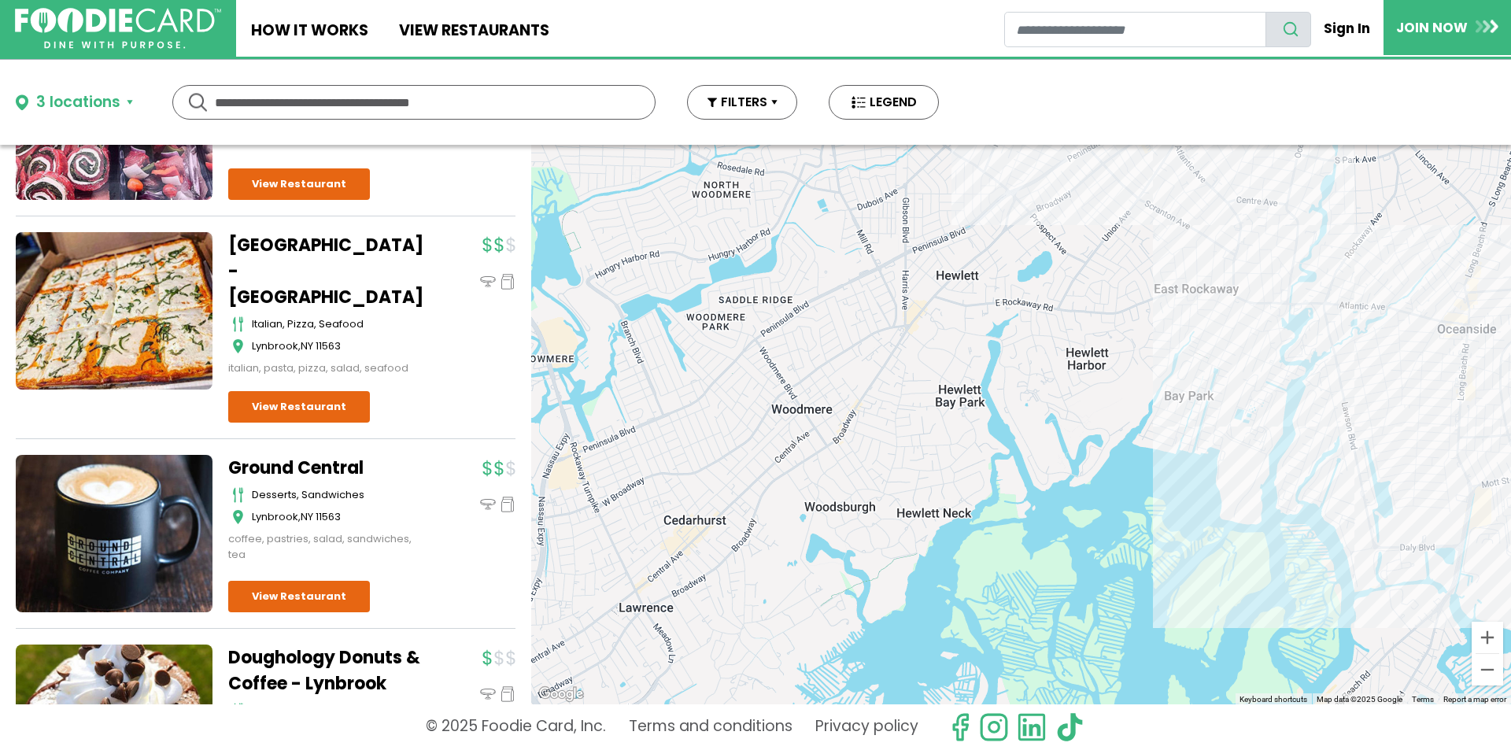
scroll to position [0, 0]
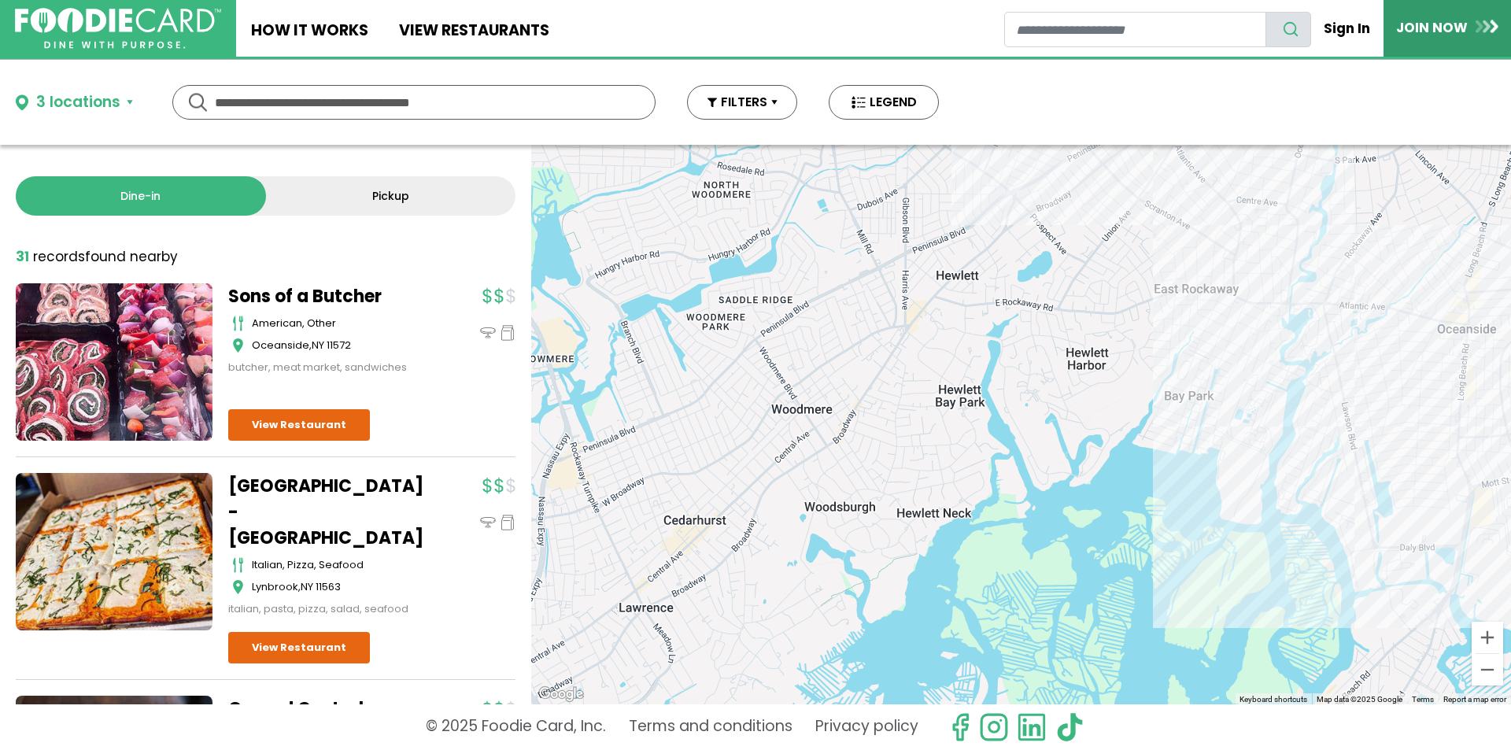
click at [1415, 29] on link "JOIN NOW" at bounding box center [1446, 27] width 127 height 55
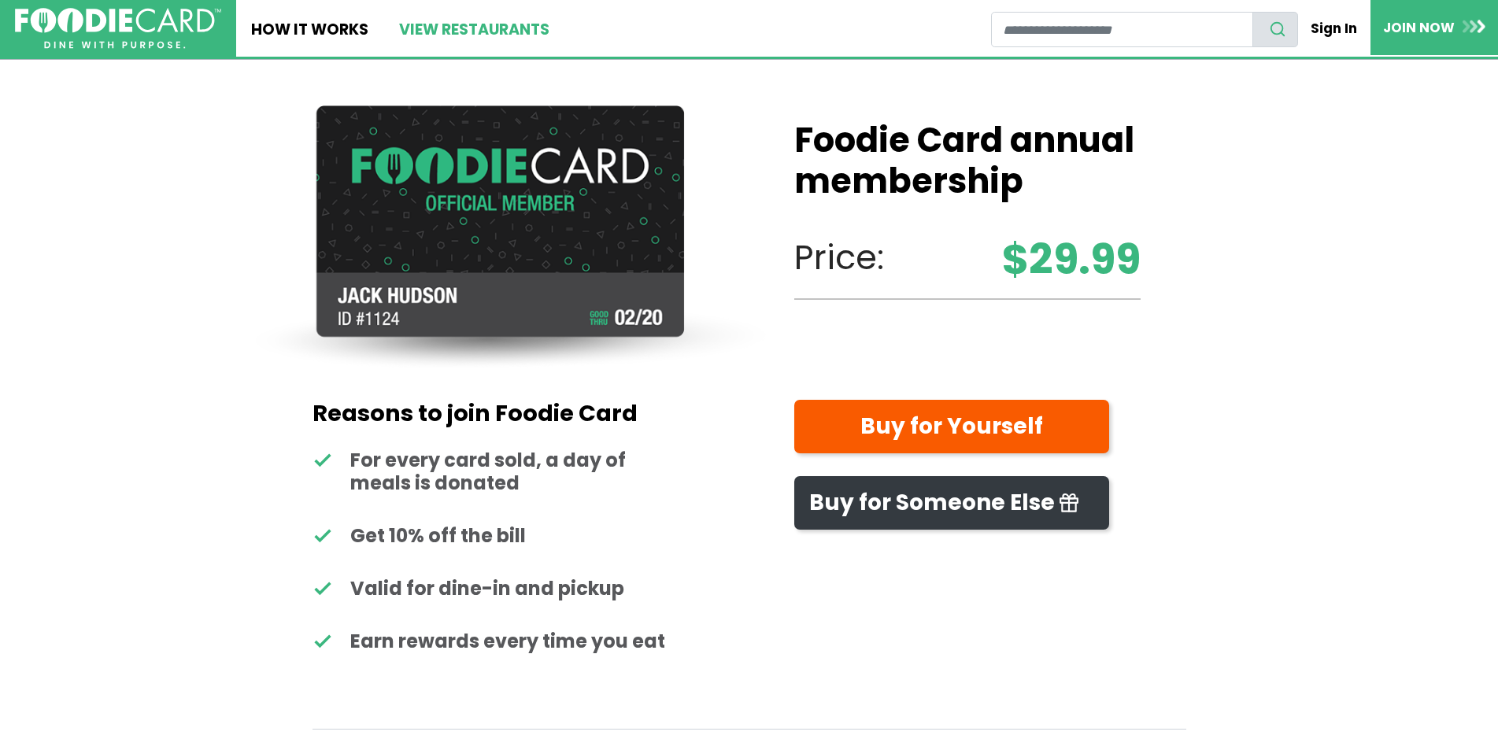
click at [510, 28] on link "View restaurants" at bounding box center [473, 28] width 180 height 57
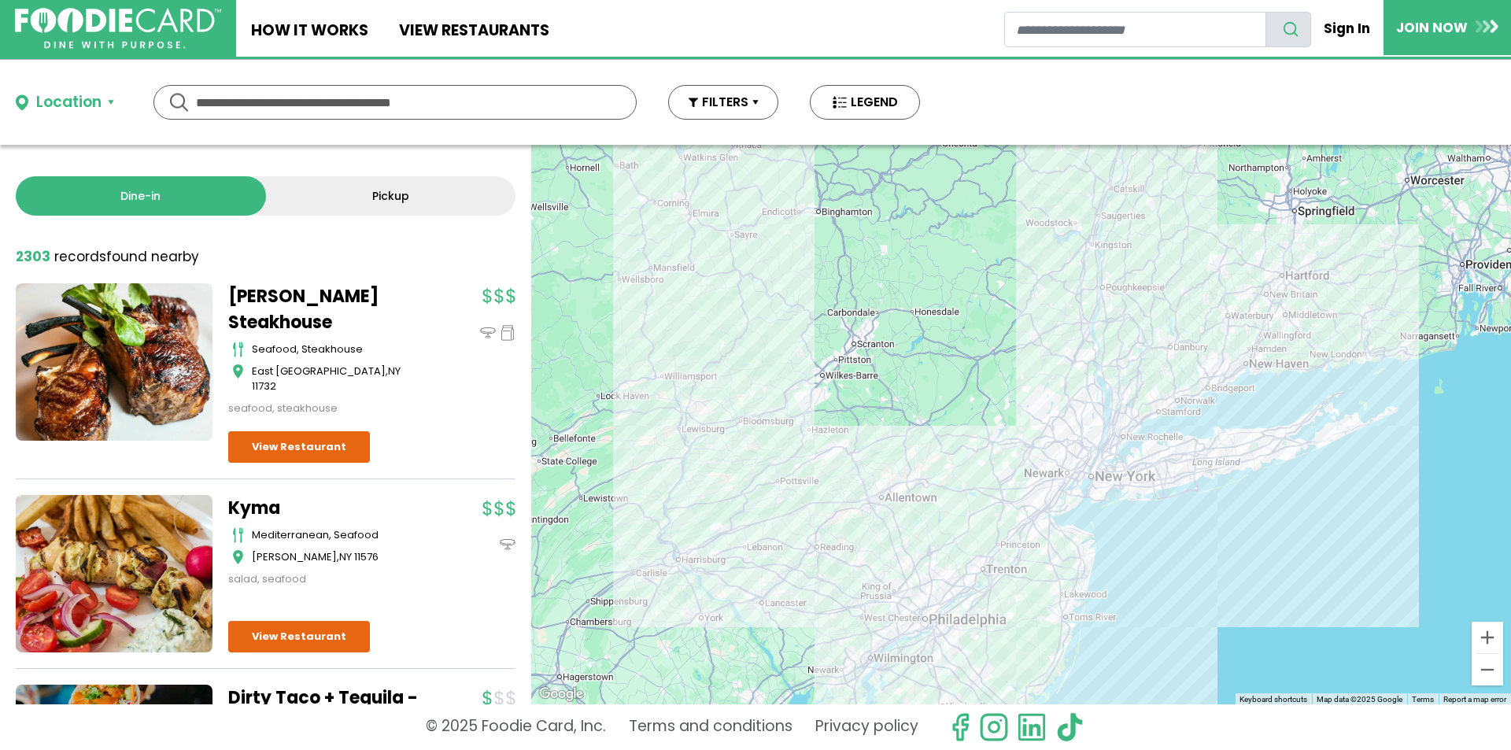
click at [75, 96] on div "Location" at bounding box center [68, 102] width 65 height 23
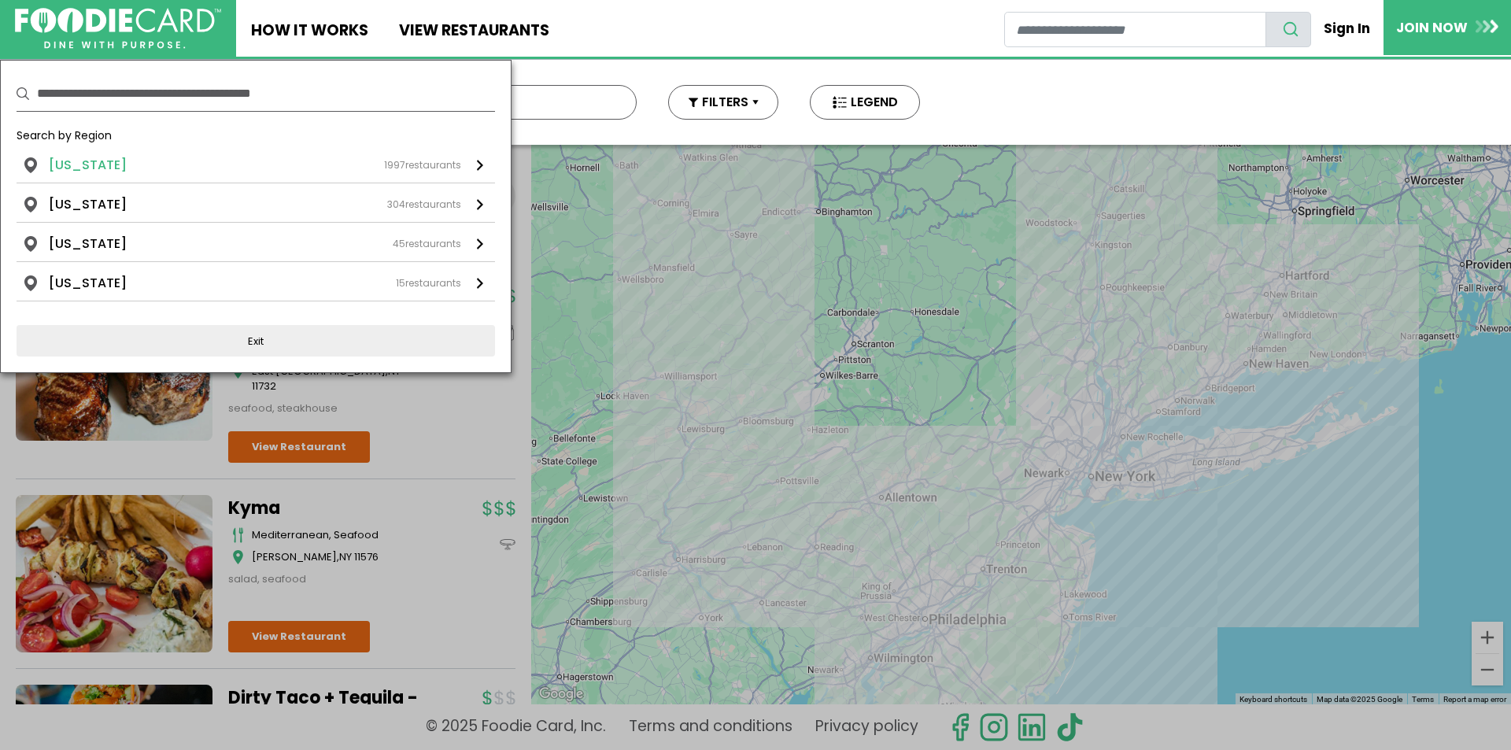
click at [106, 163] on li "New York" at bounding box center [88, 165] width 78 height 19
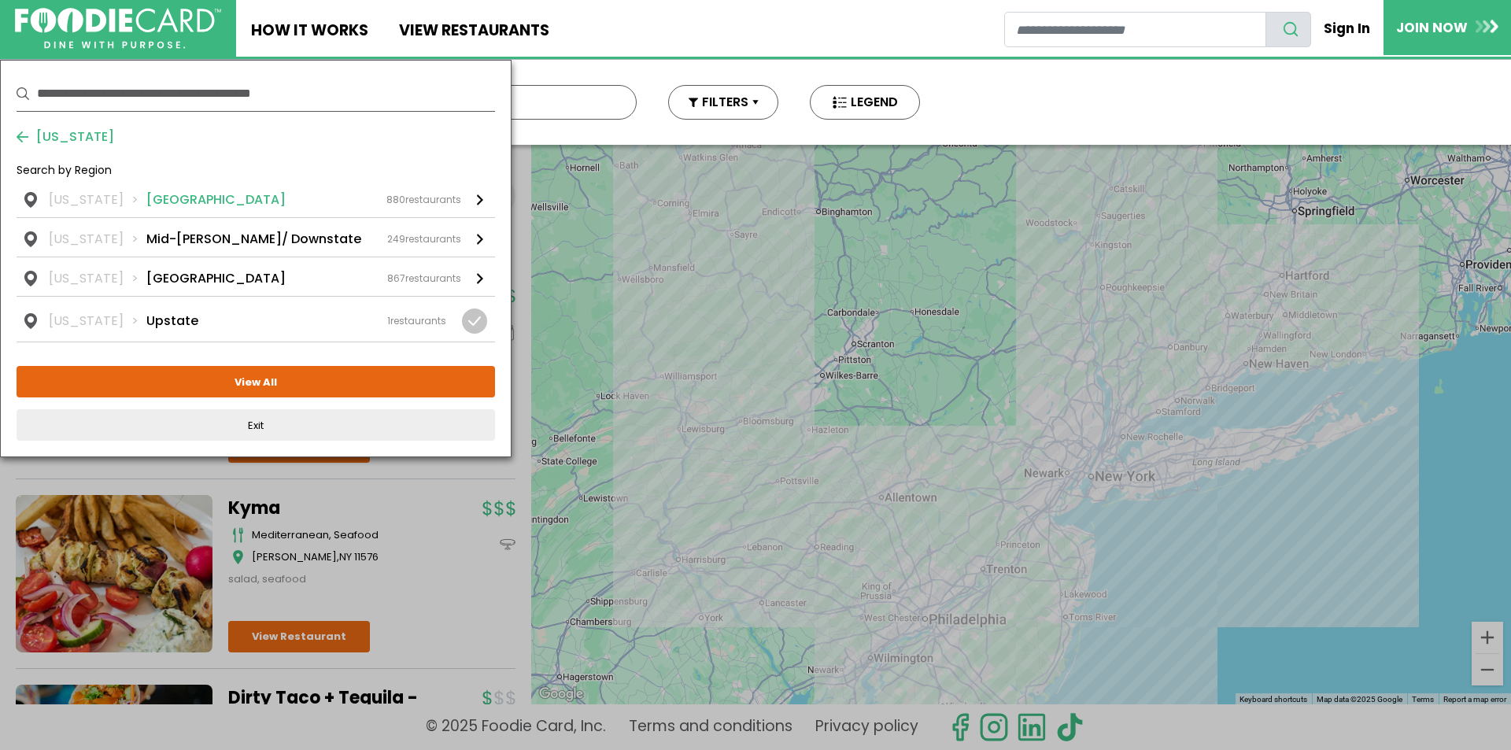
click at [146, 198] on li "Long Island" at bounding box center [215, 199] width 139 height 19
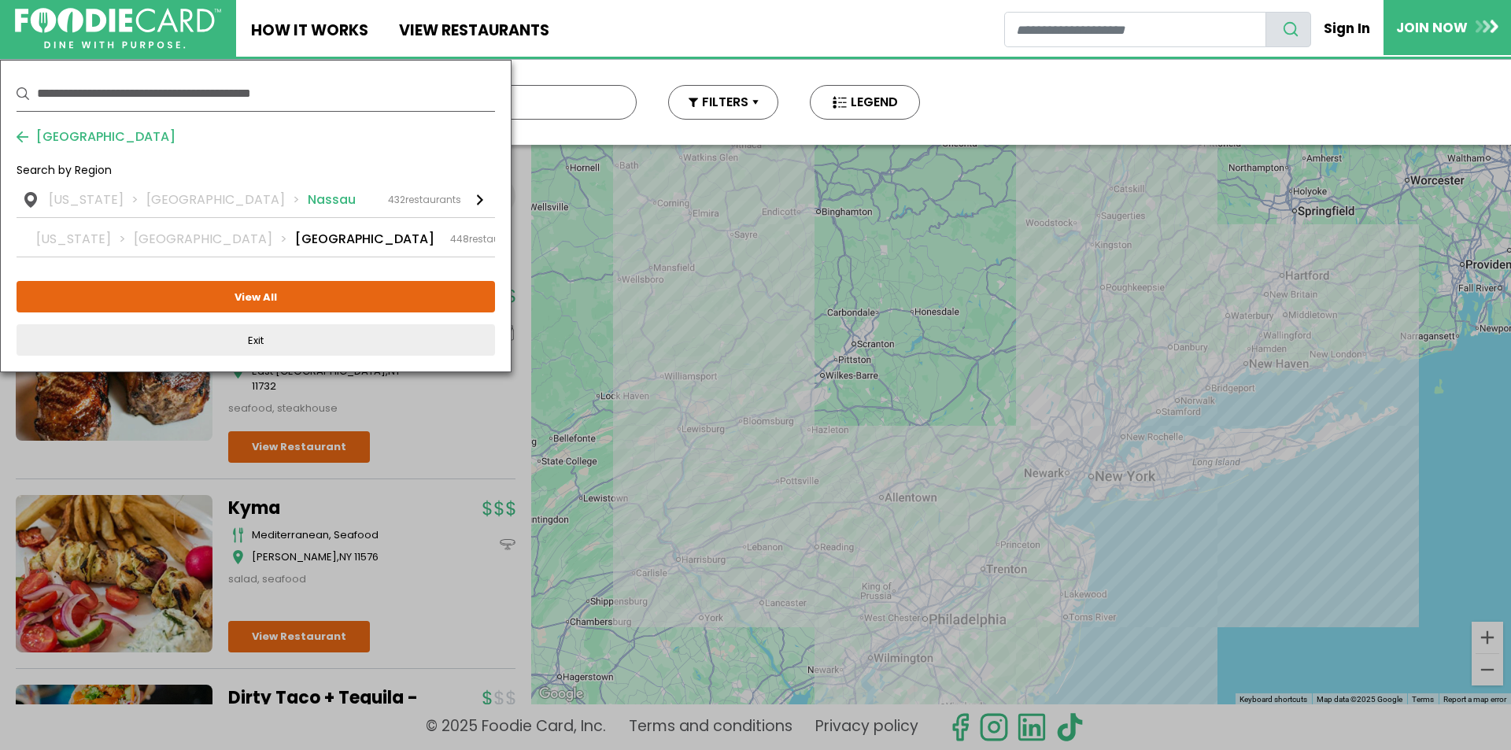
click at [308, 202] on li "Nassau" at bounding box center [332, 199] width 48 height 19
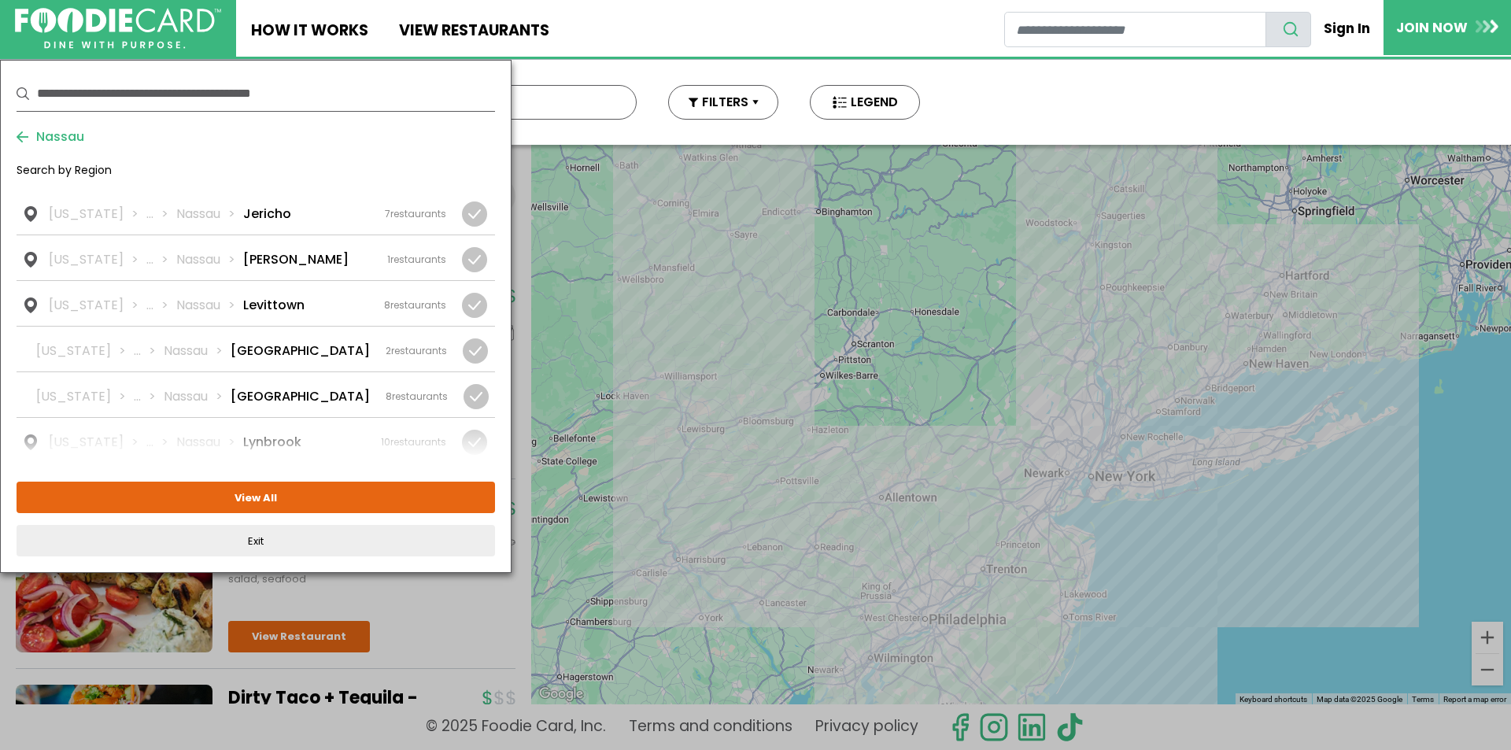
scroll to position [944, 0]
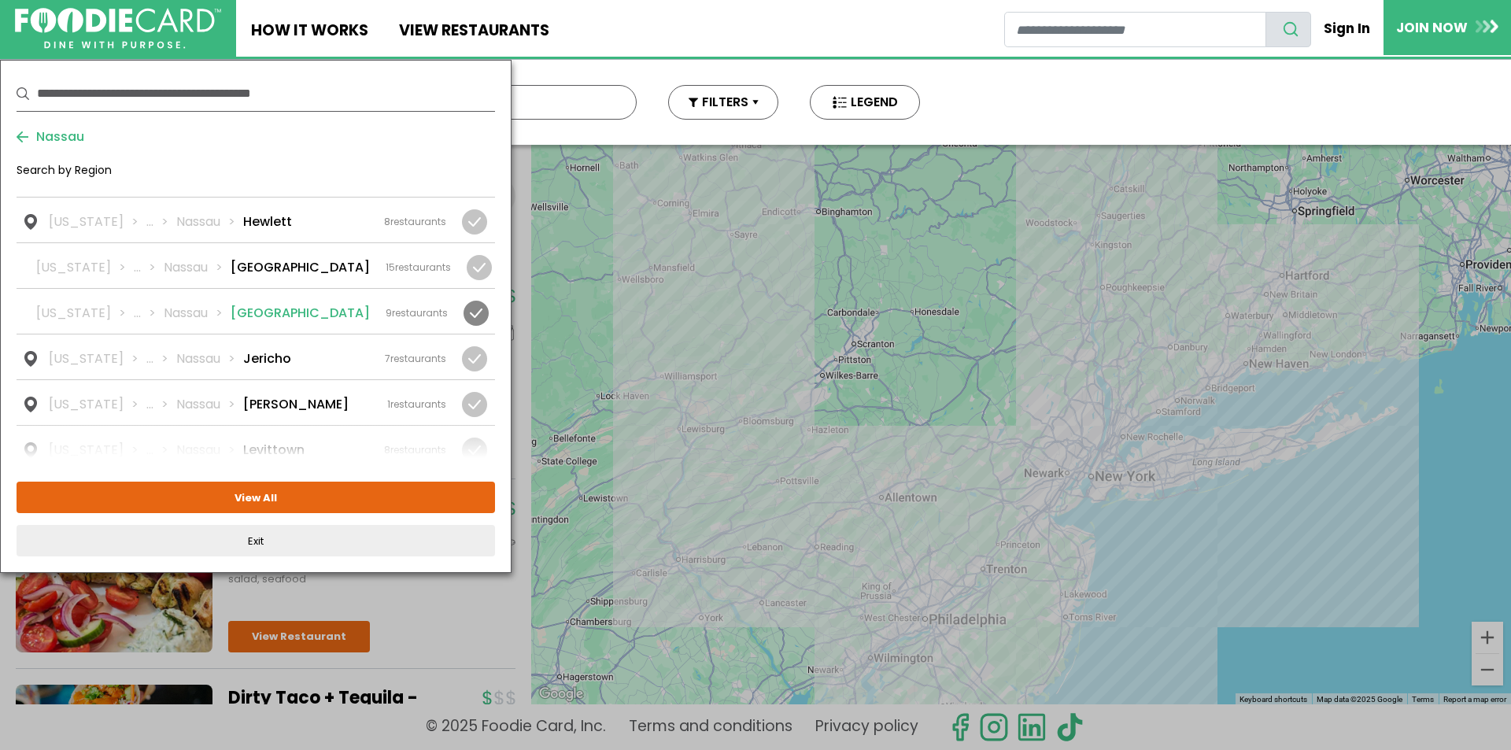
click at [283, 304] on li "Island Park" at bounding box center [300, 313] width 139 height 19
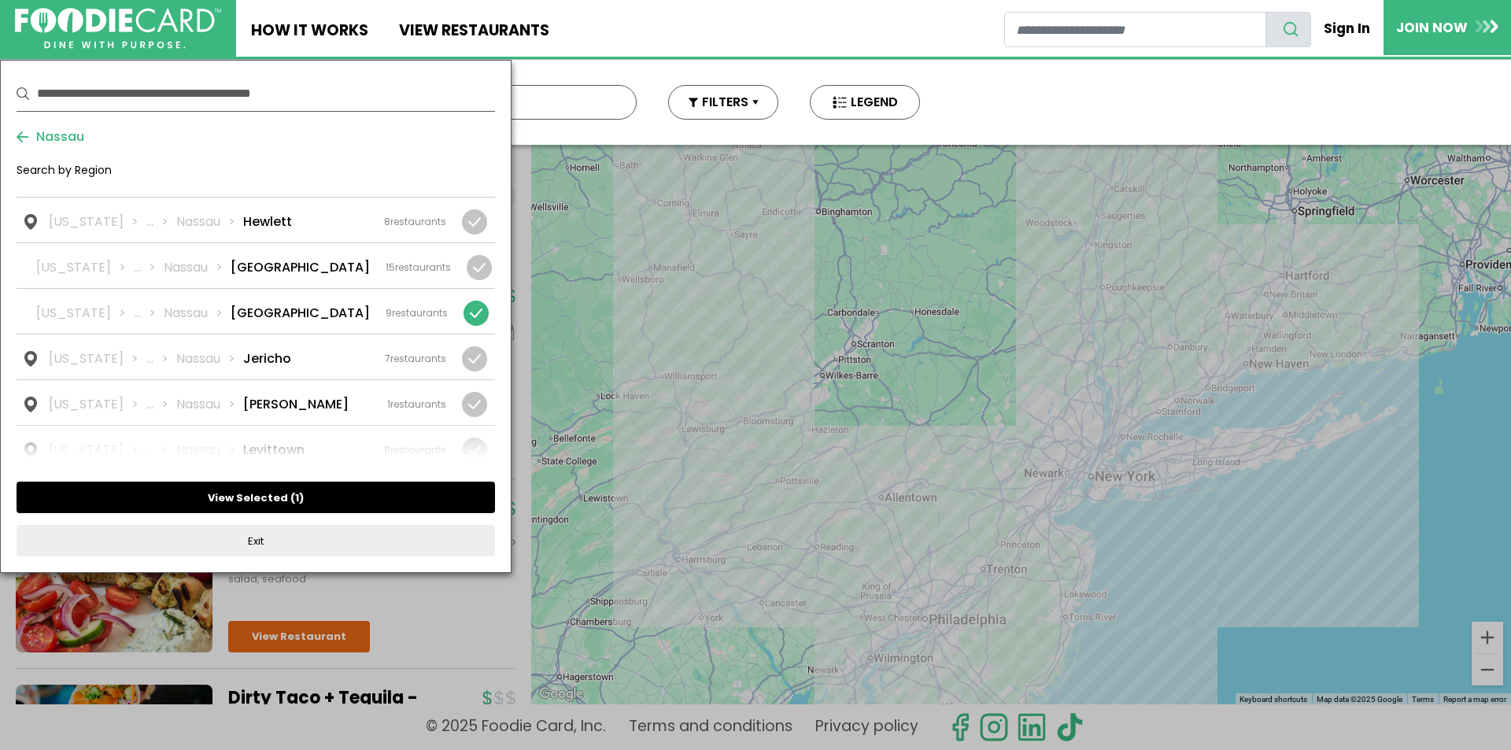
click at [296, 494] on button "View Selected ( 1 )" at bounding box center [256, 497] width 478 height 31
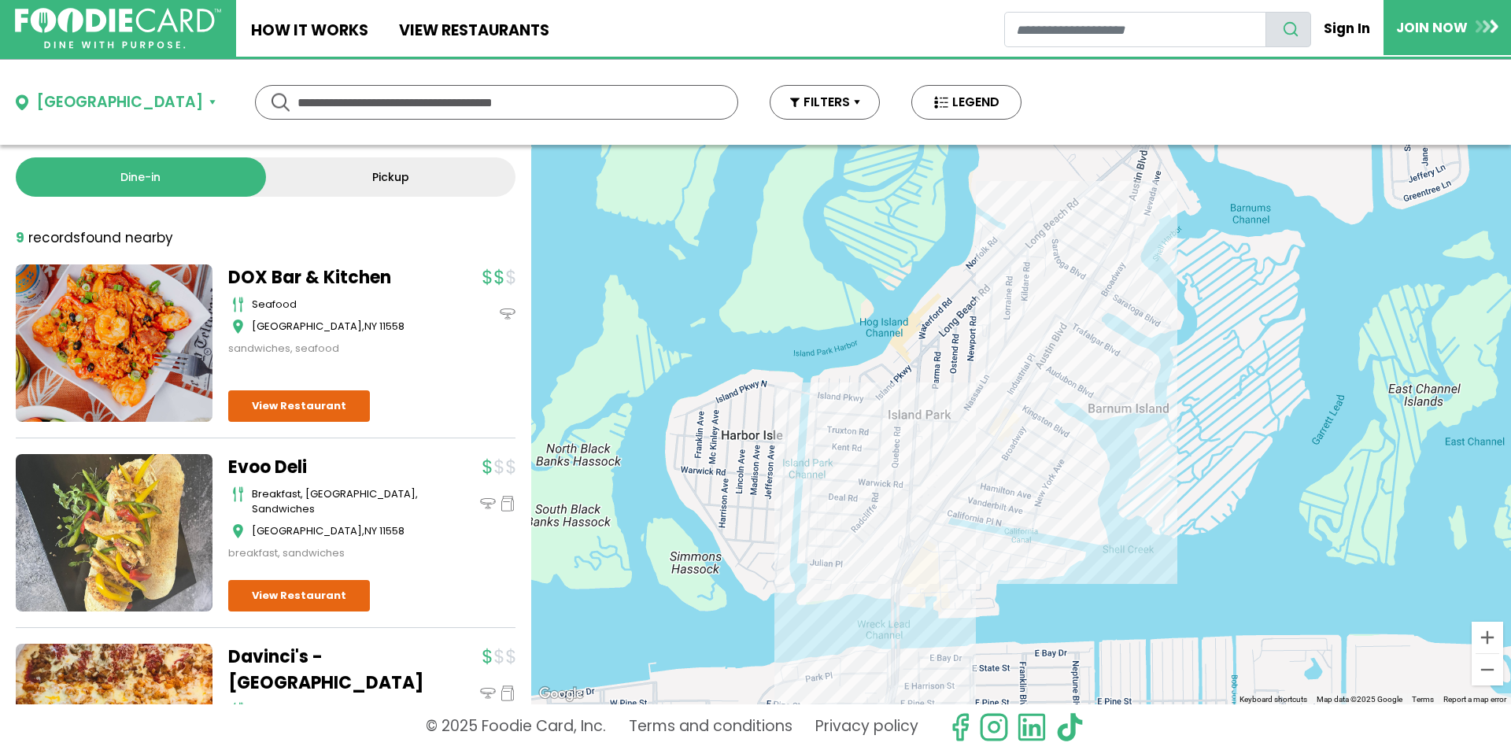
scroll to position [0, 0]
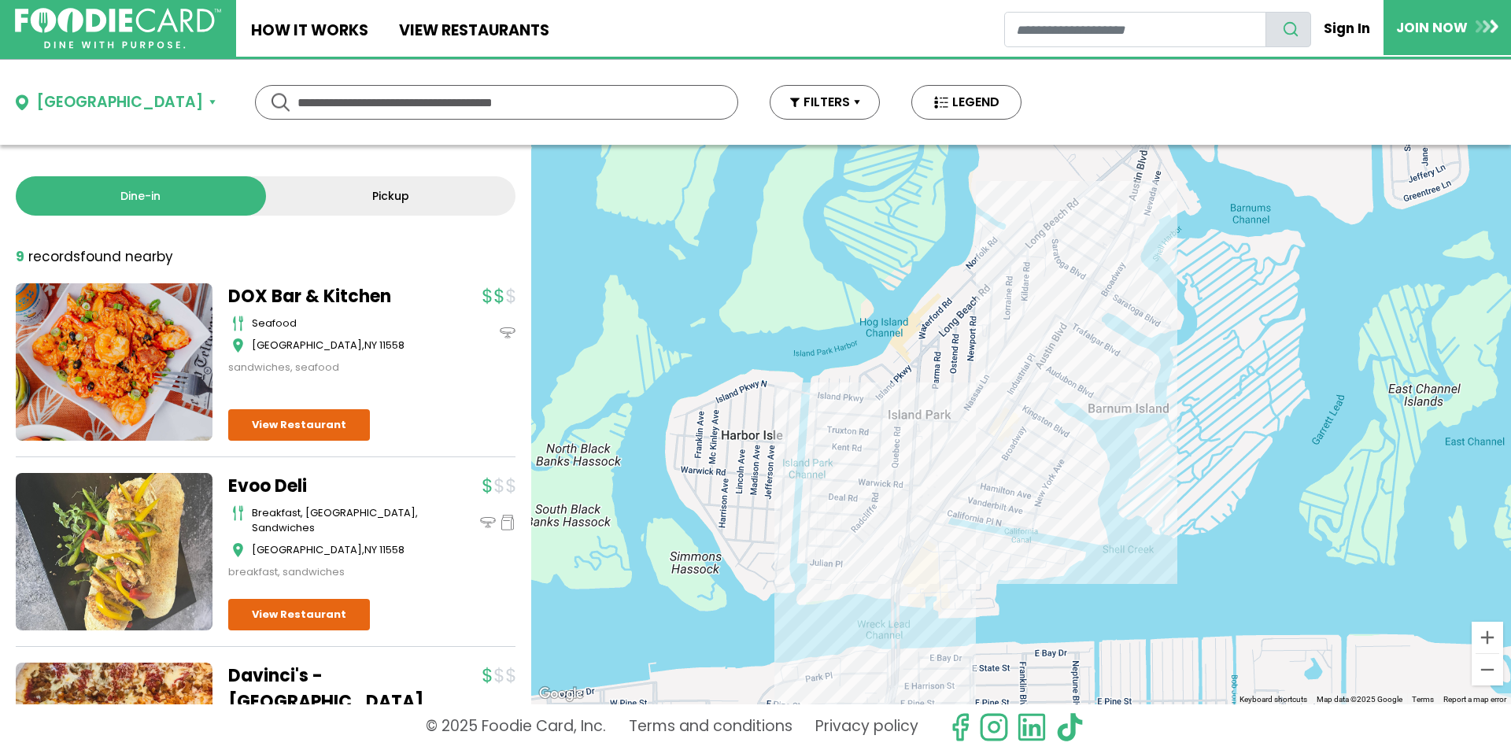
click at [101, 95] on div "Island Park" at bounding box center [119, 102] width 167 height 23
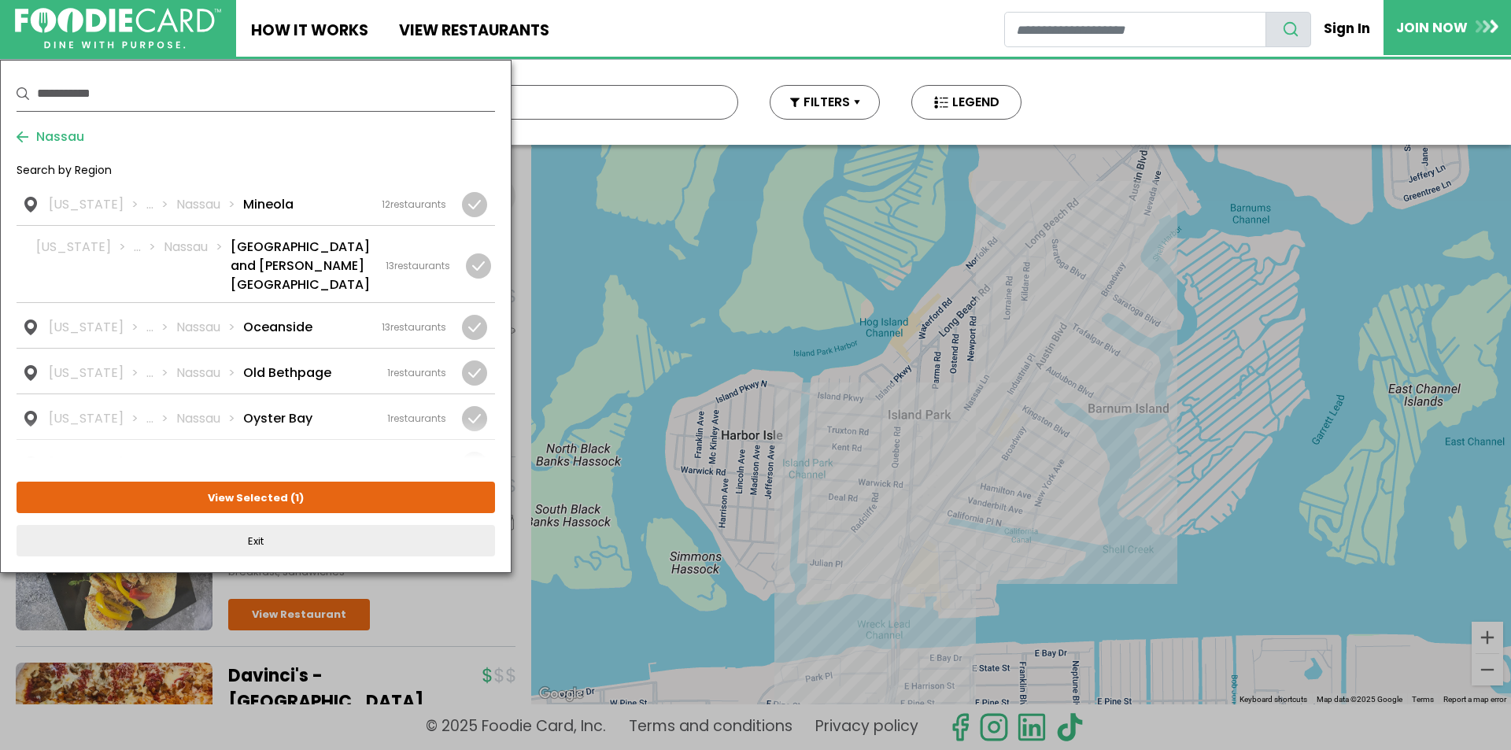
scroll to position [1653, 0]
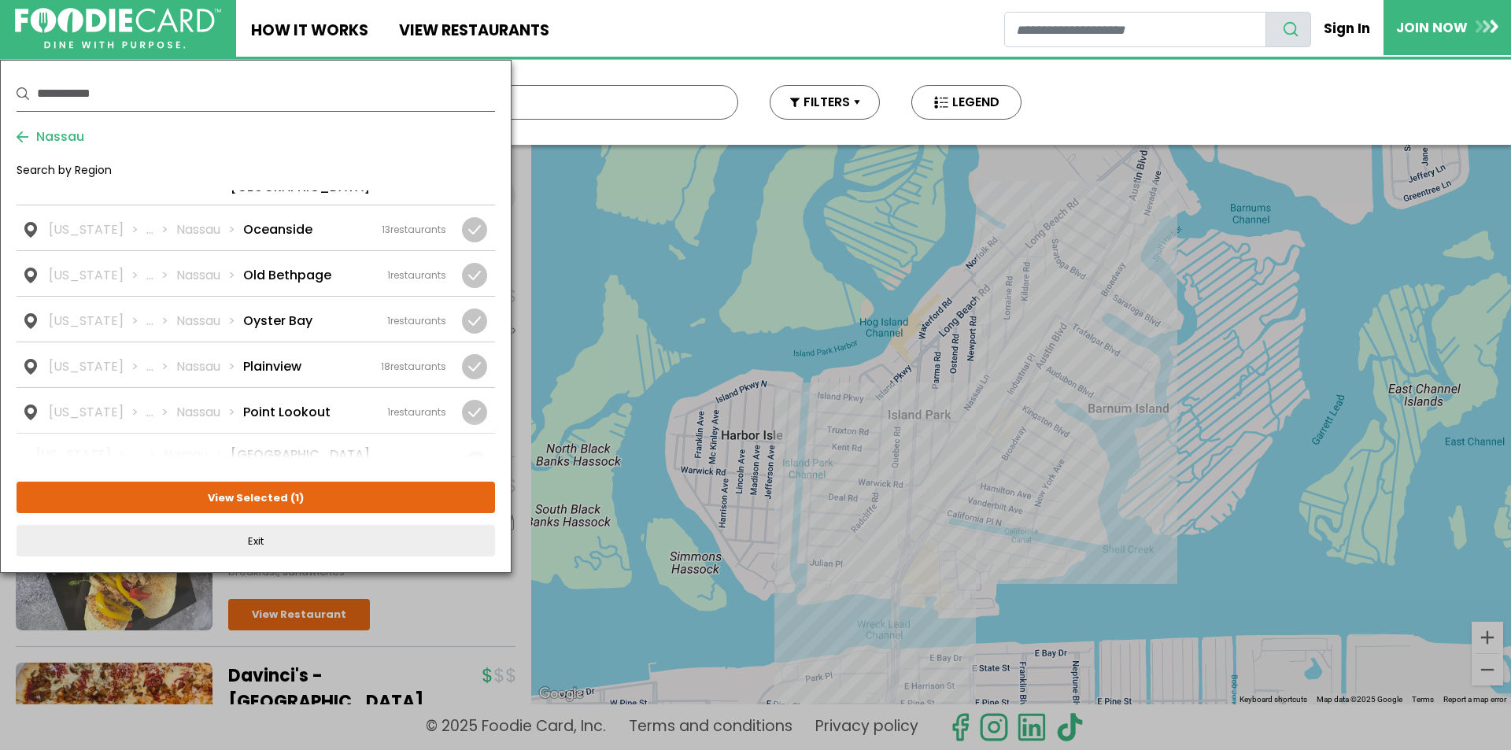
click at [313, 403] on div "New York ... Nassau Point Lookout 1 restaurants" at bounding box center [247, 412] width 397 height 19
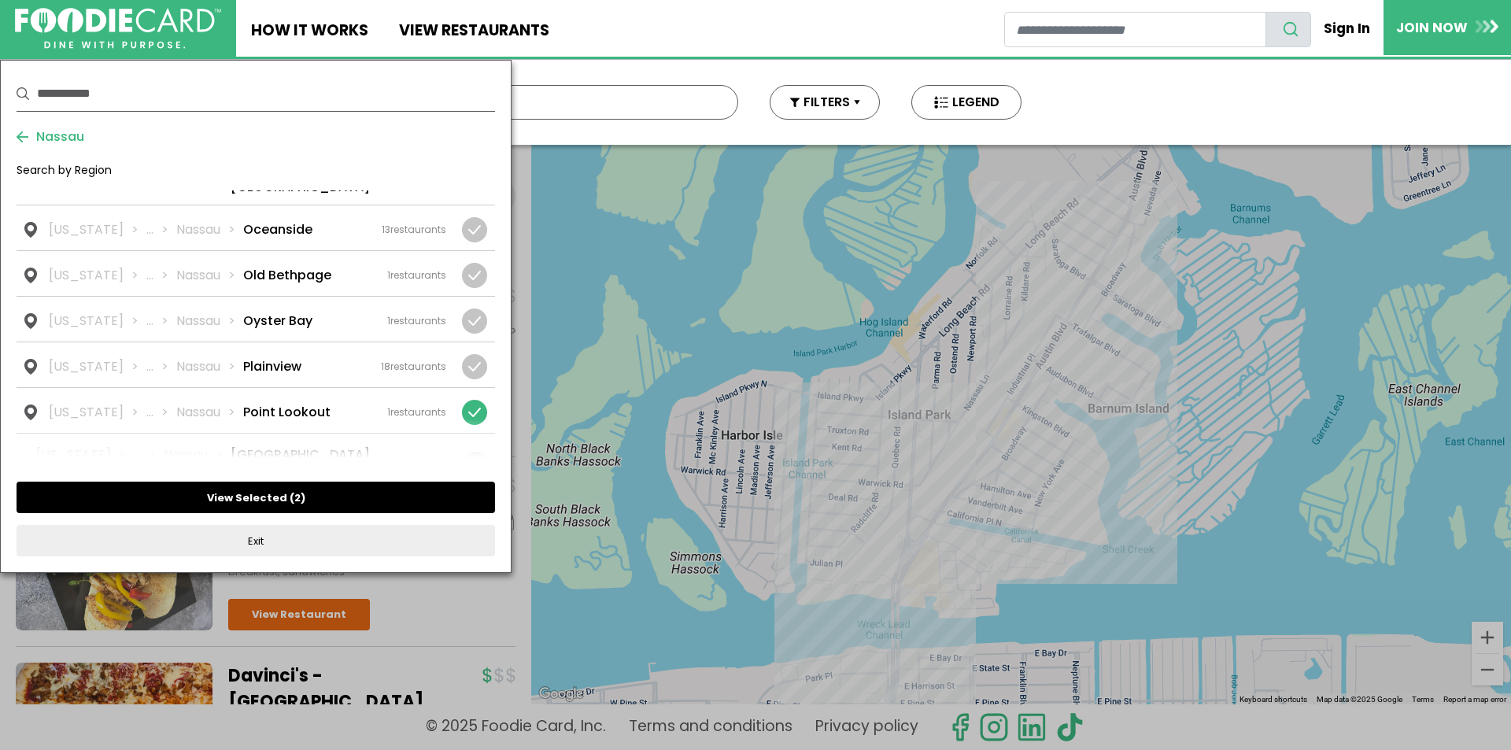
click at [271, 497] on button "View Selected ( 2 )" at bounding box center [256, 497] width 478 height 31
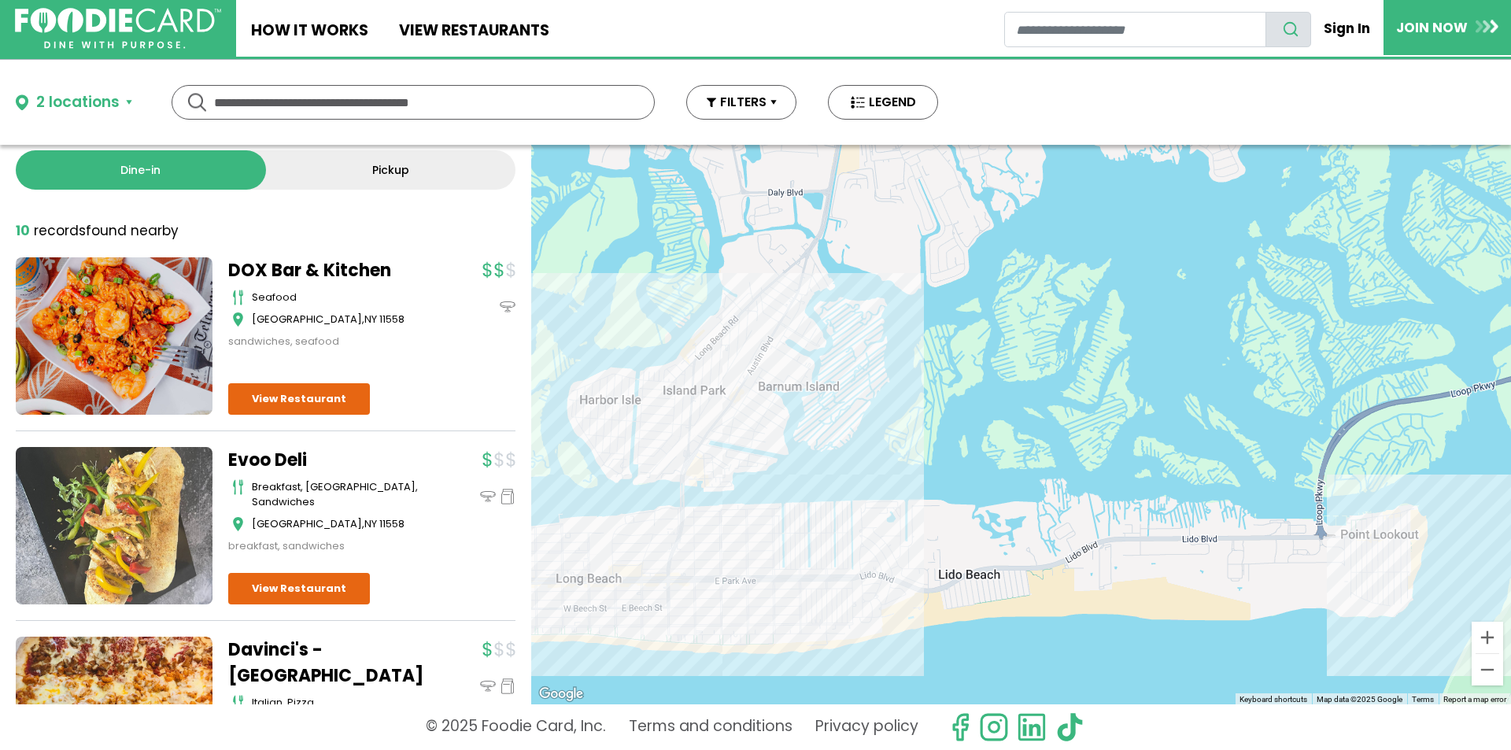
scroll to position [0, 0]
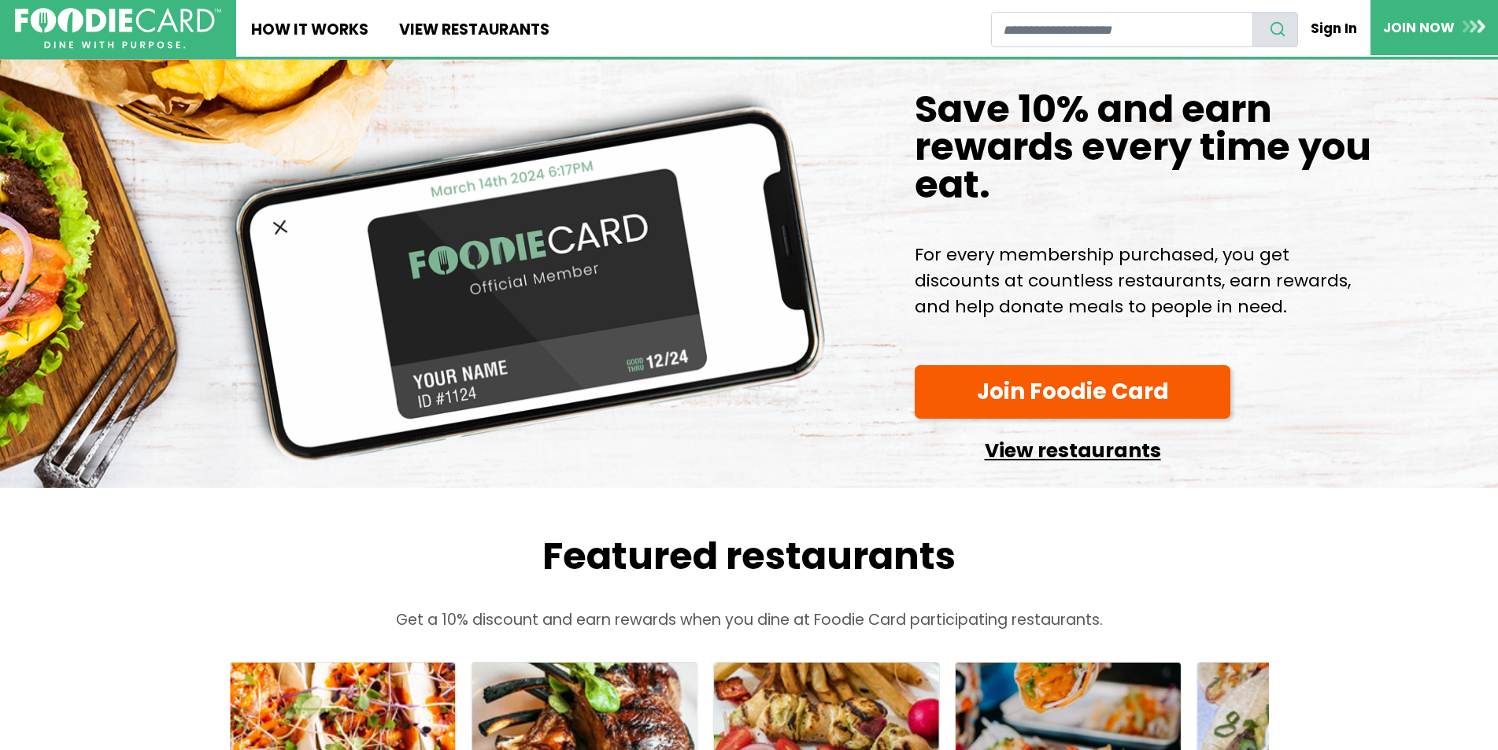
click at [1003, 467] on link "View restaurants" at bounding box center [1072, 447] width 316 height 40
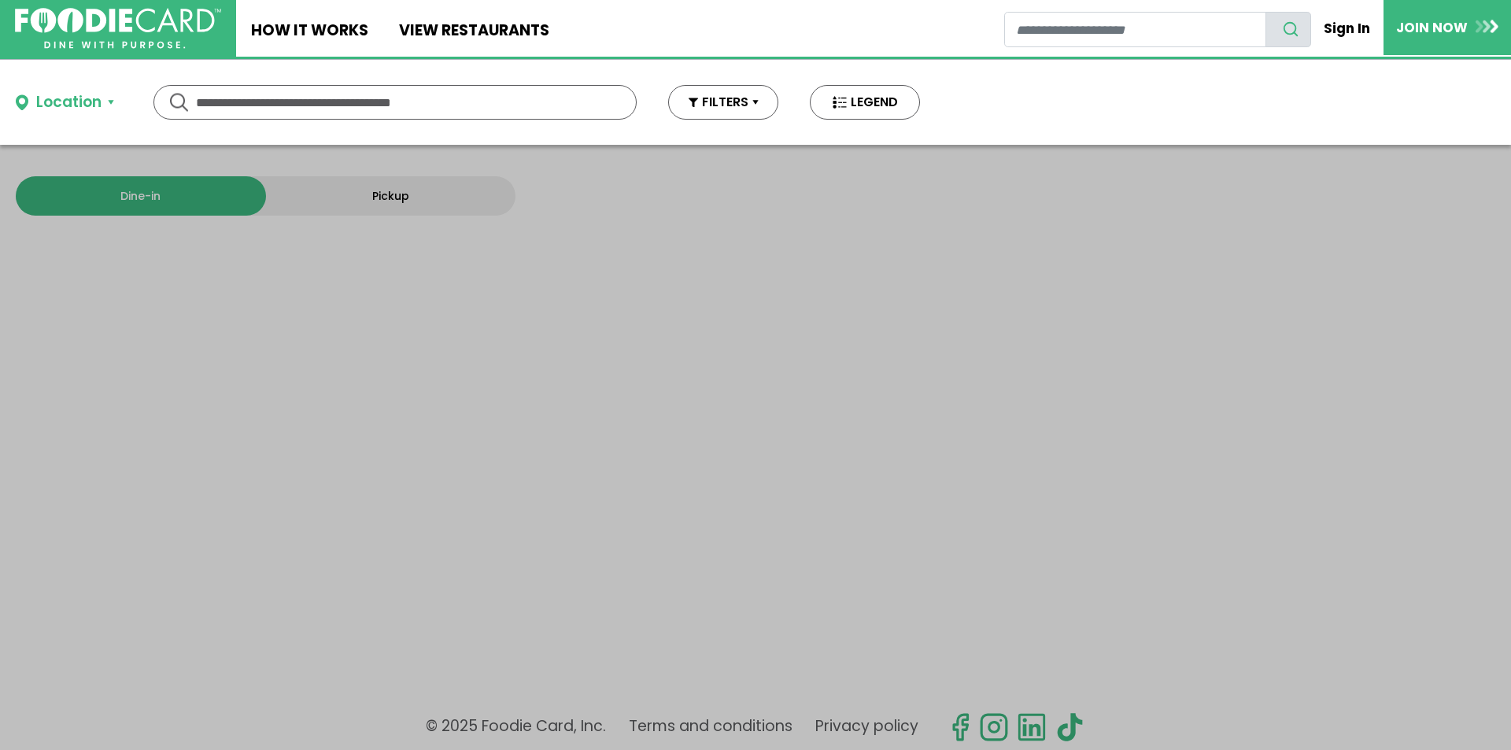
click at [92, 98] on div "Location" at bounding box center [68, 102] width 65 height 23
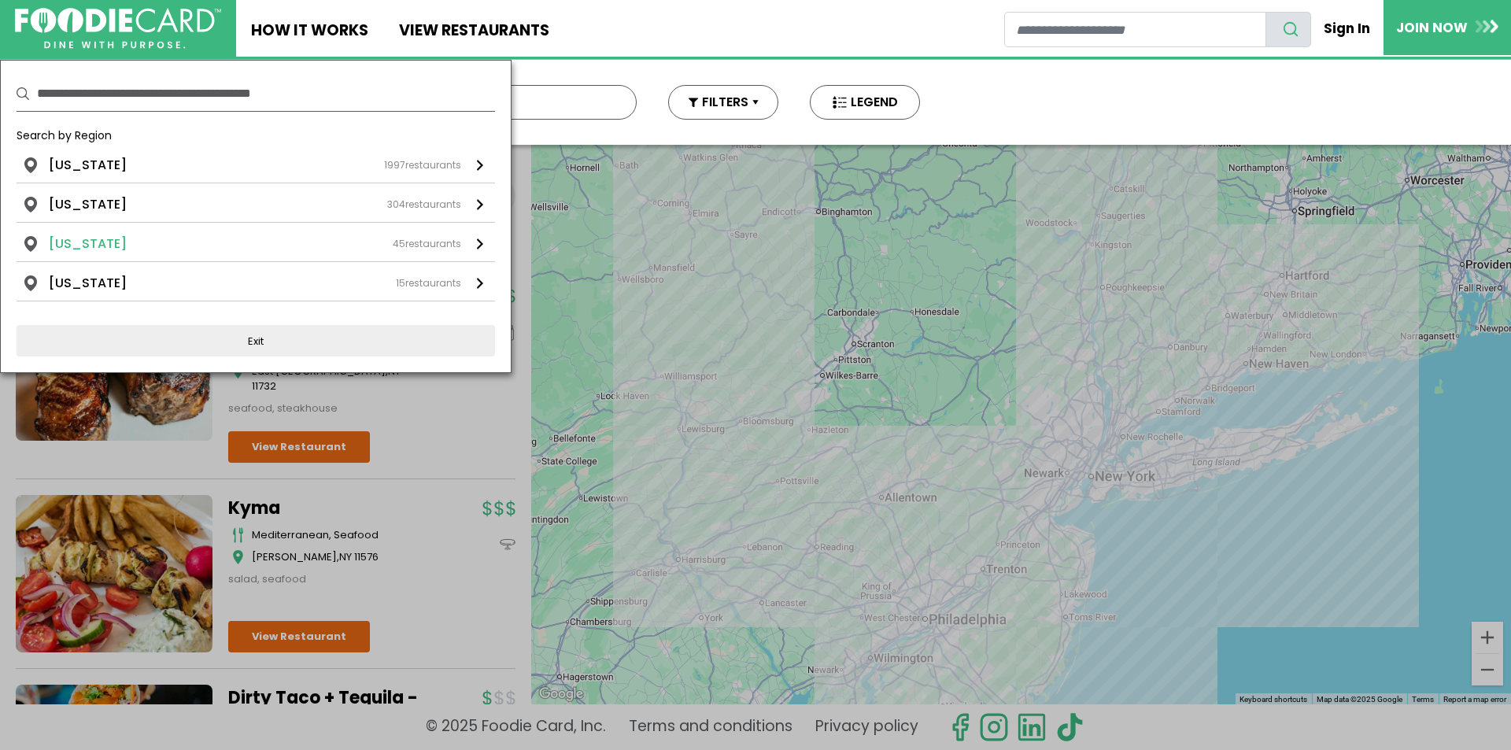
click at [70, 247] on li "[US_STATE]" at bounding box center [88, 244] width 78 height 19
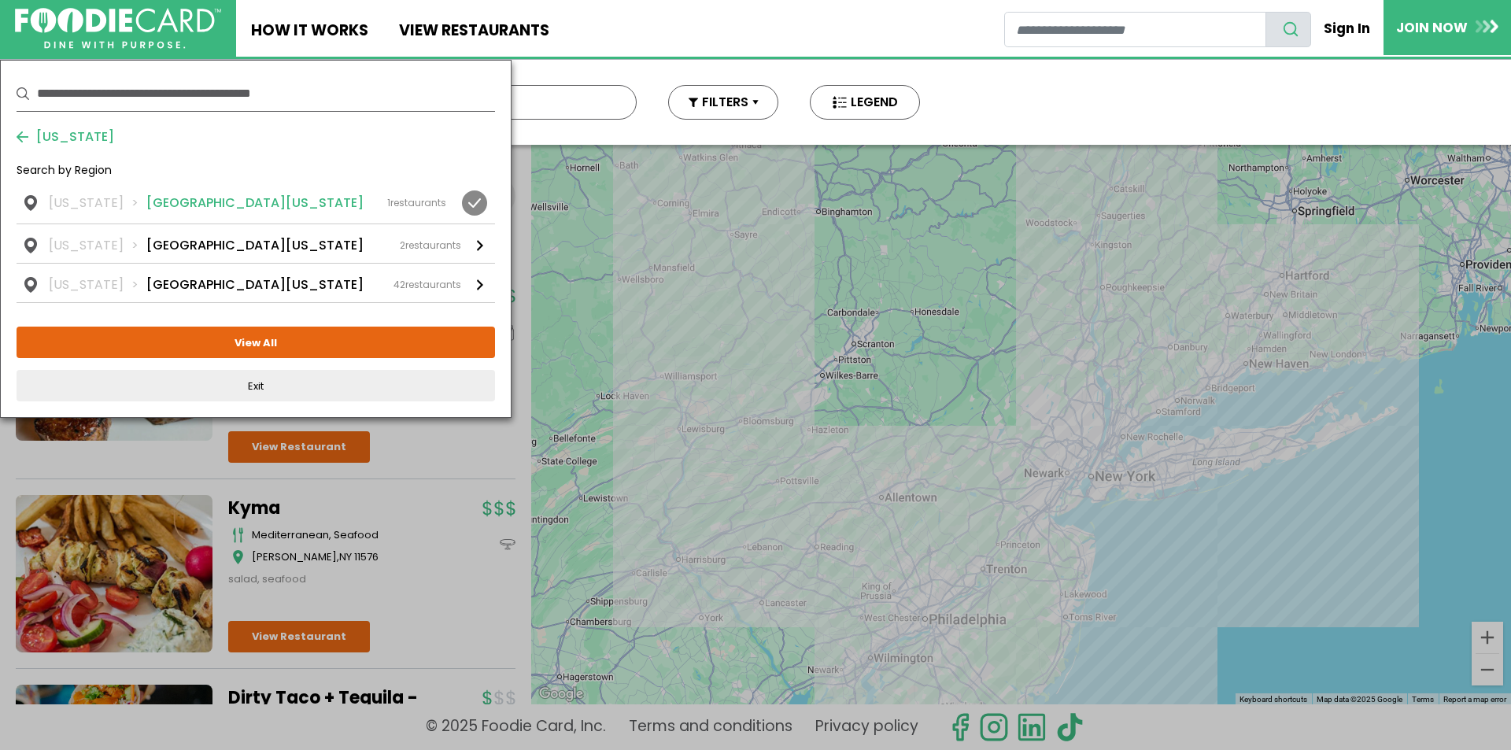
click at [404, 205] on div "1 restaurants" at bounding box center [416, 203] width 59 height 14
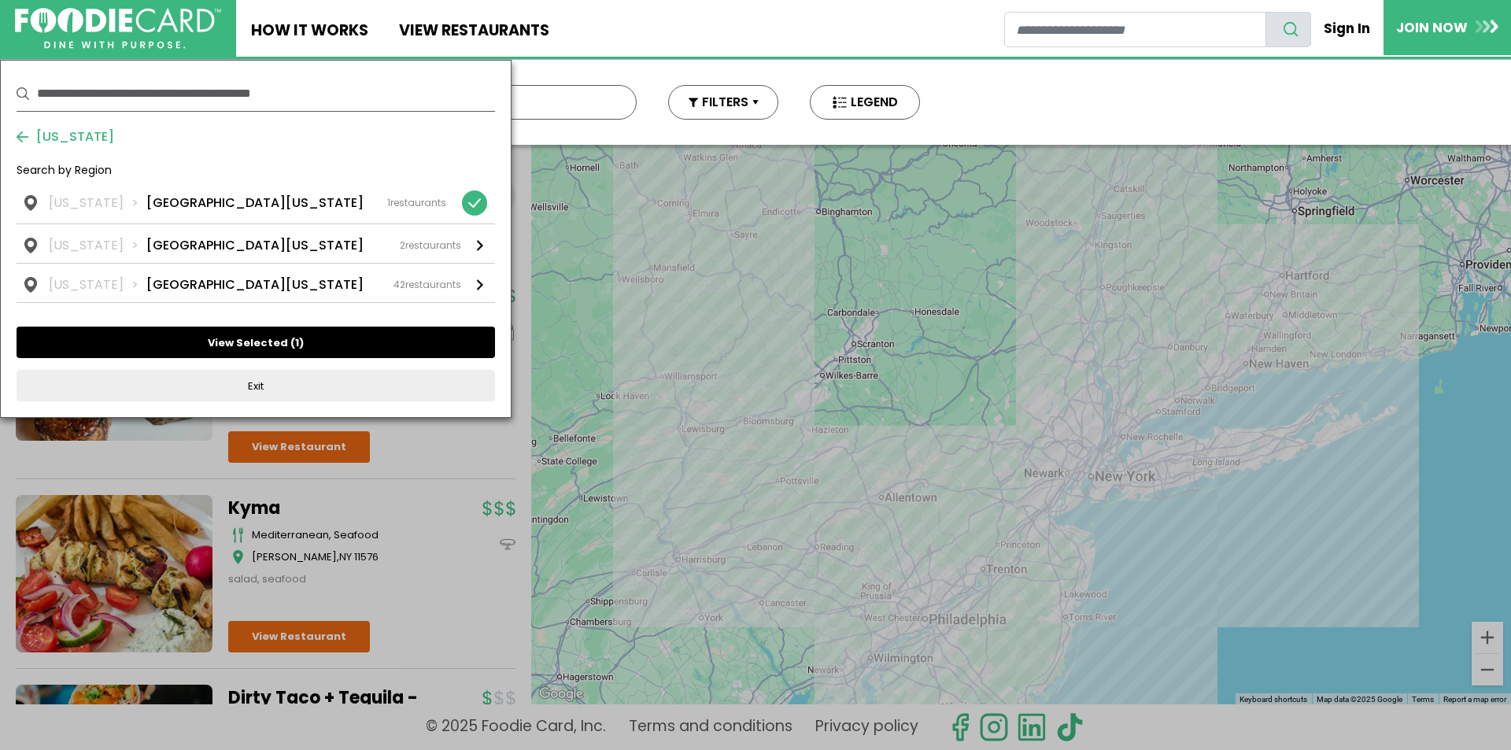
click at [279, 338] on button "View Selected ( 1 )" at bounding box center [256, 342] width 478 height 31
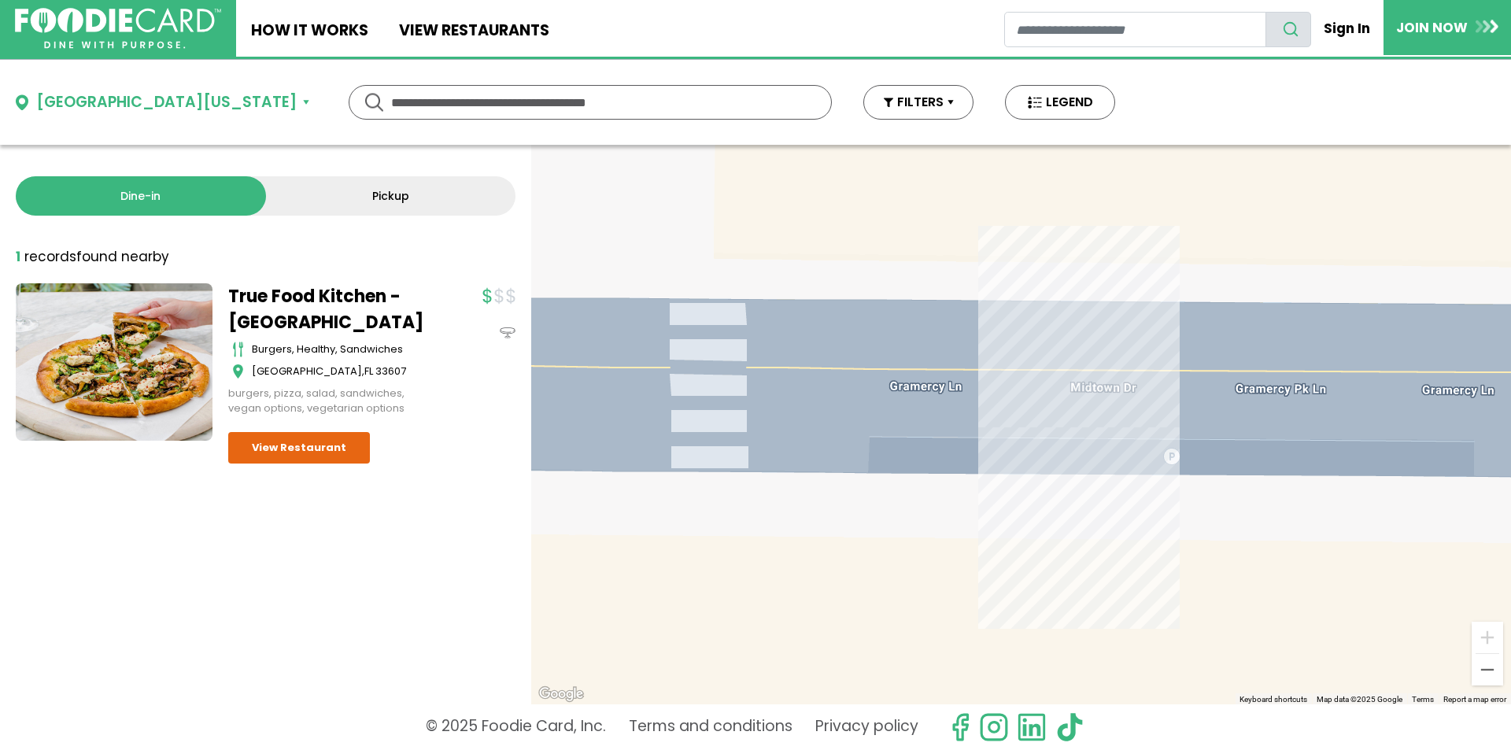
click at [159, 107] on button "[GEOGRAPHIC_DATA][US_STATE]" at bounding box center [163, 102] width 294 height 23
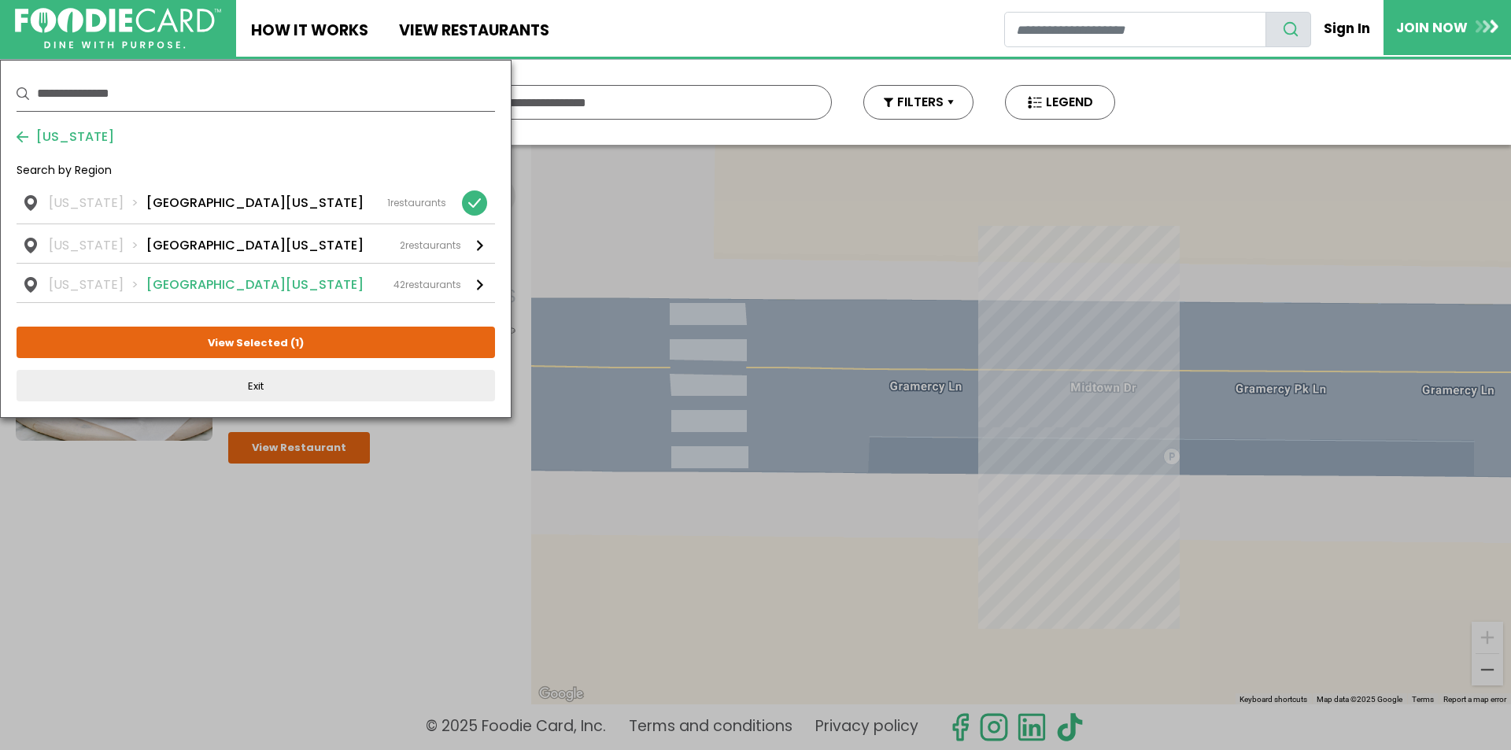
click at [179, 285] on li "[GEOGRAPHIC_DATA][US_STATE]" at bounding box center [254, 284] width 217 height 19
